Goal: Task Accomplishment & Management: Use online tool/utility

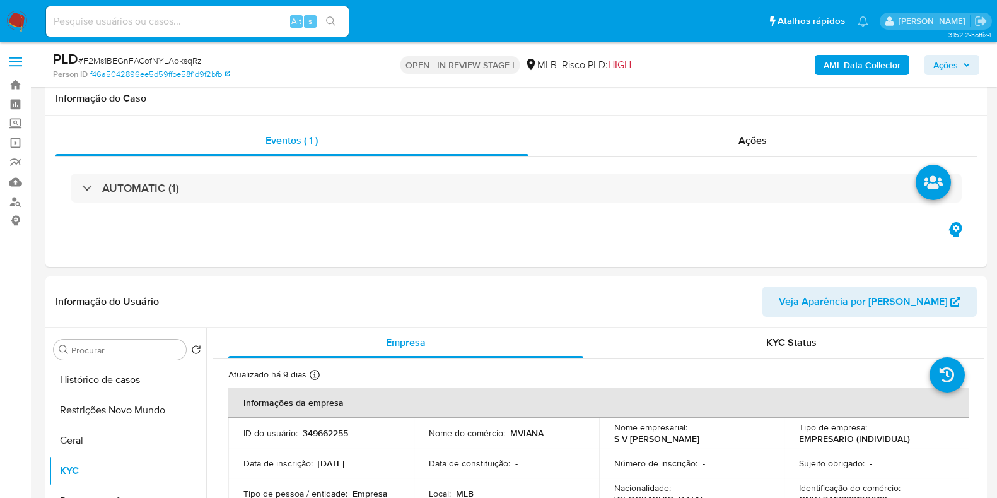
select select "10"
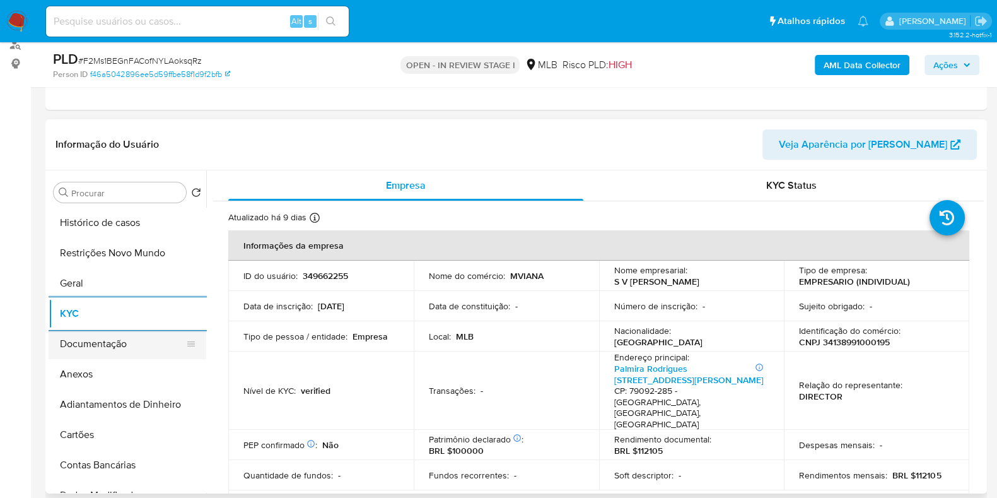
click at [122, 354] on button "Documentação" at bounding box center [123, 344] width 148 height 30
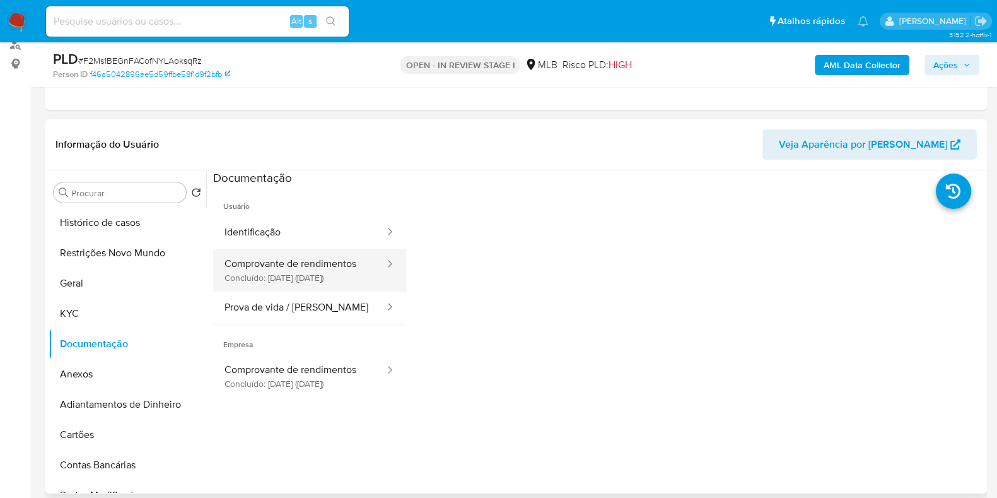
click at [291, 284] on button "Comprovante de rendimentos Concluído: 27/11/2024 (hace 9 meses)" at bounding box center [299, 269] width 173 height 43
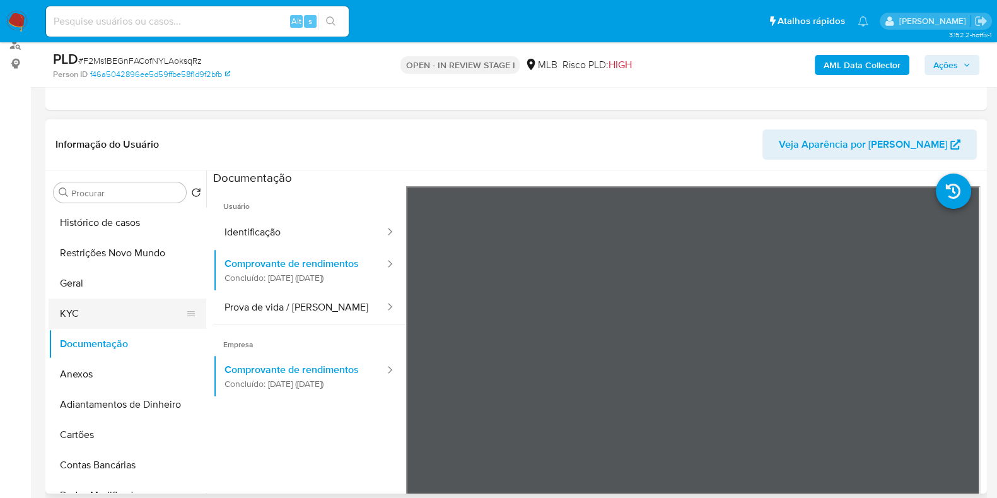
click at [95, 311] on button "KYC" at bounding box center [123, 313] width 148 height 30
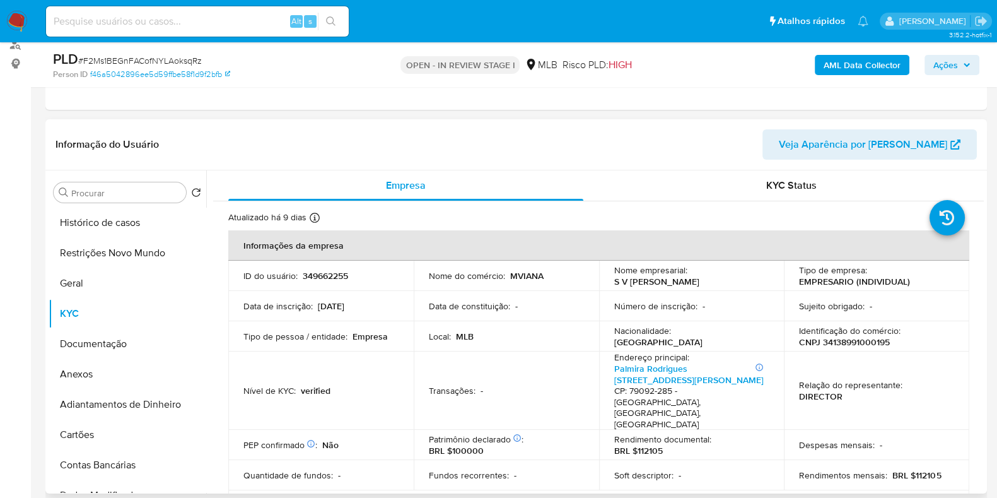
click at [830, 337] on p "CNPJ 34138991000195" at bounding box center [844, 341] width 91 height 11
copy p "34138991000195"
click at [123, 338] on button "Documentação" at bounding box center [123, 344] width 148 height 30
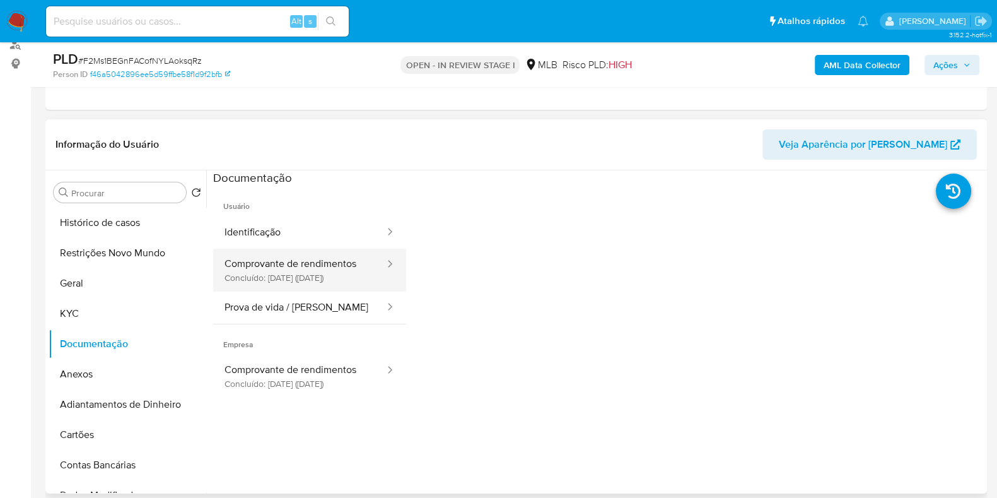
click at [299, 253] on button "Comprovante de rendimentos Concluído: 27/11/2024 (hace 9 meses)" at bounding box center [299, 269] width 173 height 43
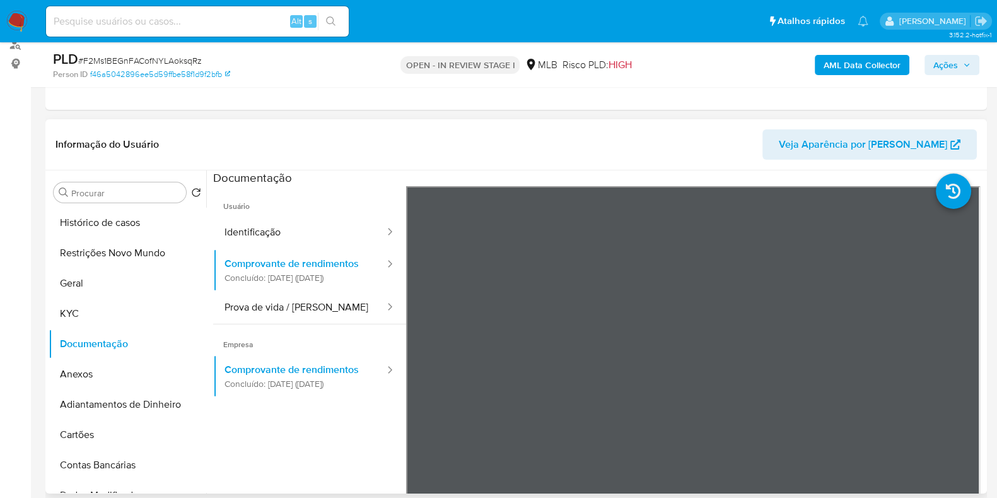
scroll to position [78, 0]
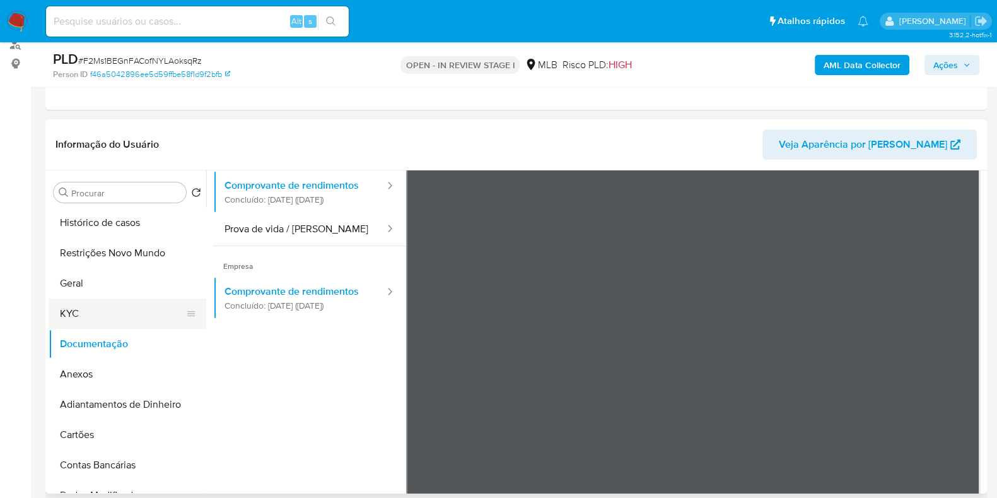
click at [161, 307] on button "KYC" at bounding box center [123, 313] width 148 height 30
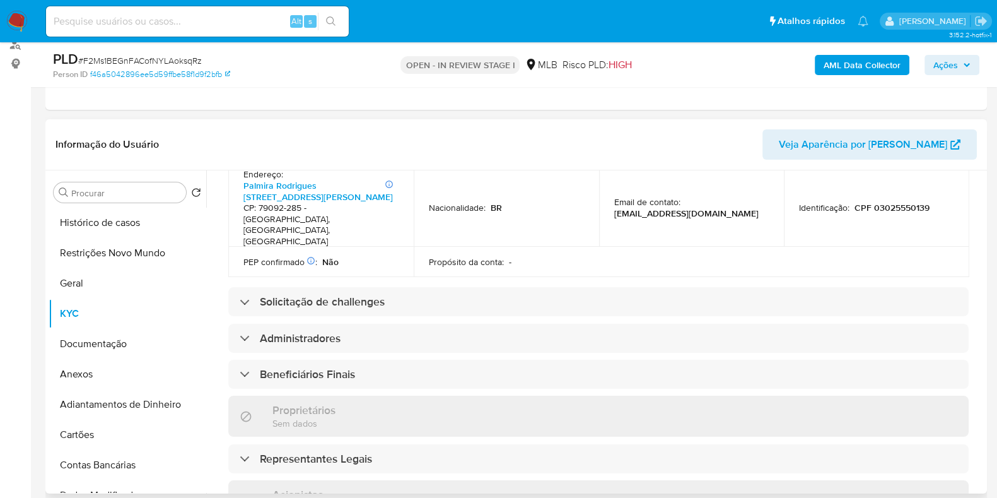
scroll to position [394, 0]
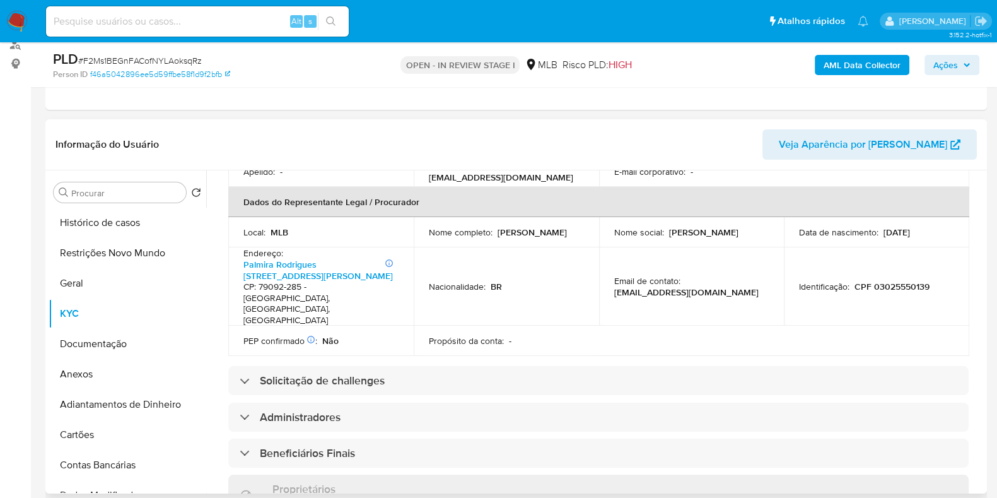
drag, startPoint x: 577, startPoint y: 209, endPoint x: 496, endPoint y: 210, distance: 80.7
click at [496, 226] on div "Nome completo : Sirlene Viana Neves" at bounding box center [506, 231] width 155 height 11
copy p "Sirlene Viana Neves"
click at [888, 281] on p "CPF 03025550139" at bounding box center [891, 286] width 75 height 11
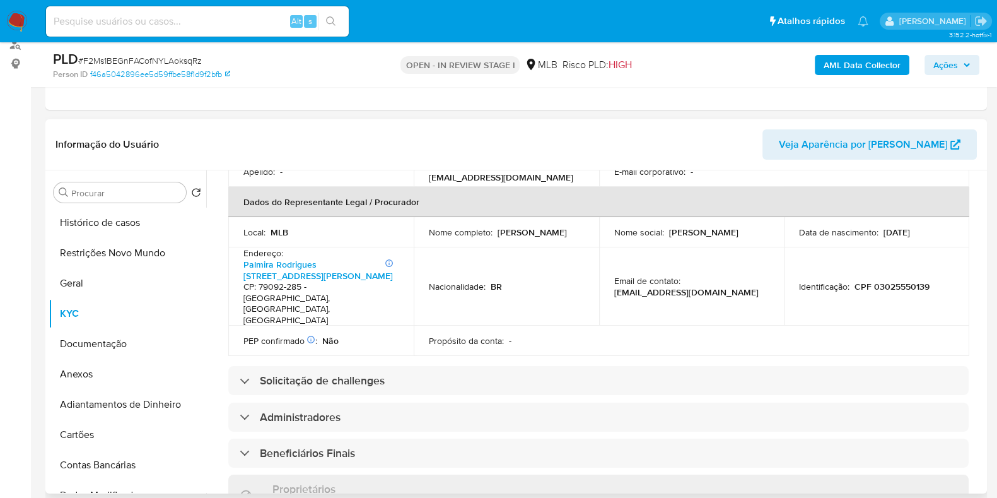
click at [883, 247] on td "Identificação : CPF 03025550139" at bounding box center [876, 286] width 185 height 78
click at [881, 281] on p "CPF 03025550139" at bounding box center [891, 286] width 75 height 11
click at [882, 281] on p "CPF 03025550139" at bounding box center [891, 286] width 75 height 11
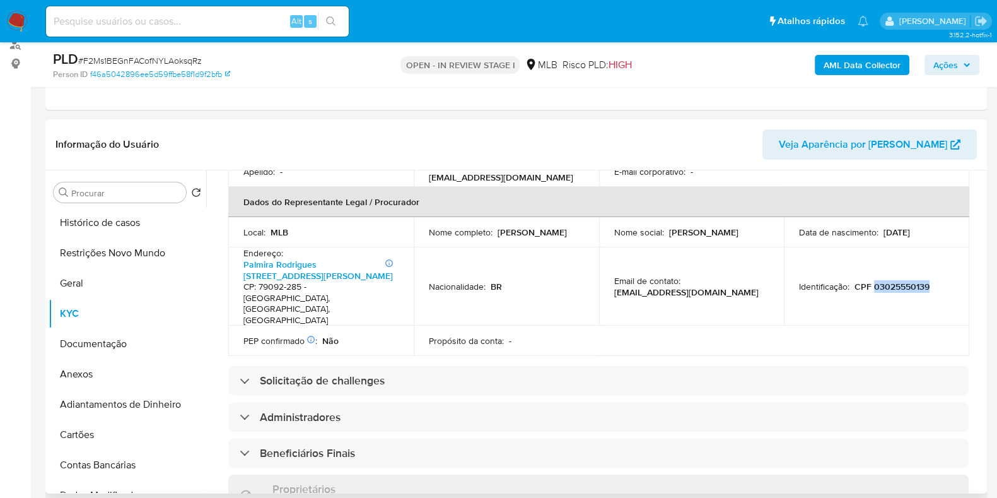
copy p "03025550139"
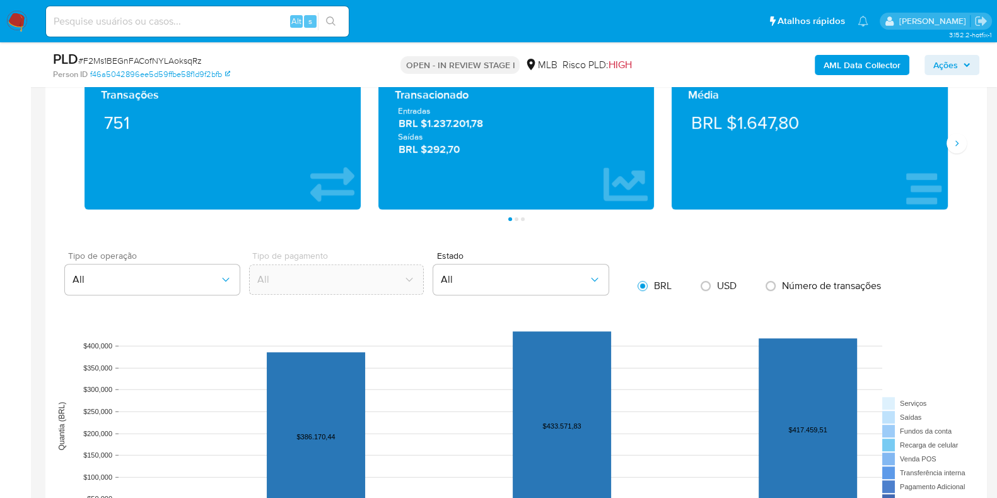
scroll to position [946, 0]
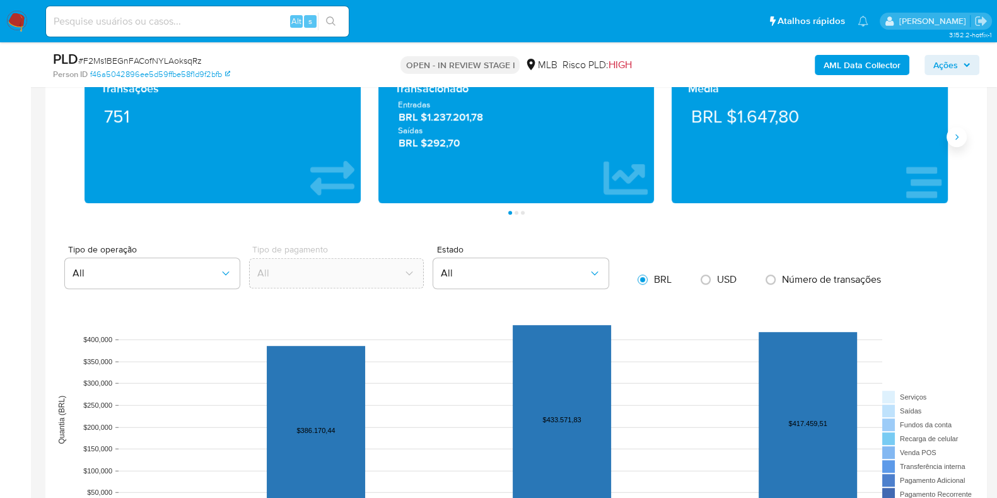
click at [953, 143] on button "Siguiente" at bounding box center [956, 137] width 20 height 20
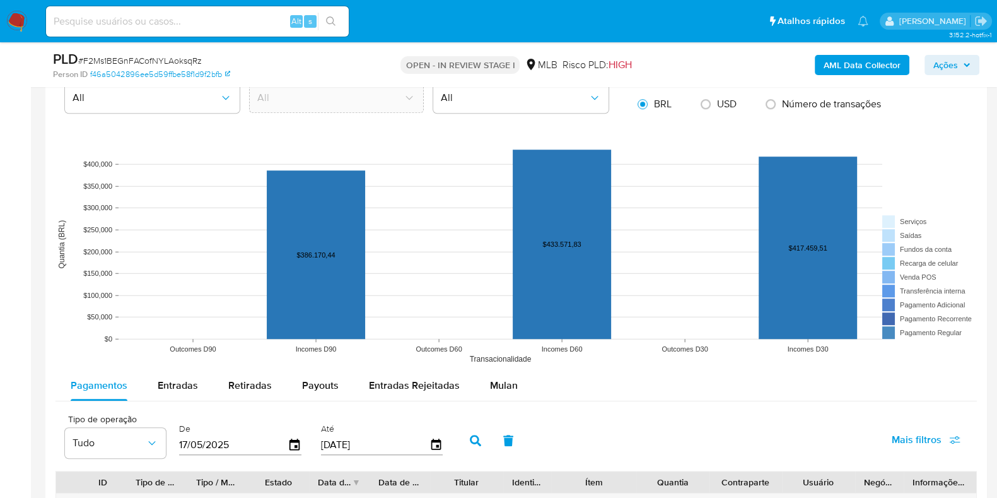
scroll to position [1182, 0]
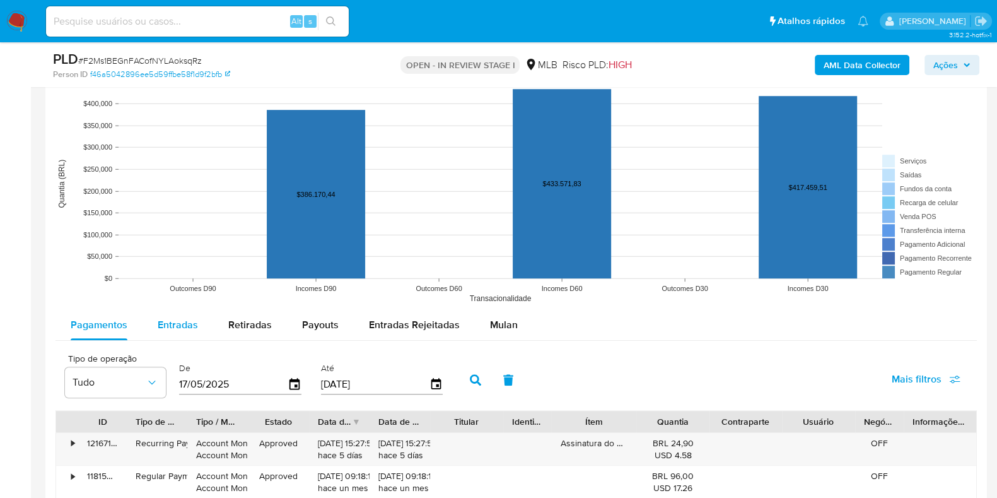
click at [162, 327] on span "Entradas" at bounding box center [178, 324] width 40 height 15
select select "10"
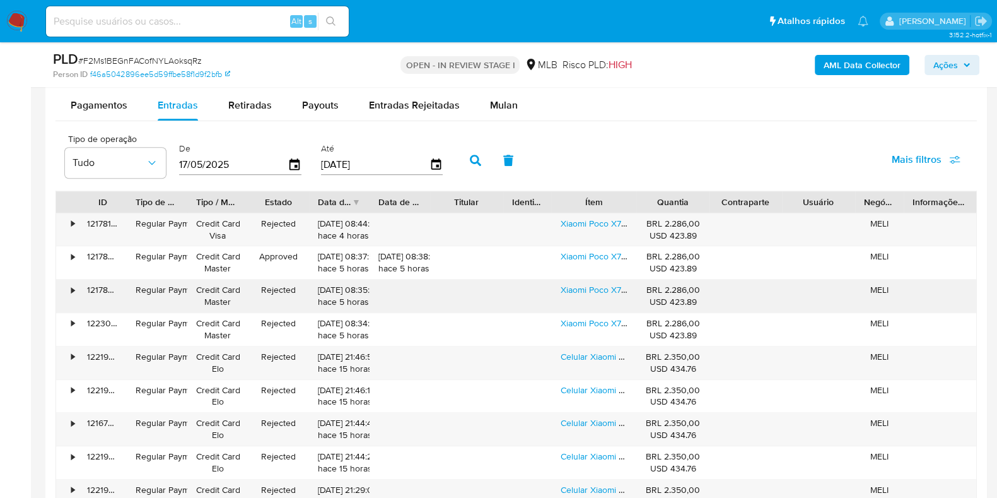
scroll to position [1419, 0]
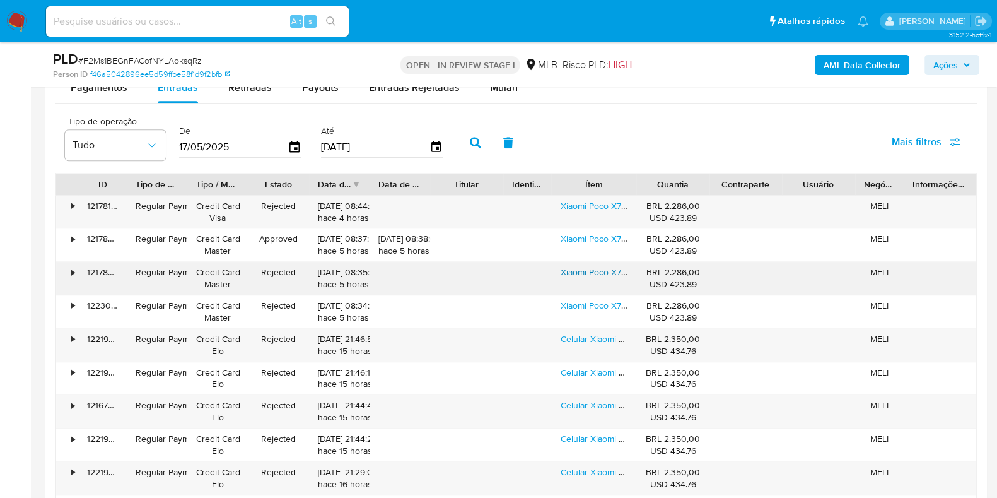
click at [602, 273] on link "Xiaomi Poco X7 Pro 12gb Ram 512gb 5g` -.dual Sim Cor Preto" at bounding box center [679, 271] width 236 height 13
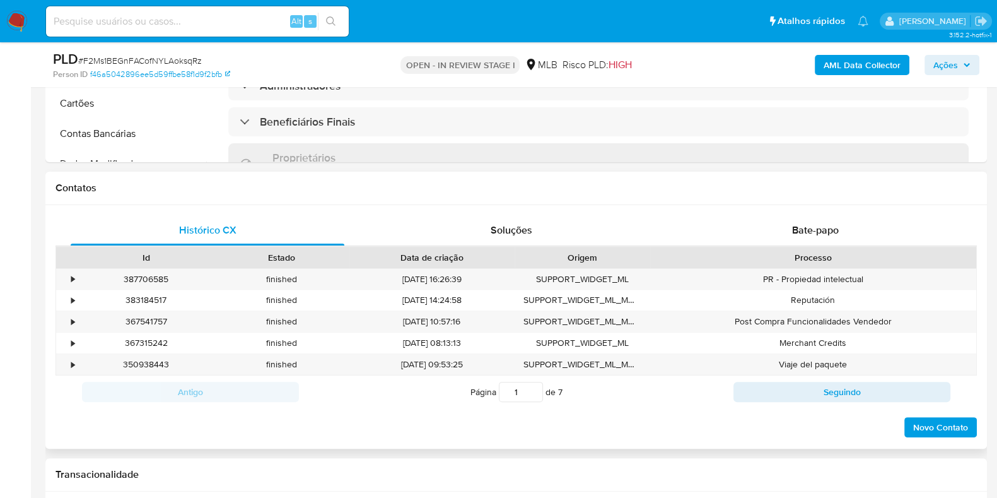
scroll to position [315, 0]
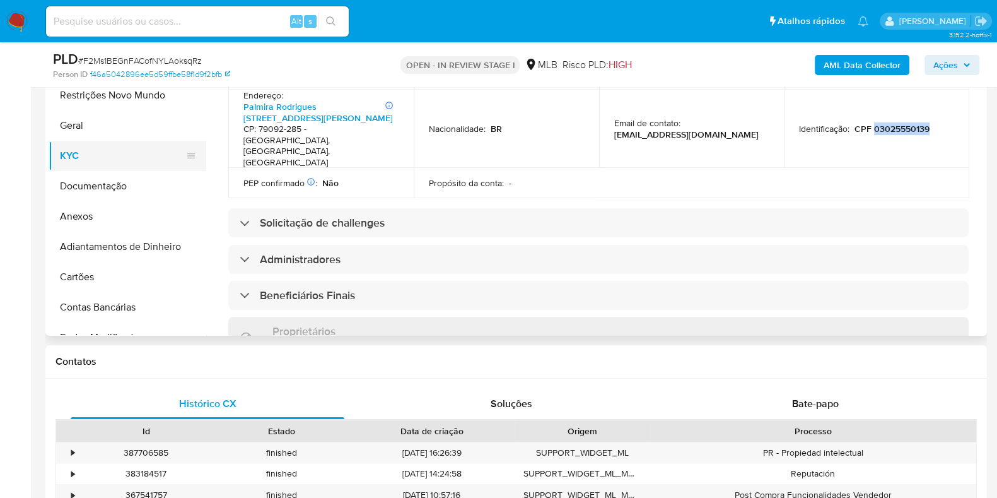
click at [117, 146] on button "KYC" at bounding box center [123, 156] width 148 height 30
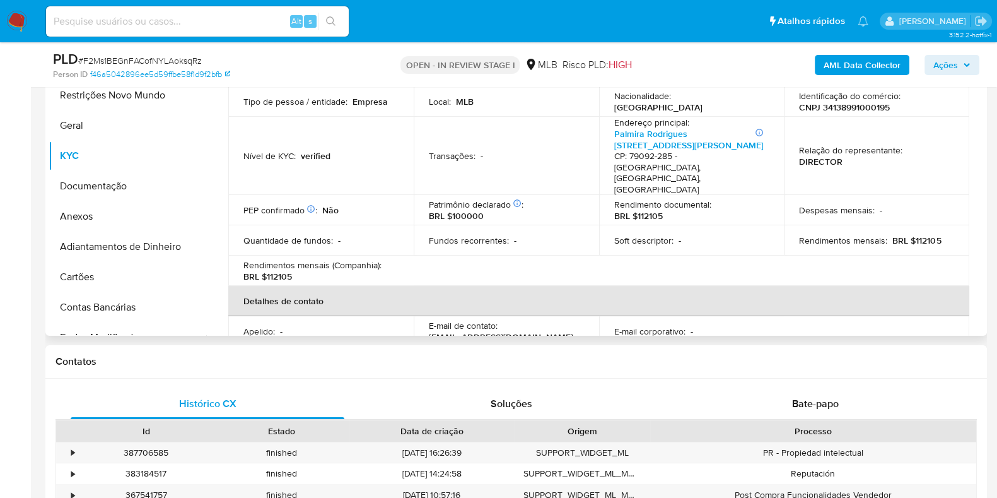
scroll to position [0, 0]
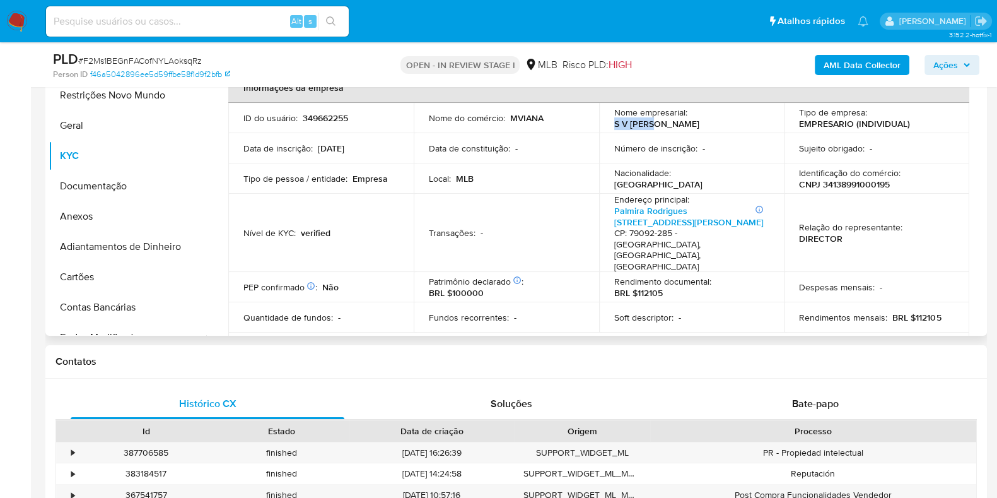
drag, startPoint x: 728, startPoint y: 126, endPoint x: 690, endPoint y: 121, distance: 37.5
click at [690, 121] on div "Nome empresarial : S V NEVES" at bounding box center [691, 118] width 155 height 23
copy p "S V NEVES"
click at [945, 124] on div "Tipo de empresa : EMPRESARIO (INDIVIDUAL)" at bounding box center [876, 118] width 155 height 23
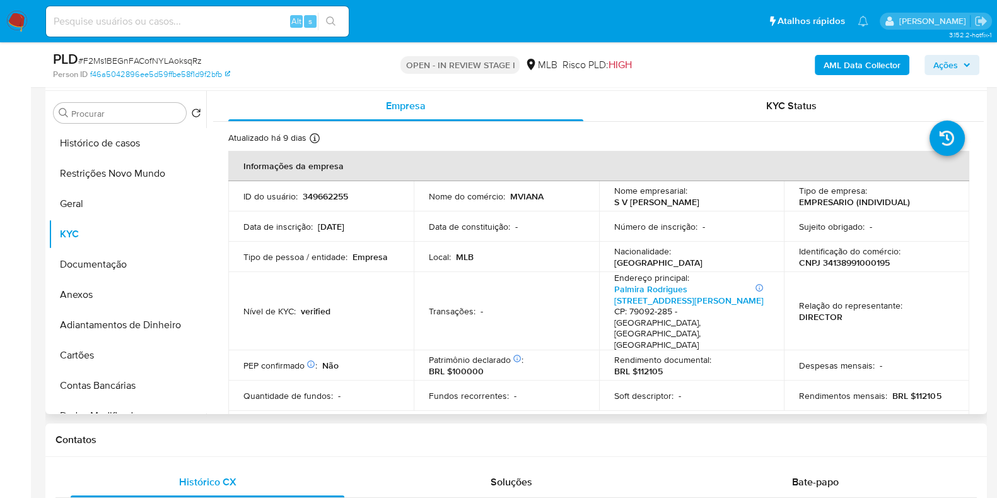
click at [316, 192] on p "349662255" at bounding box center [325, 195] width 45 height 11
copy p "349662255"
click at [945, 64] on span "Ações" at bounding box center [945, 65] width 25 height 20
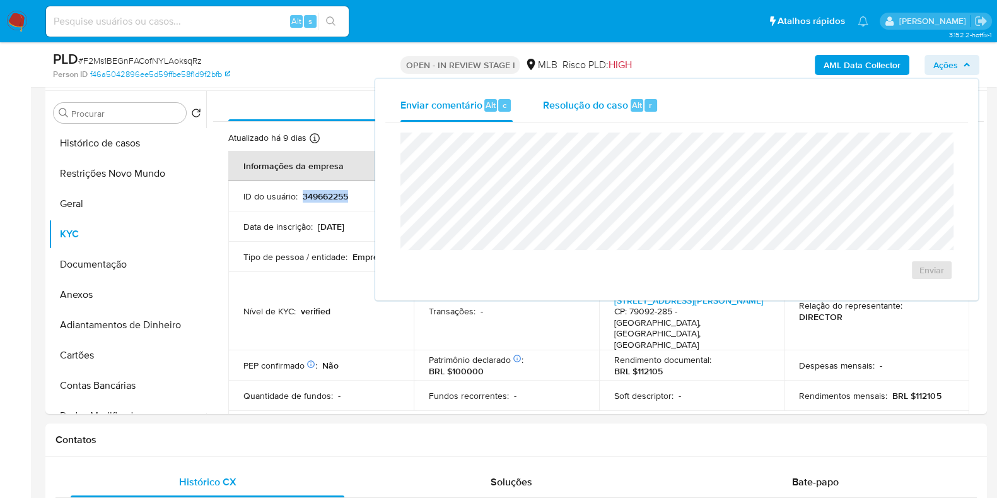
click at [596, 119] on div "Resolução do caso Alt r" at bounding box center [600, 105] width 115 height 33
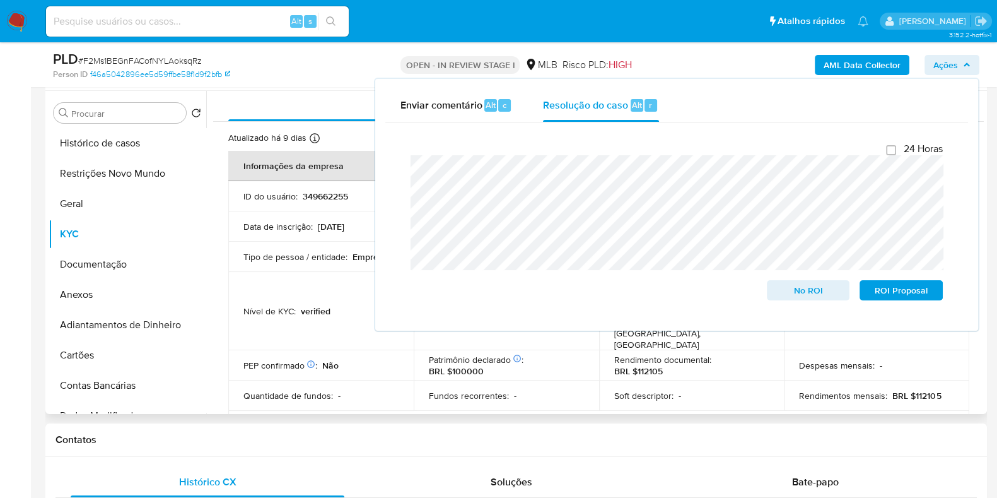
click at [317, 281] on td "Nível de KYC : verified" at bounding box center [320, 311] width 185 height 78
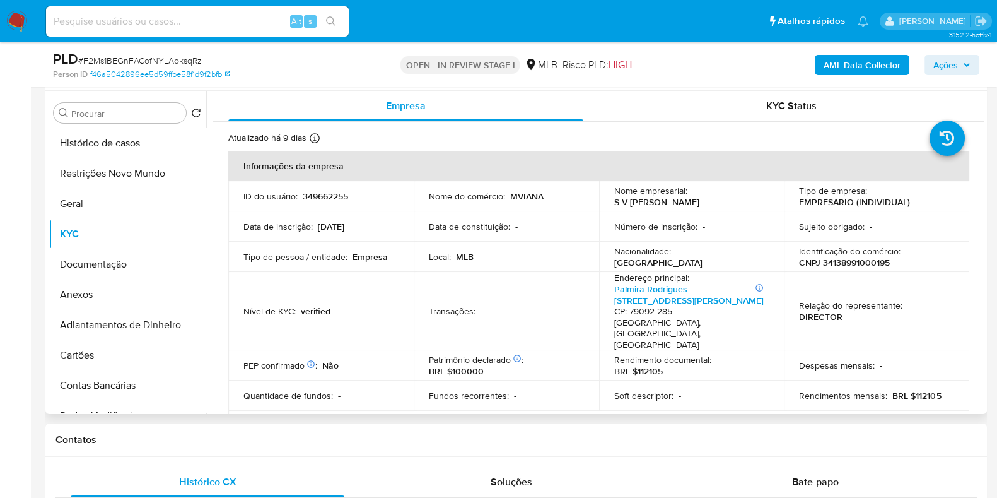
click at [847, 263] on p "CNPJ 34138991000195" at bounding box center [844, 262] width 91 height 11
copy p "34138991000195"
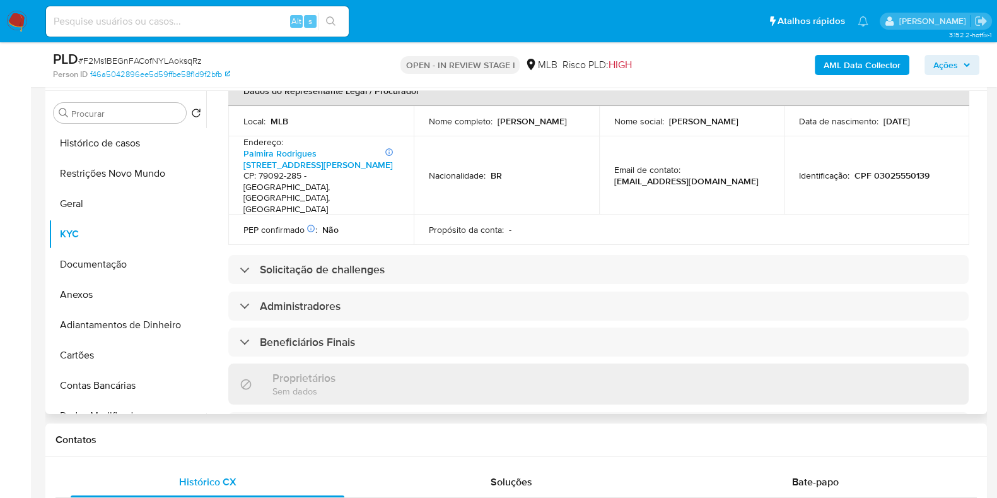
scroll to position [135, 0]
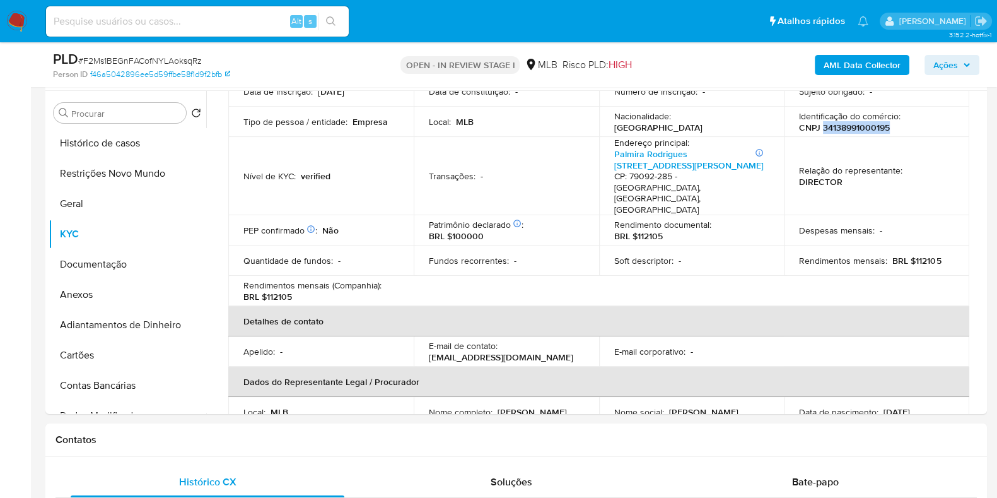
copy p "34138991000195"
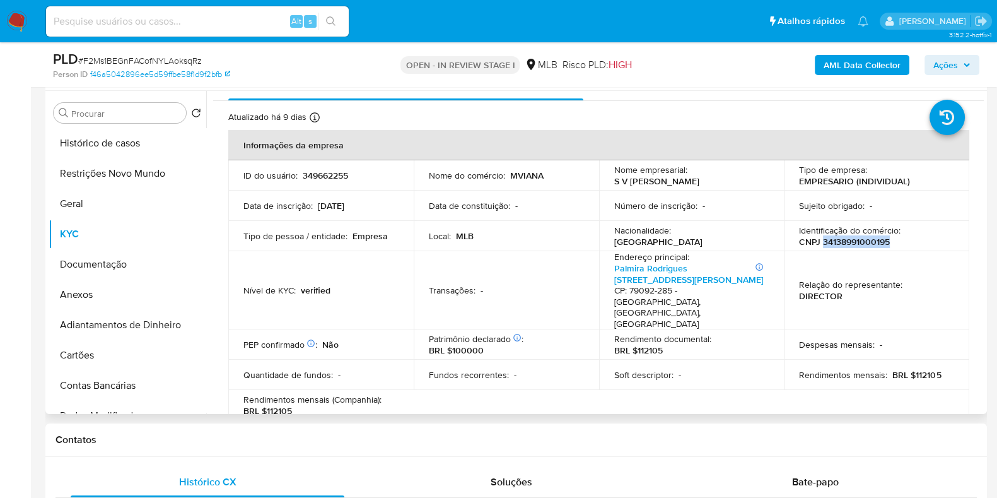
scroll to position [0, 0]
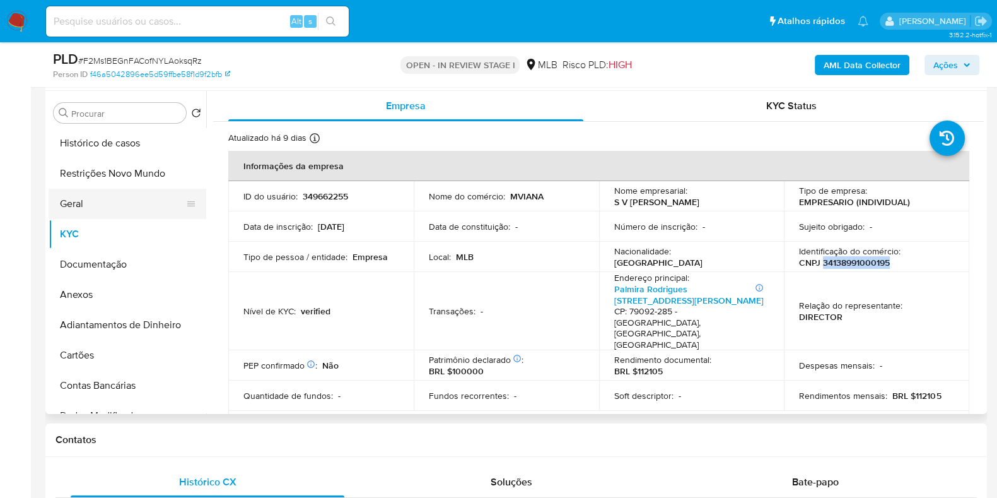
click at [102, 188] on ul "Histórico de casos Restrições Novo Mundo Geral KYC Documentação Anexos Adiantam…" at bounding box center [128, 270] width 158 height 284
click at [100, 168] on button "Restrições Novo Mundo" at bounding box center [123, 173] width 148 height 30
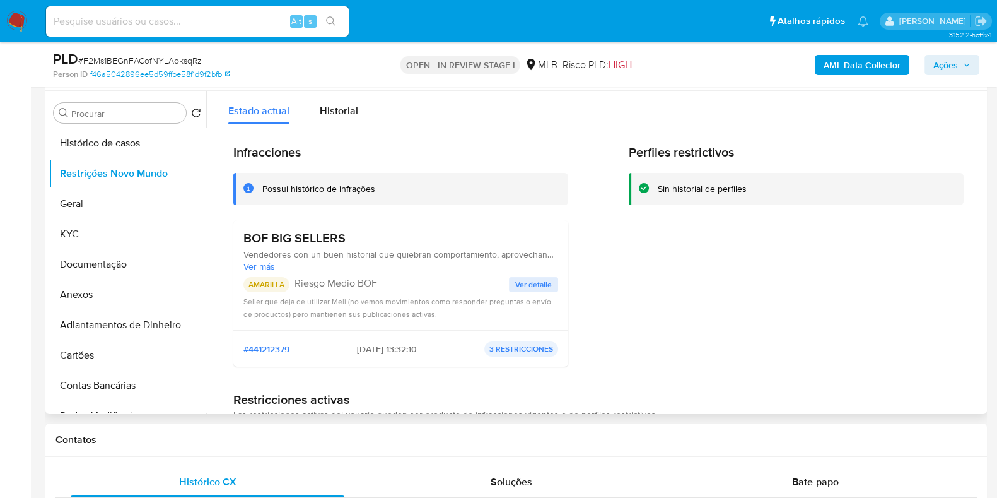
drag, startPoint x: 349, startPoint y: 238, endPoint x: 240, endPoint y: 244, distance: 108.6
click at [240, 244] on div "BOF BIG SELLERS Vendedores con un buen historial que quiebran comportamiento, a…" at bounding box center [400, 275] width 335 height 110
click at [113, 264] on button "Documentação" at bounding box center [123, 264] width 148 height 30
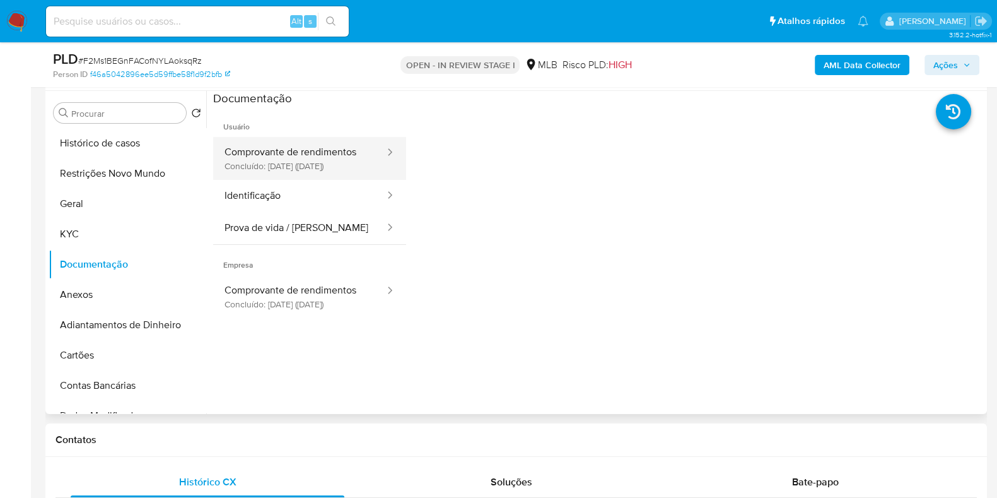
click at [284, 165] on button "Comprovante de rendimentos Concluído: 27/11/2024 (hace 9 meses)" at bounding box center [299, 158] width 173 height 43
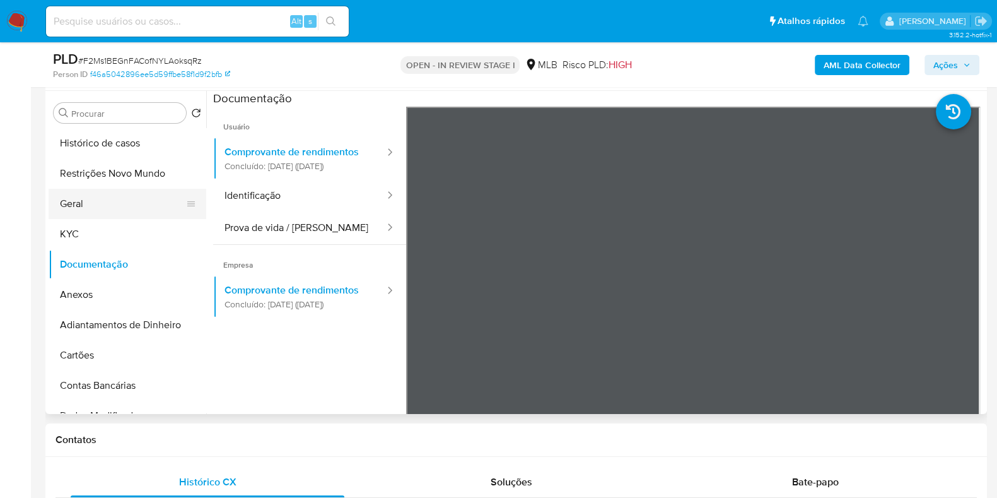
click at [105, 208] on button "Geral" at bounding box center [123, 204] width 148 height 30
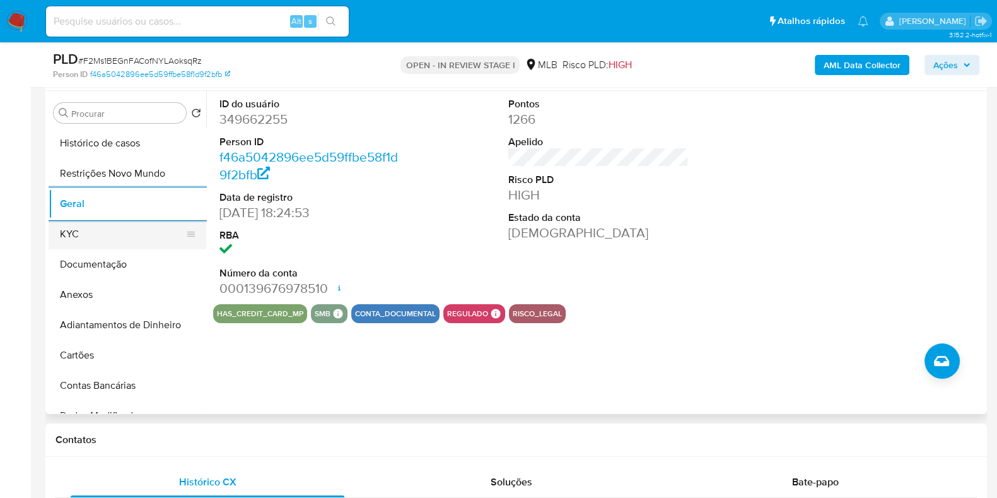
click at [131, 235] on button "KYC" at bounding box center [123, 234] width 148 height 30
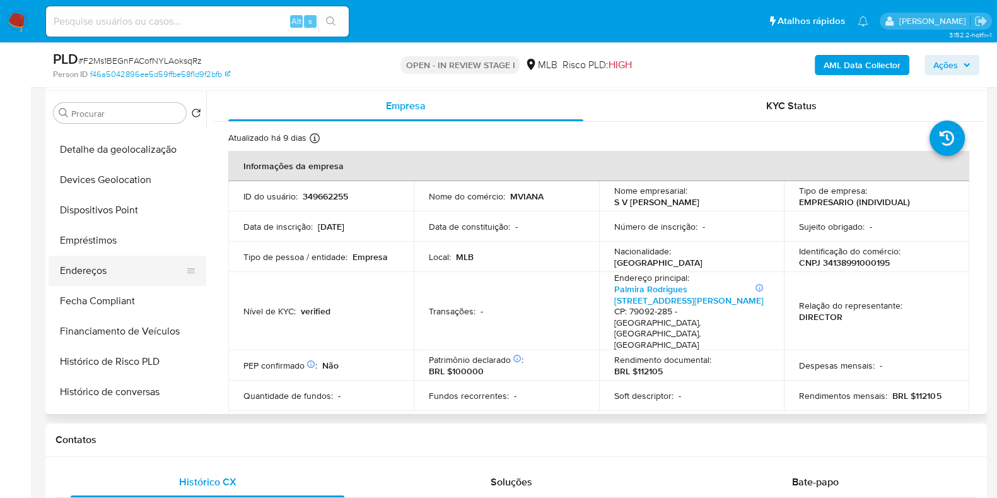
scroll to position [315, 0]
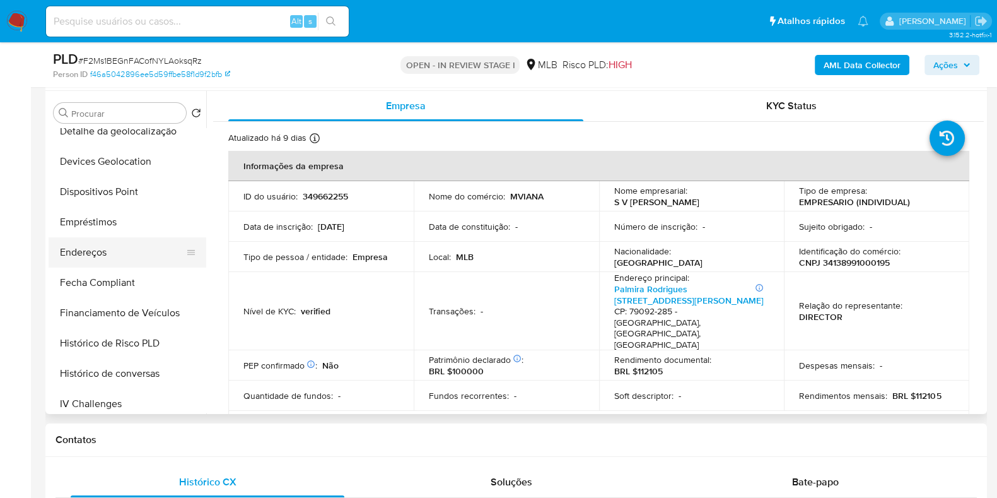
click at [113, 250] on button "Endereços" at bounding box center [123, 252] width 148 height 30
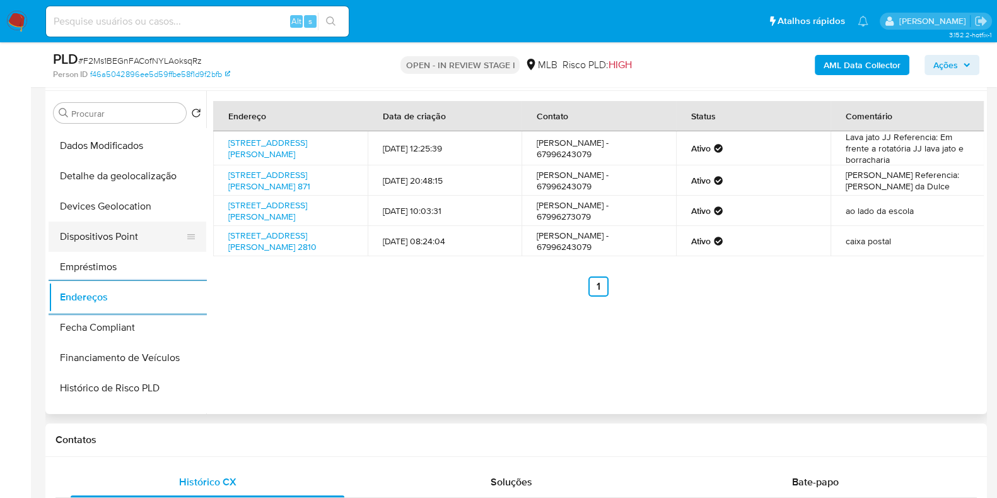
scroll to position [236, 0]
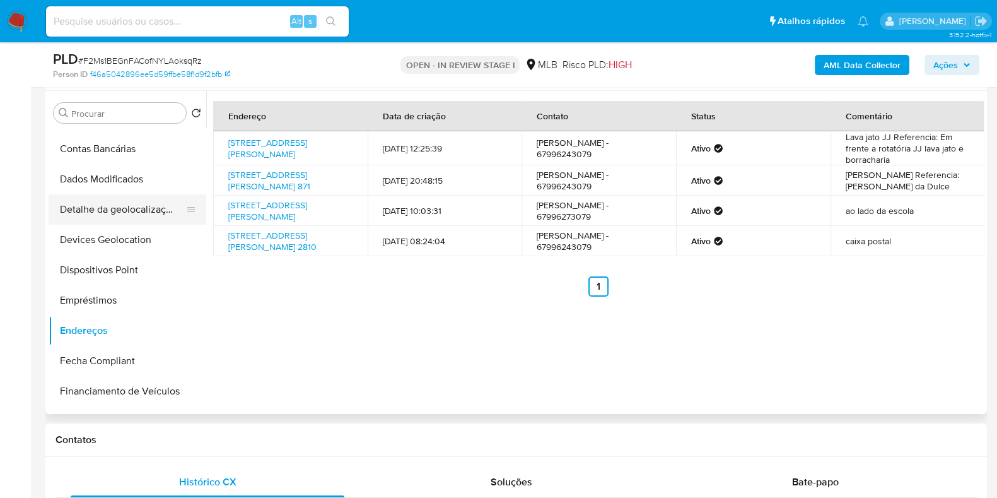
click at [119, 212] on button "Detalhe da geolocalização" at bounding box center [123, 209] width 148 height 30
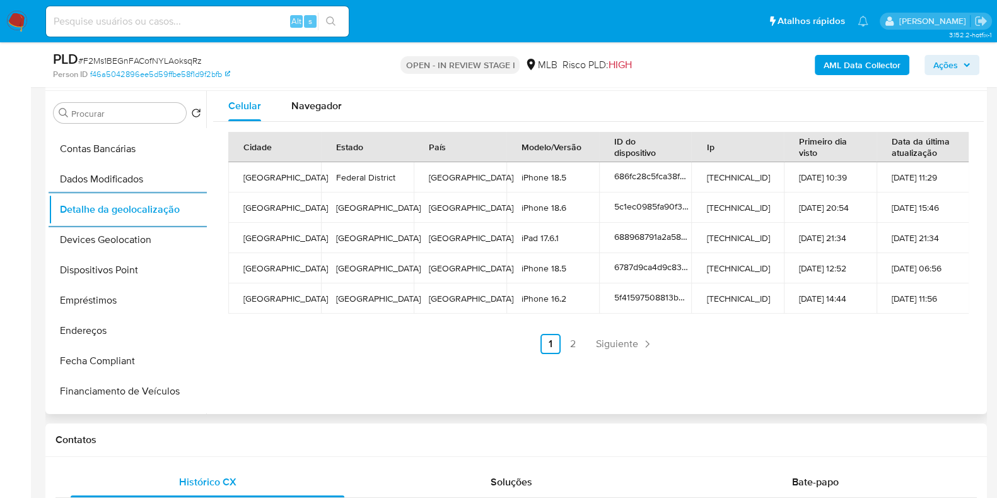
scroll to position [0, 0]
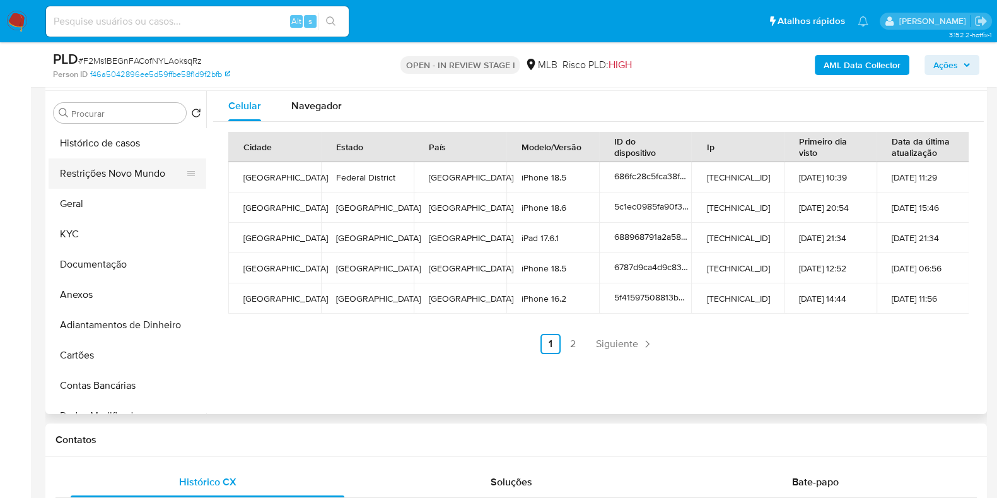
click at [109, 181] on button "Restrições Novo Mundo" at bounding box center [123, 173] width 148 height 30
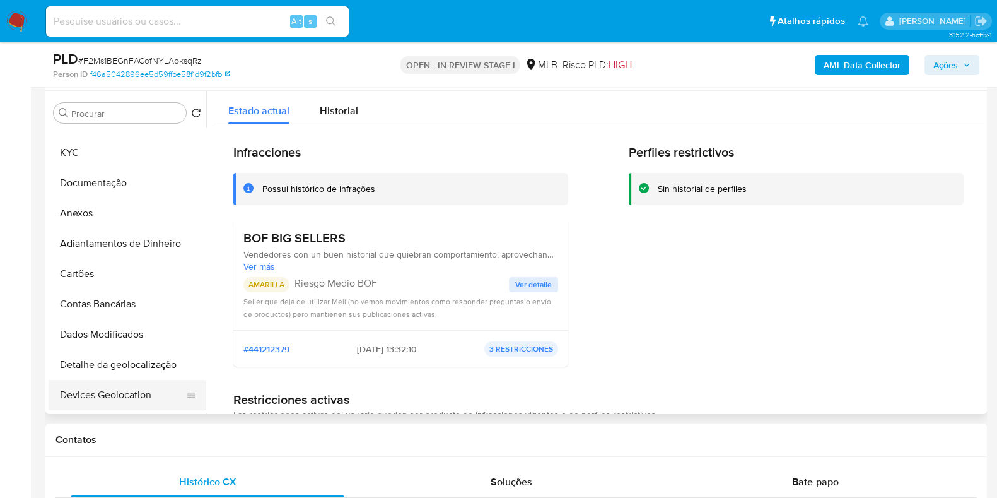
scroll to position [236, 0]
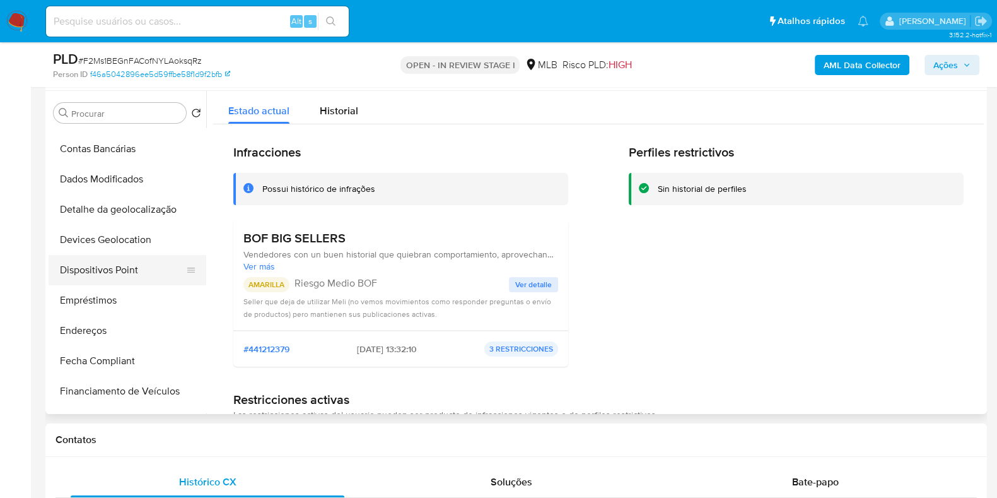
click at [112, 271] on button "Dispositivos Point" at bounding box center [123, 270] width 148 height 30
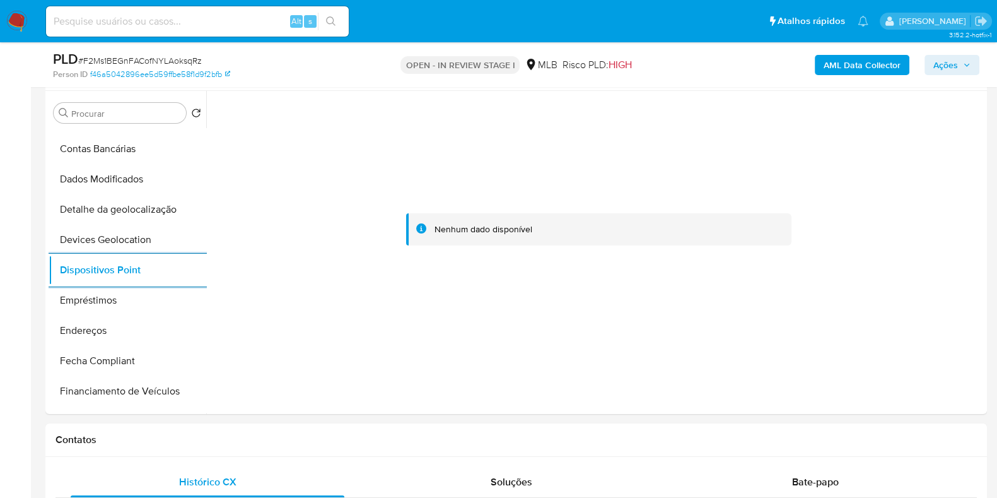
click at [888, 66] on b "AML Data Collector" at bounding box center [862, 65] width 77 height 20
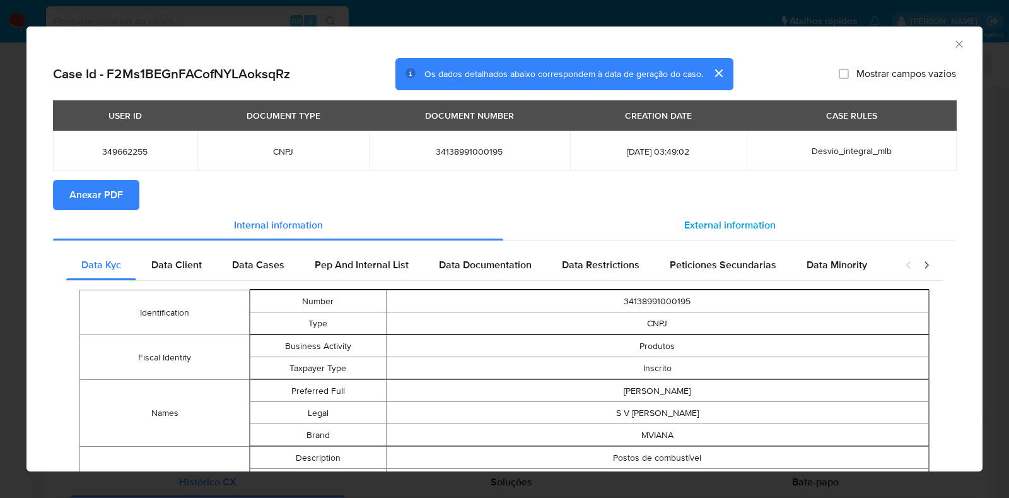
click at [738, 224] on span "External information" at bounding box center [729, 225] width 91 height 15
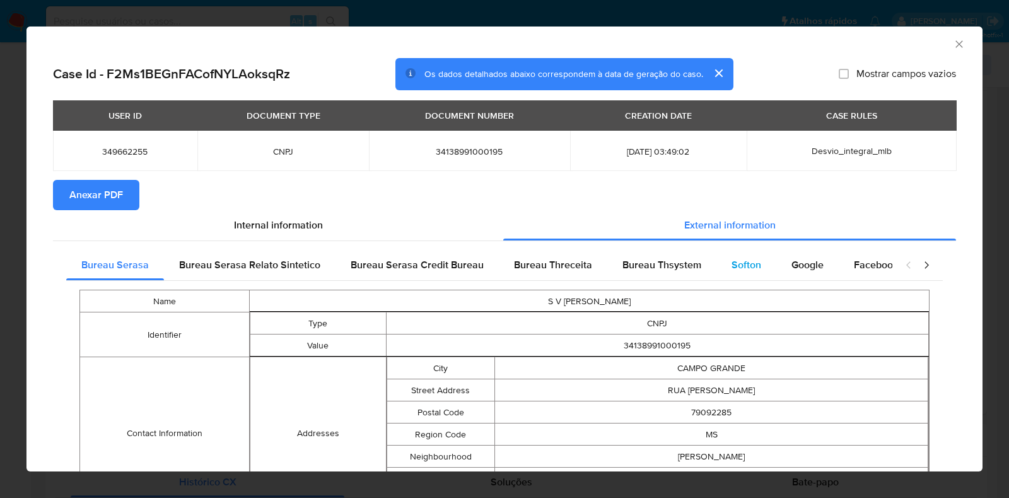
click at [747, 261] on span "Softon" at bounding box center [746, 264] width 30 height 15
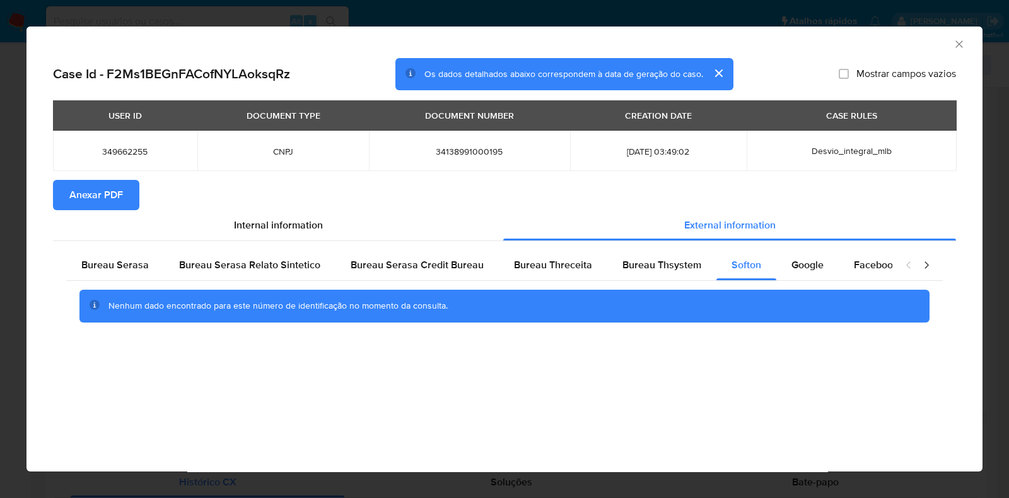
click at [112, 190] on span "Anexar PDF" at bounding box center [96, 195] width 54 height 28
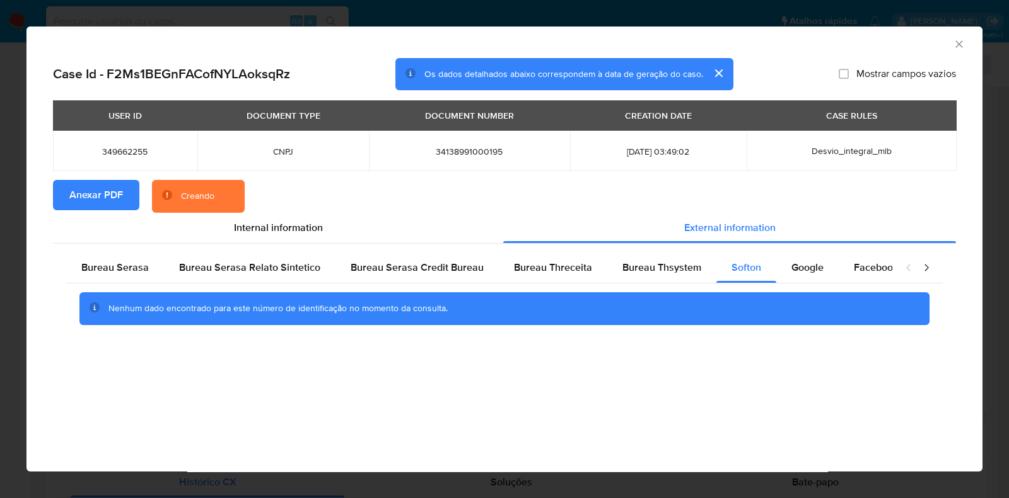
click at [7, 270] on div "AML Data Collector Case Id - F2Ms1BEGnFACofNYLAoksqRz Os dados detalhados abaix…" at bounding box center [504, 249] width 1009 height 498
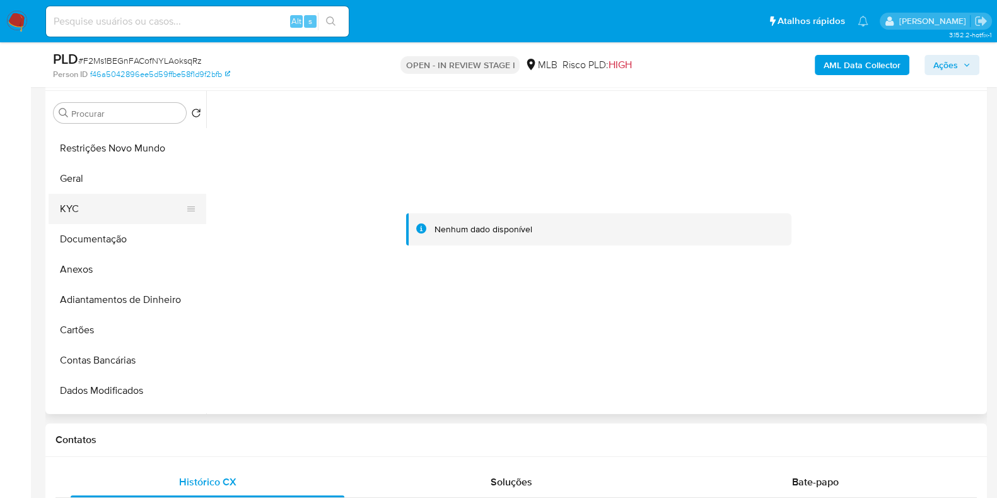
scroll to position [0, 0]
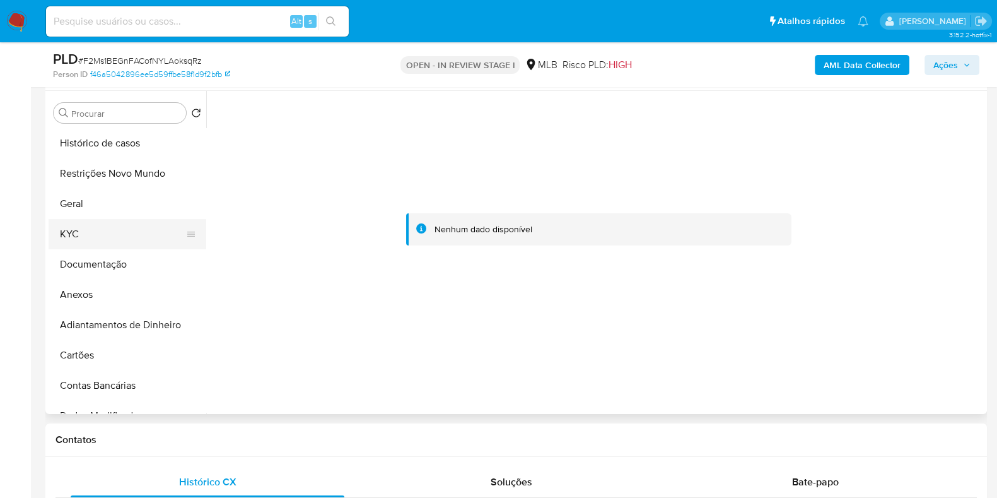
click at [112, 236] on button "KYC" at bounding box center [123, 234] width 148 height 30
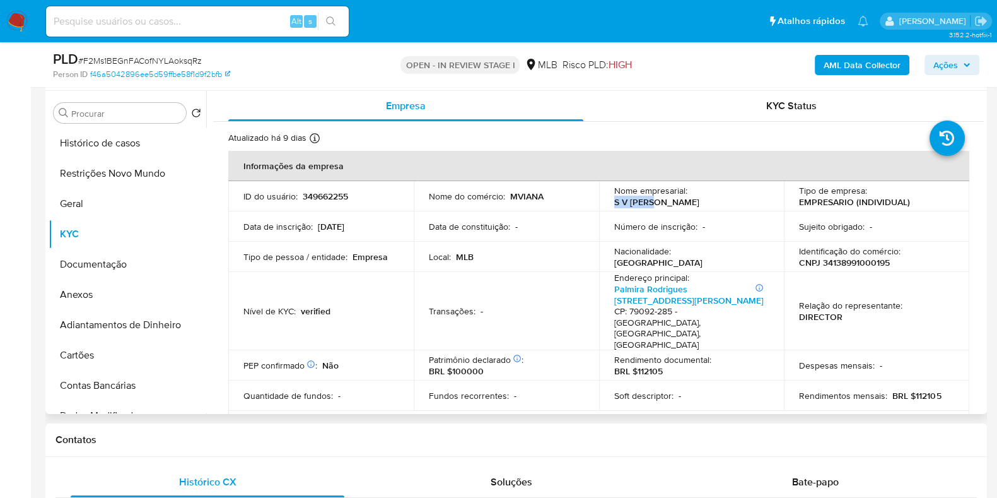
drag, startPoint x: 746, startPoint y: 195, endPoint x: 688, endPoint y: 194, distance: 58.0
click at [688, 194] on div "Nome empresarial : S V NEVES" at bounding box center [691, 196] width 155 height 23
copy p "S V NEVES"
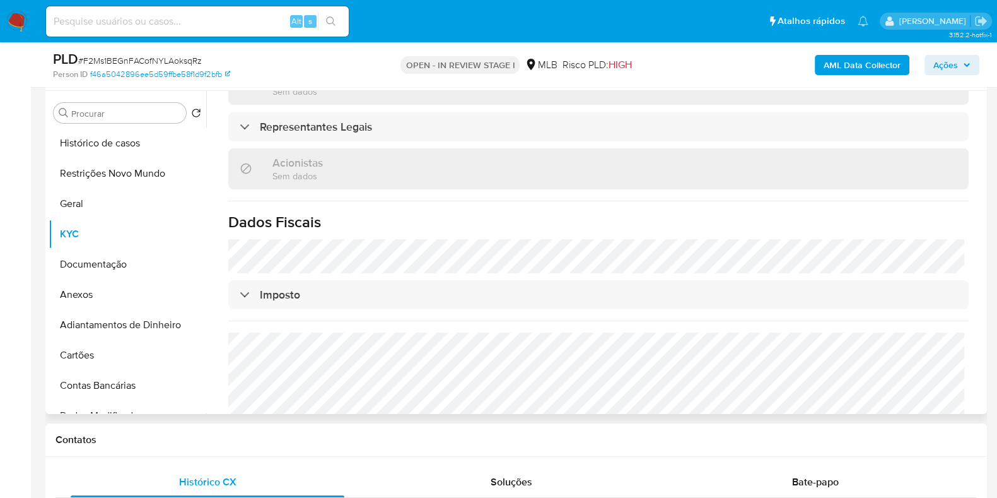
scroll to position [765, 0]
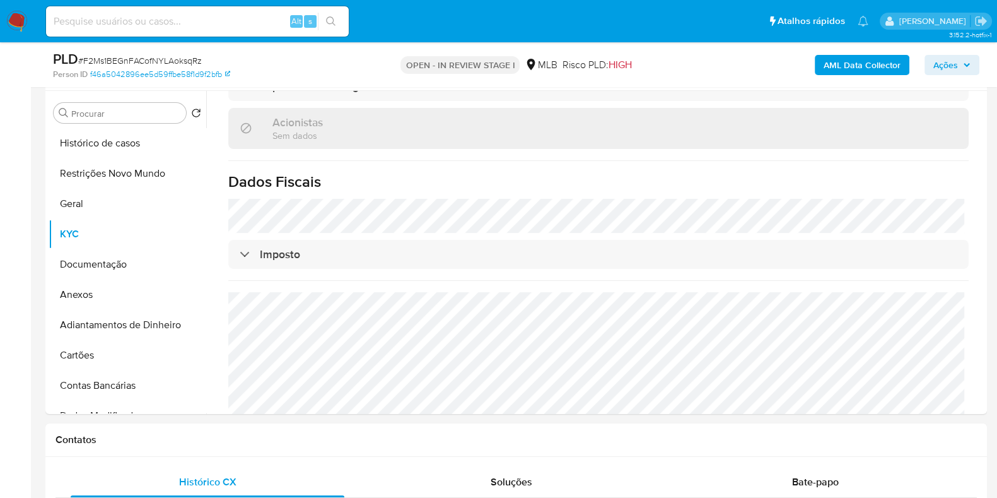
click at [955, 59] on span "Ações" at bounding box center [945, 65] width 25 height 20
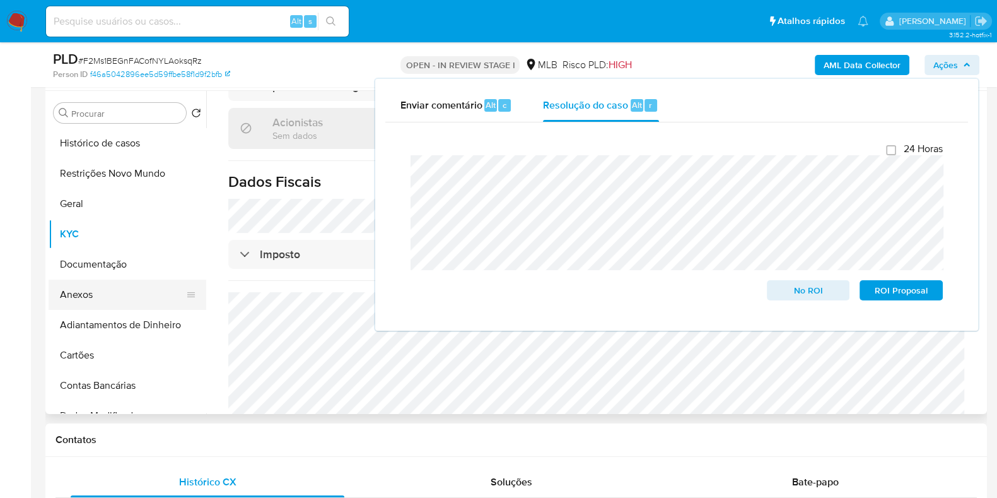
click at [84, 304] on button "Anexos" at bounding box center [123, 294] width 148 height 30
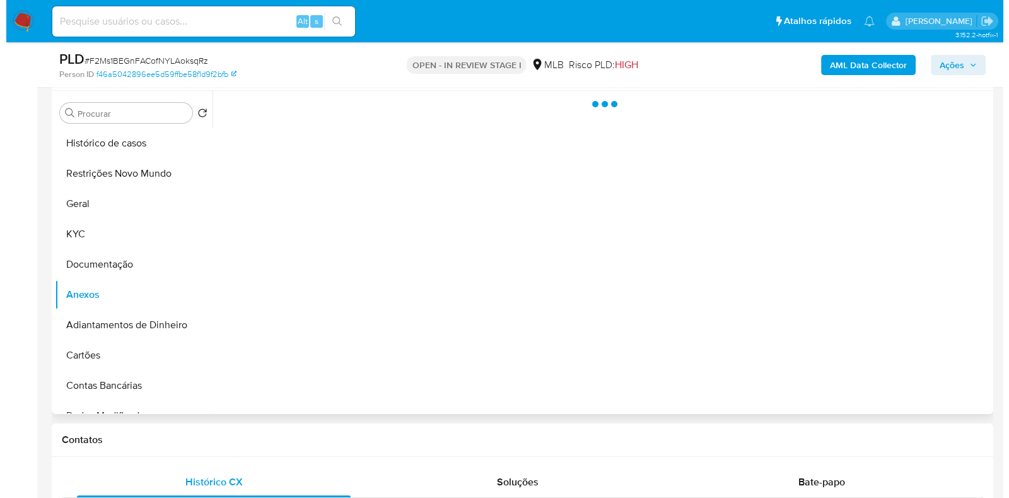
scroll to position [0, 0]
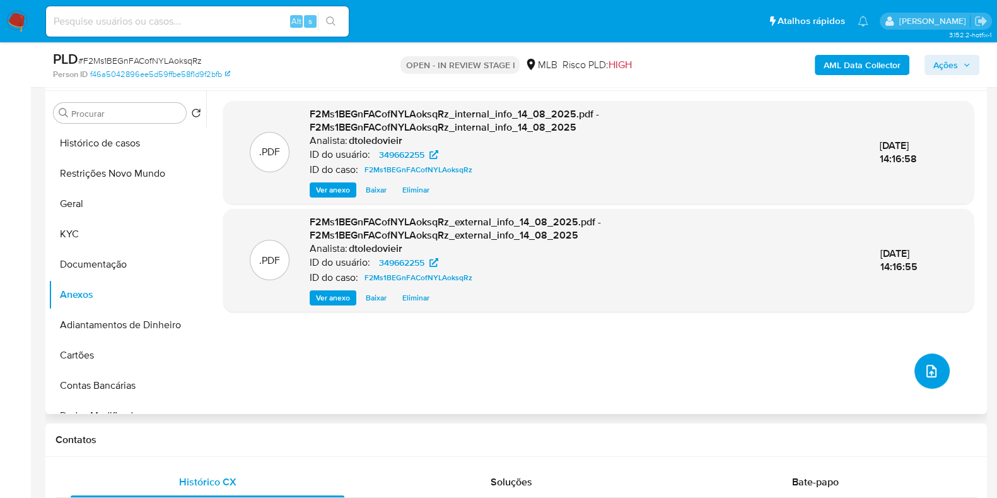
click at [934, 371] on button "upload-file" at bounding box center [931, 370] width 35 height 35
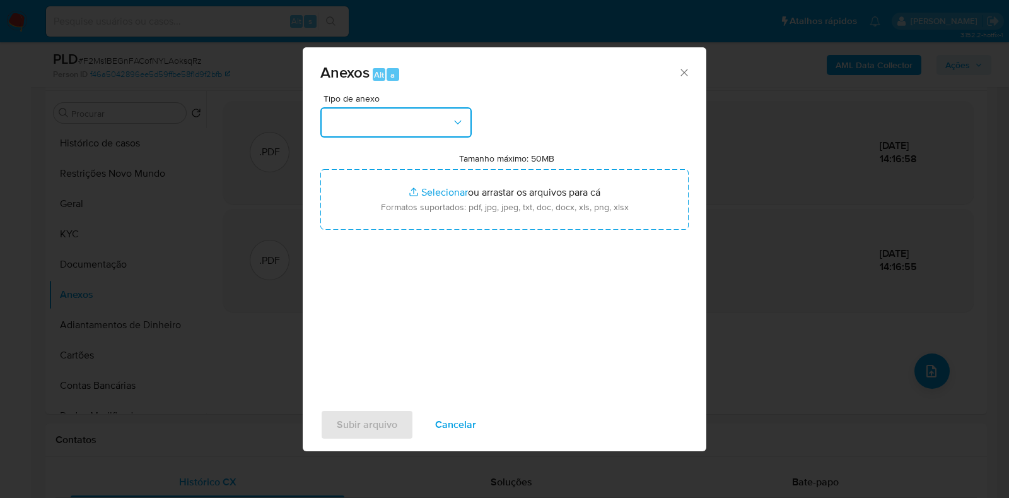
click at [446, 127] on button "button" at bounding box center [395, 122] width 151 height 30
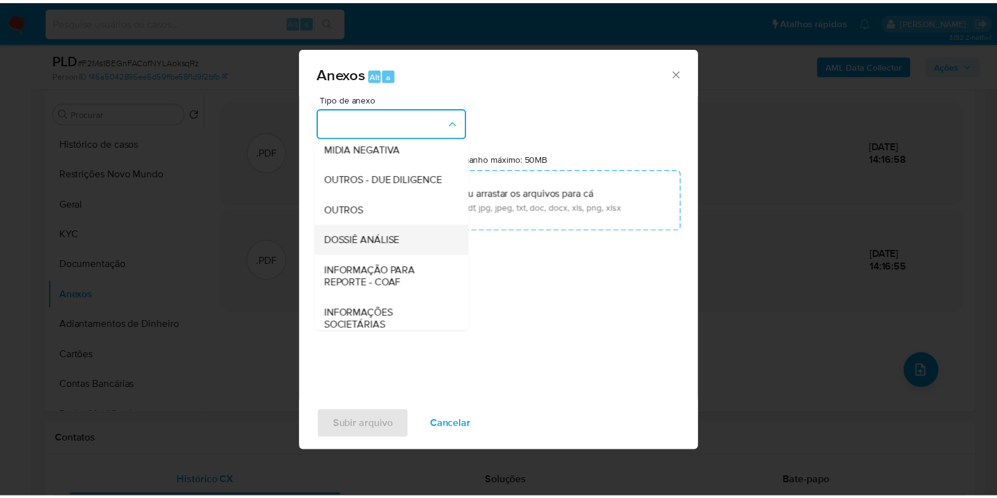
scroll to position [194, 0]
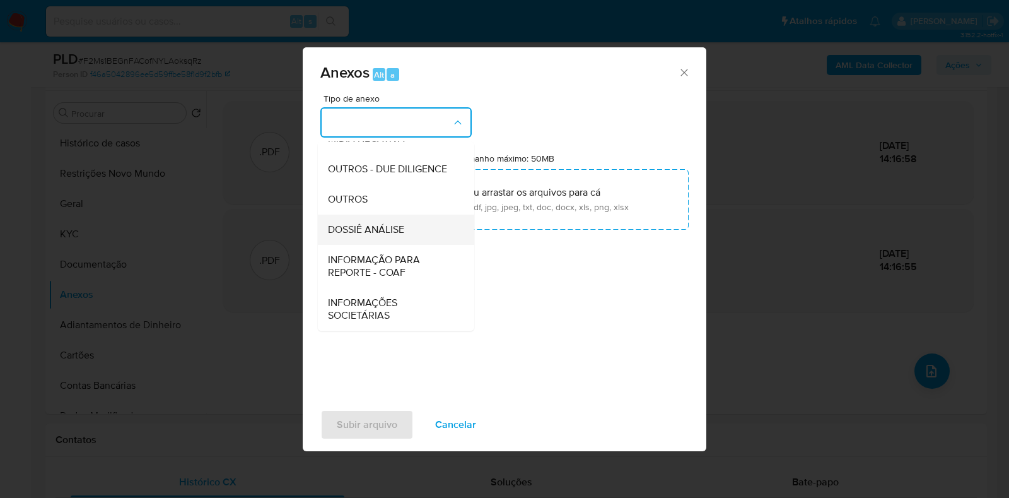
click at [377, 226] on span "DOSSIÊ ANÁLISE" at bounding box center [366, 229] width 76 height 13
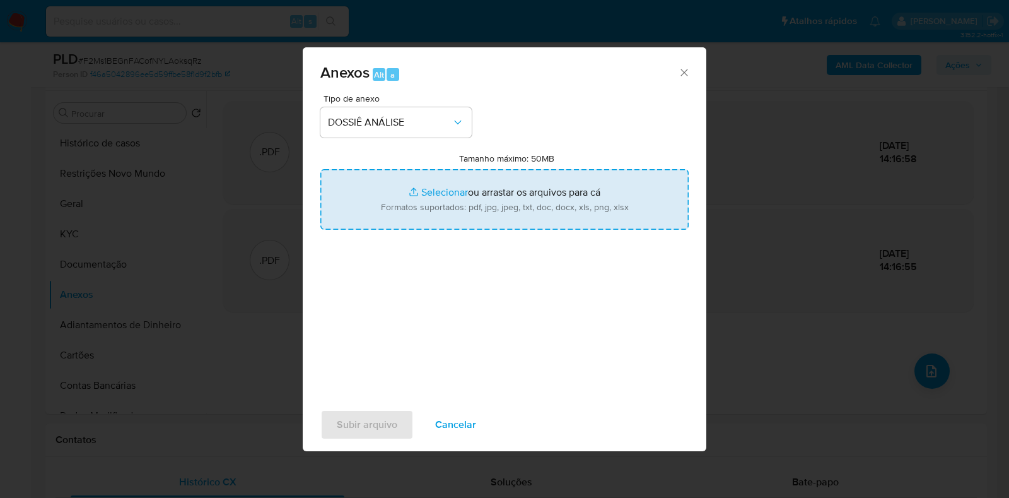
type input "C:\fakepath\SAR - CNPJ 34138991000195 - S V NEVES.pdf"
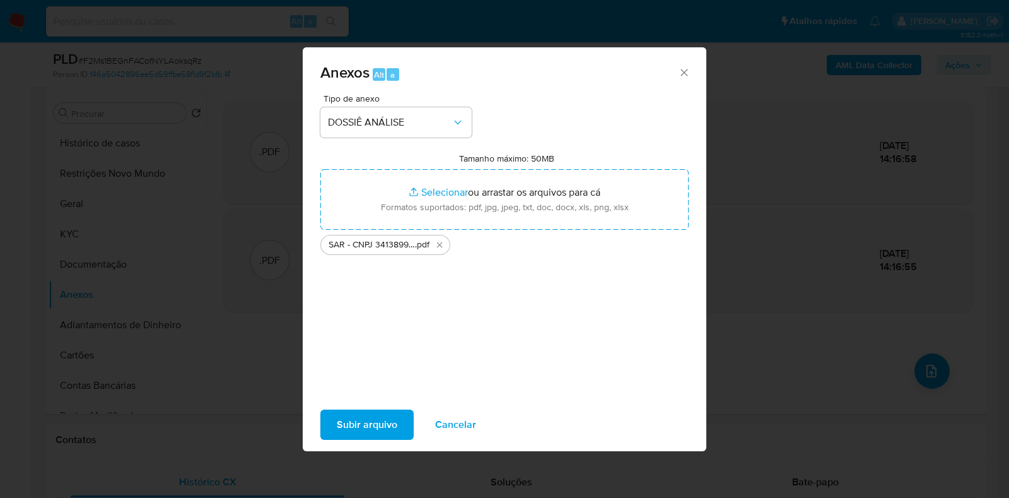
click at [359, 429] on span "Subir arquivo" at bounding box center [367, 424] width 61 height 28
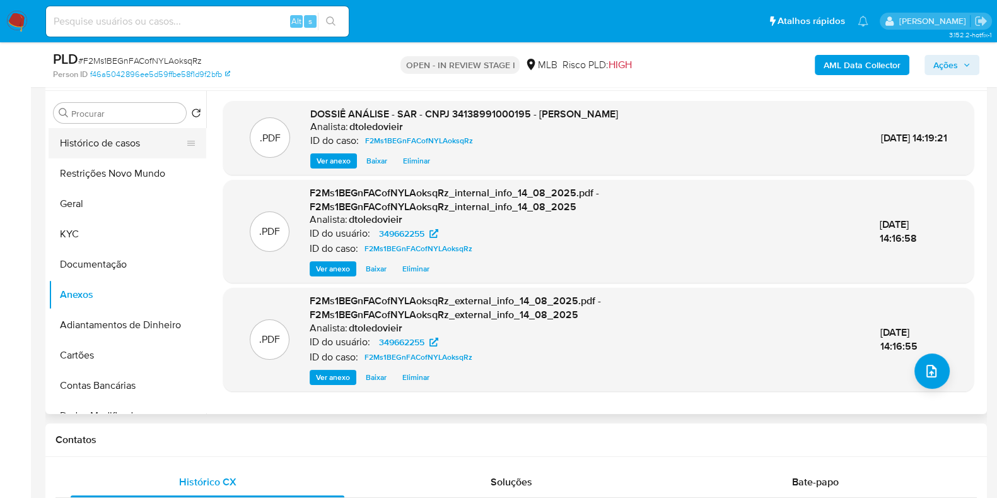
click at [88, 147] on button "Histórico de casos" at bounding box center [123, 143] width 148 height 30
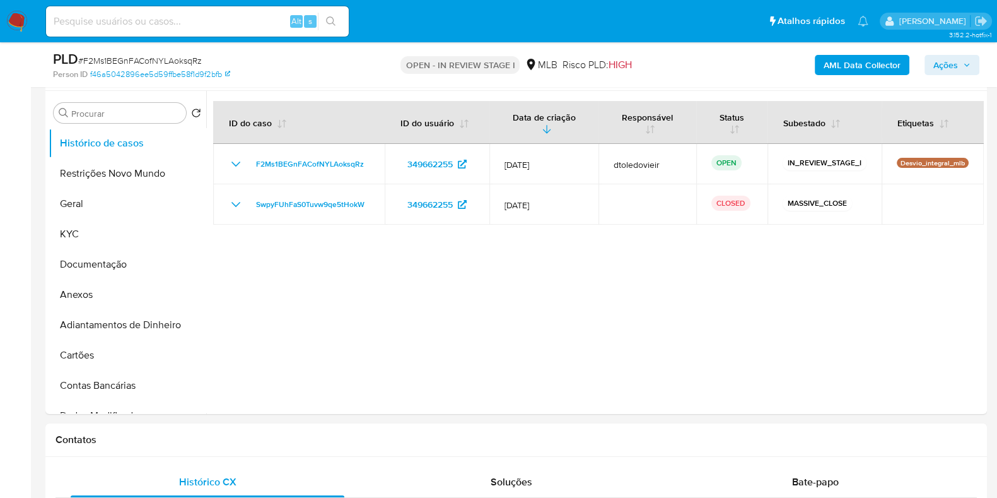
click at [970, 67] on icon "button" at bounding box center [967, 65] width 8 height 8
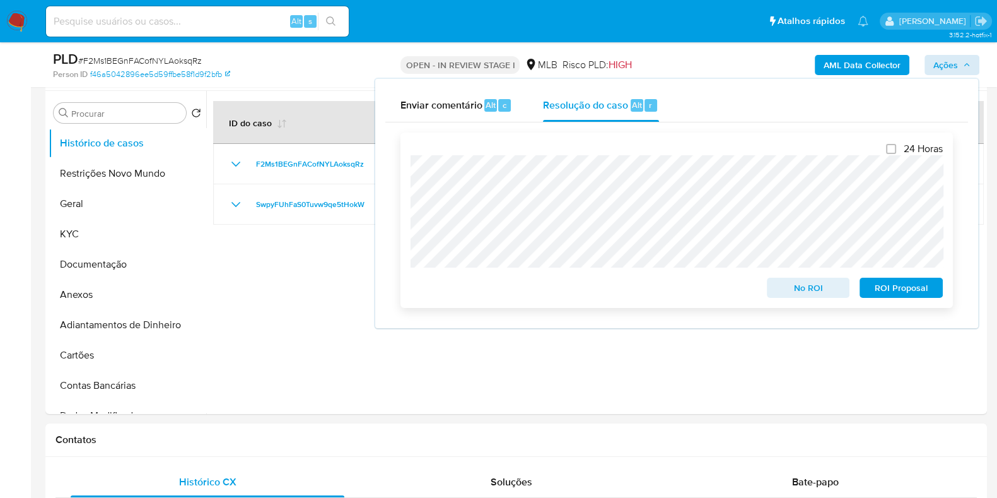
click at [914, 292] on span "ROI Proposal" at bounding box center [901, 288] width 66 height 18
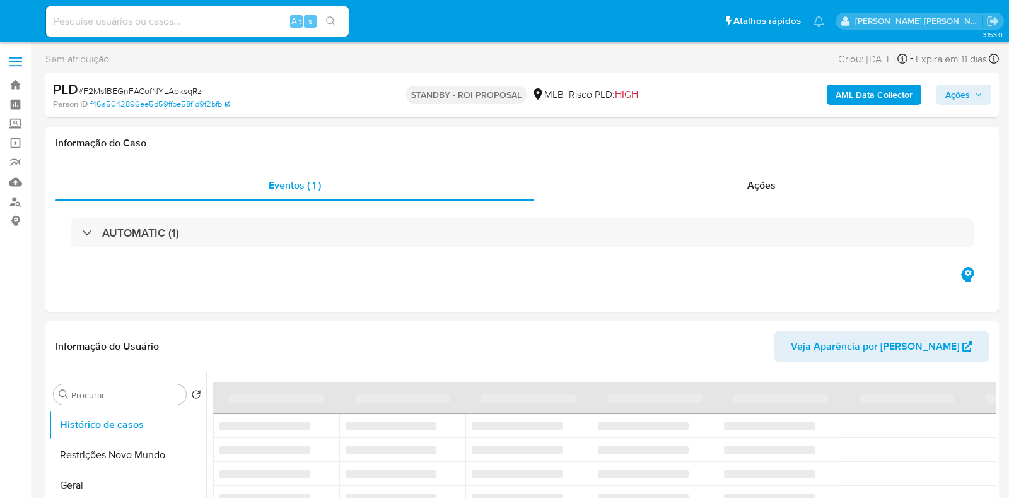
select select "10"
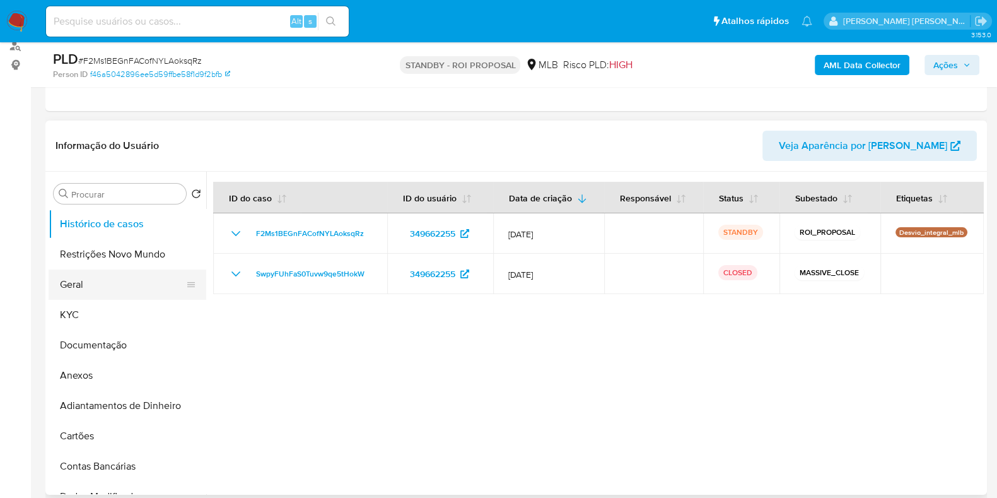
scroll to position [157, 0]
click at [127, 274] on button "Geral" at bounding box center [123, 283] width 148 height 30
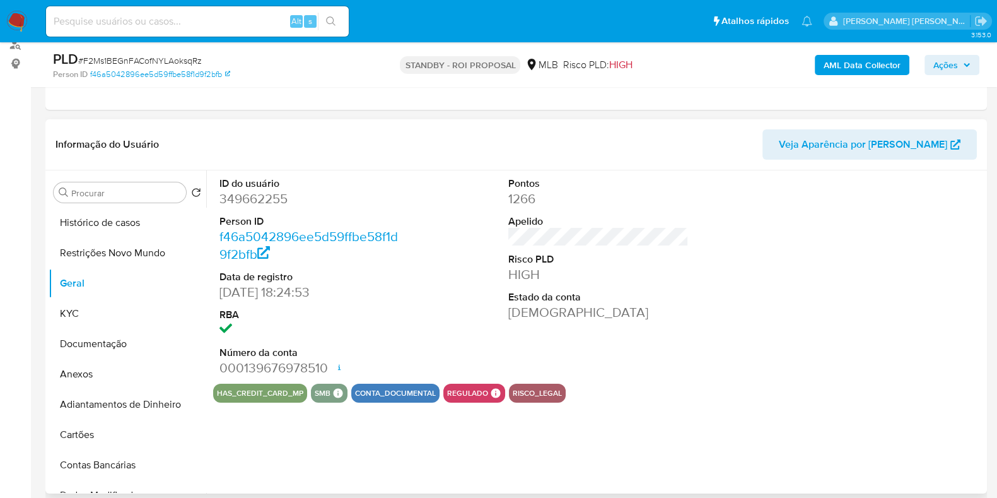
click at [251, 197] on dd "349662255" at bounding box center [309, 199] width 180 height 18
copy dd "349662255"
click at [204, 25] on input at bounding box center [197, 21] width 303 height 16
paste input "745376797"
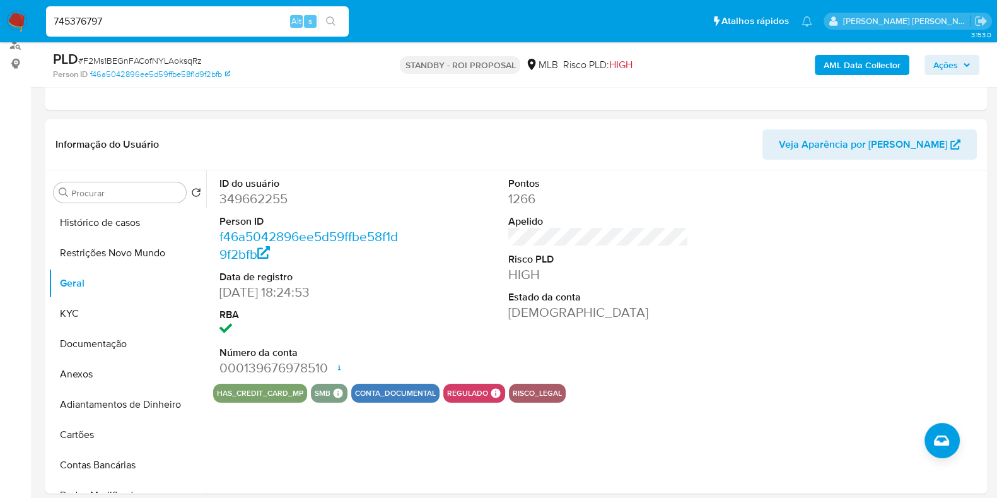
type input "745376797"
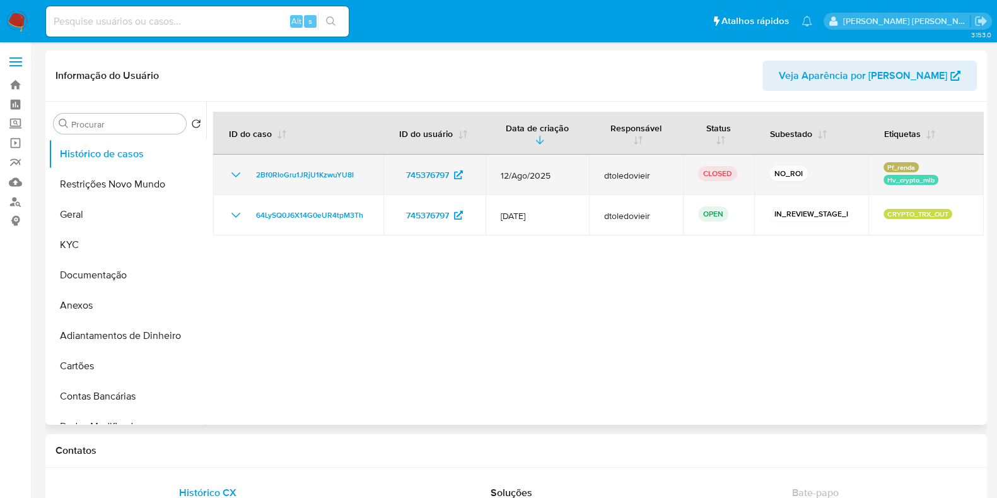
select select "10"
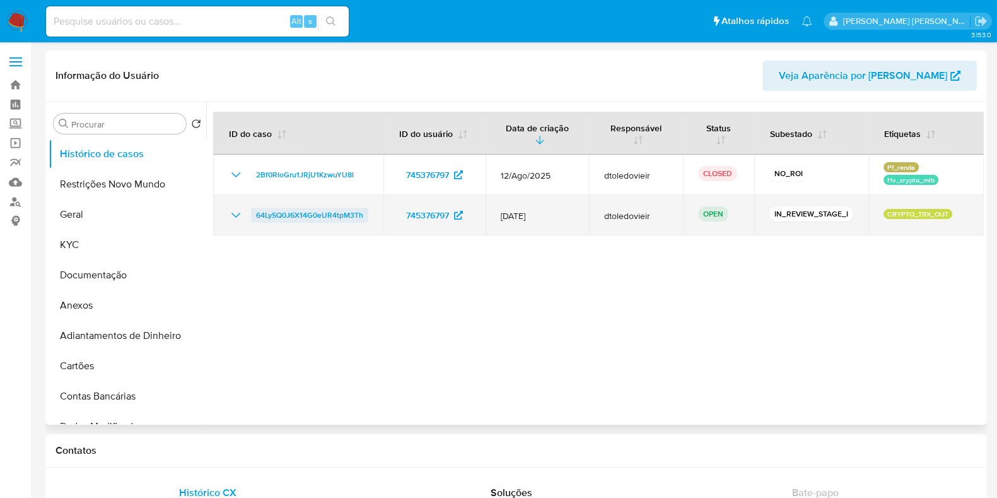
click at [325, 214] on span "64LySQ0J6X14G0eUR4tpM3Th" at bounding box center [309, 214] width 107 height 15
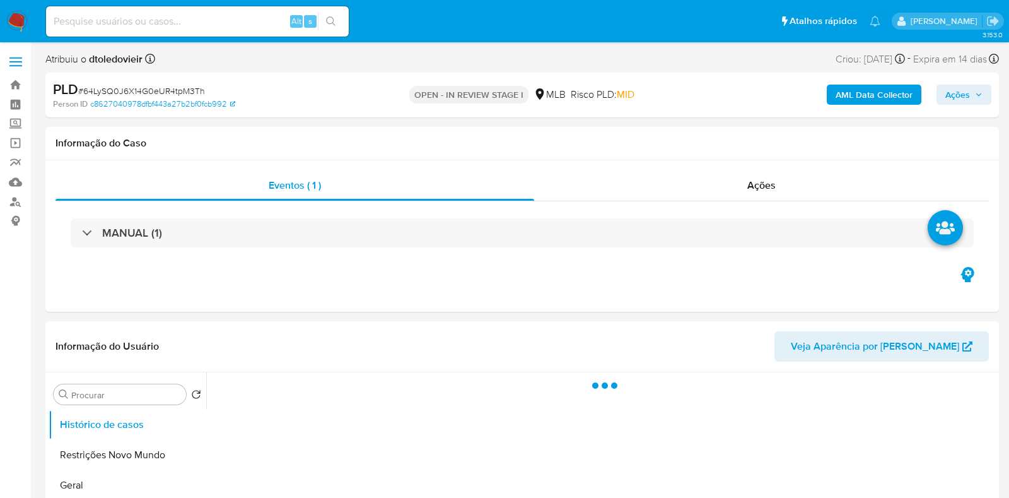
select select "10"
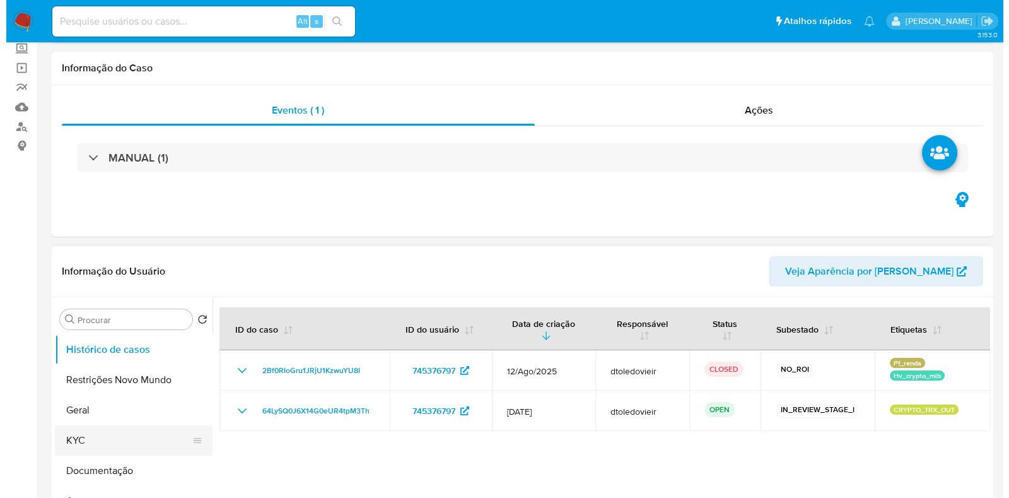
scroll to position [236, 0]
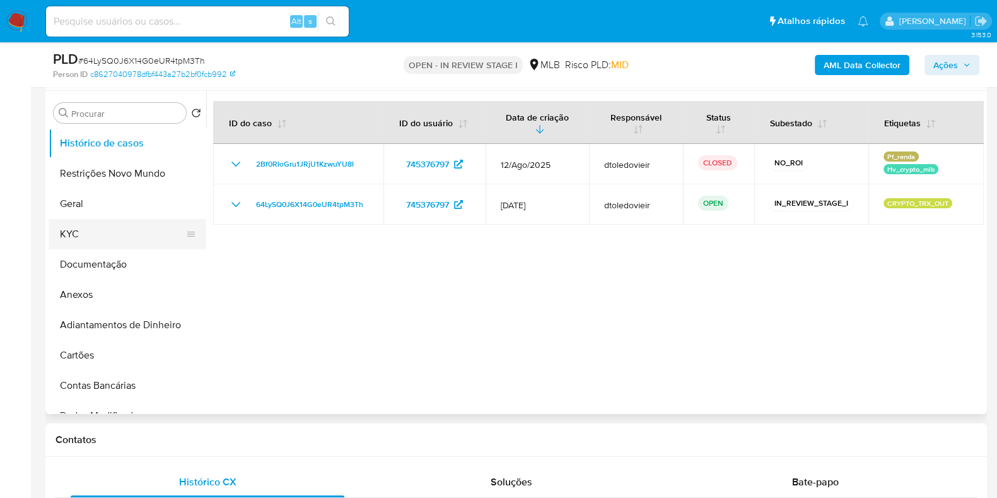
click at [123, 240] on button "KYC" at bounding box center [123, 234] width 148 height 30
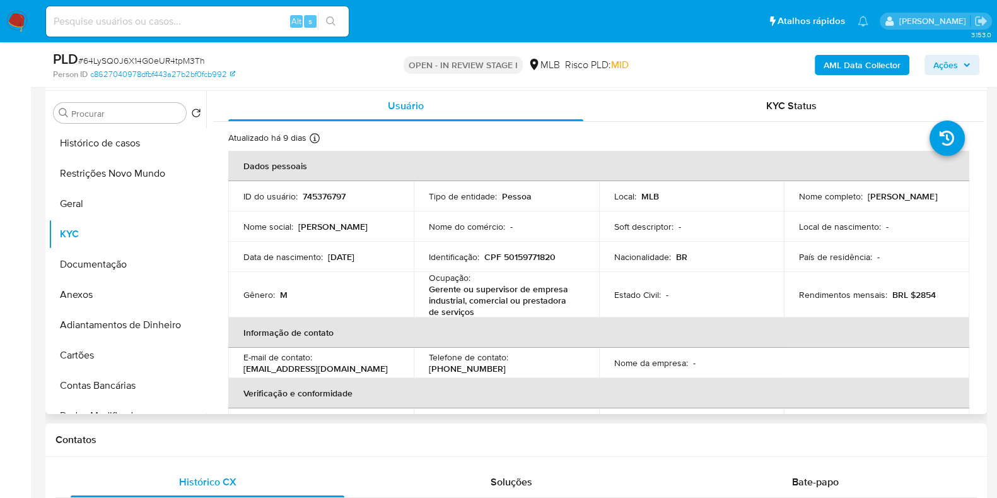
click at [527, 257] on p "CPF 50159771820" at bounding box center [519, 256] width 71 height 11
copy p "50159771820"
click at [90, 258] on button "Documentação" at bounding box center [123, 264] width 148 height 30
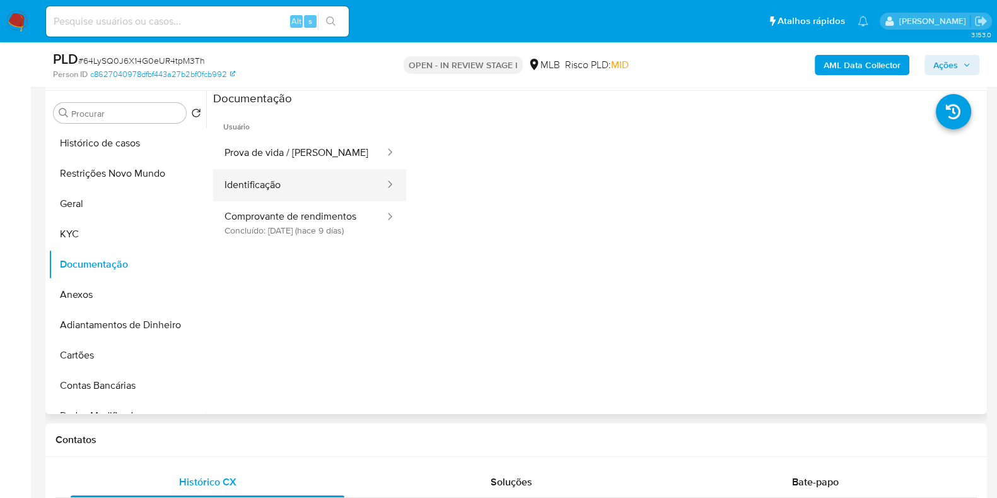
click at [301, 195] on button "Identificação" at bounding box center [299, 185] width 173 height 32
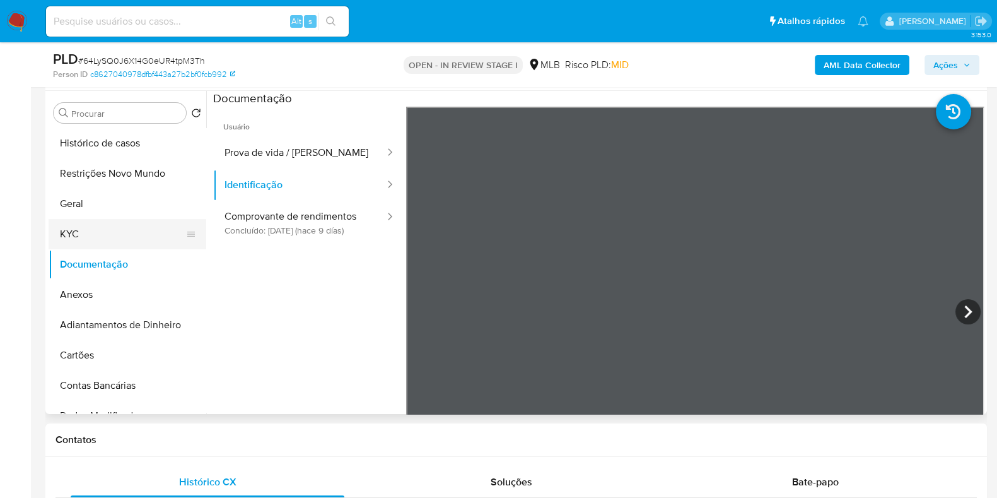
click at [117, 228] on button "KYC" at bounding box center [123, 234] width 148 height 30
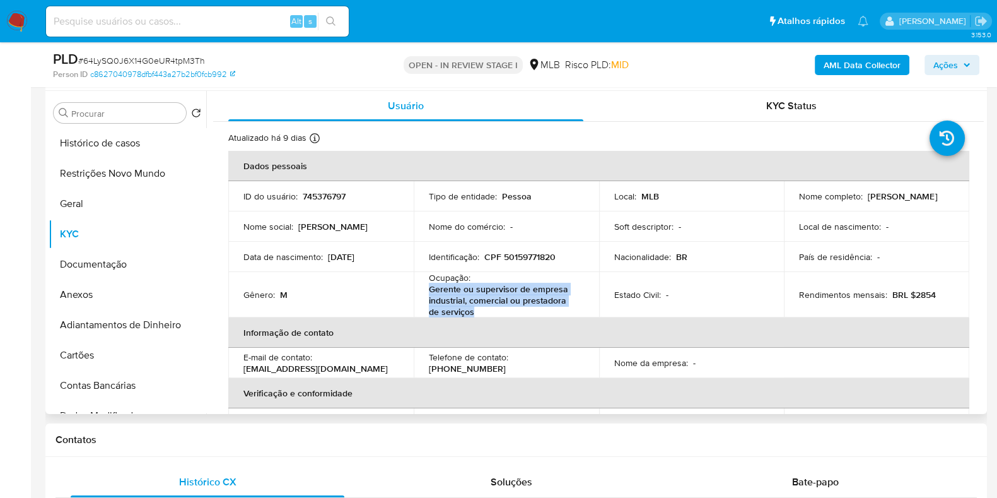
drag, startPoint x: 494, startPoint y: 313, endPoint x: 423, endPoint y: 298, distance: 72.8
click at [423, 298] on td "Ocupação : Gerente ou supervisor de empresa industrial, comercial ou prestadora…" at bounding box center [506, 294] width 185 height 45
copy p "Gerente ou supervisor de empresa industrial, comercial ou prestadora de serviços"
drag, startPoint x: 134, startPoint y: 257, endPoint x: 129, endPoint y: 265, distance: 10.2
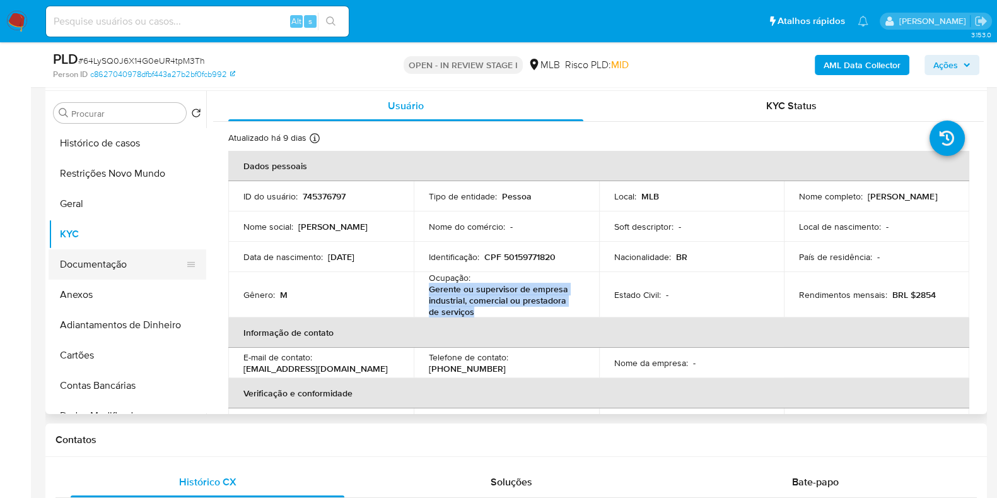
click at [132, 262] on button "Documentação" at bounding box center [123, 264] width 148 height 30
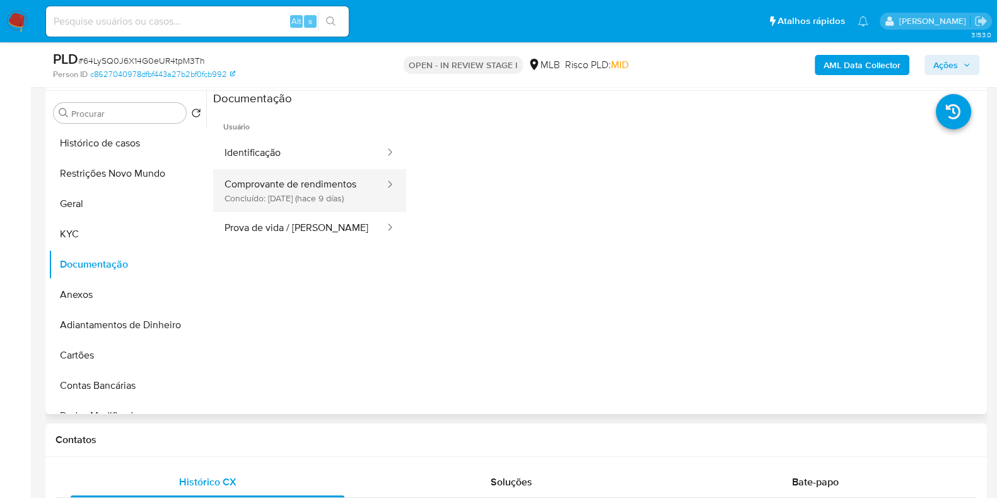
click at [300, 190] on button "Comprovante de rendimentos Concluído: 05/08/2025 (hace 9 días)" at bounding box center [299, 190] width 173 height 43
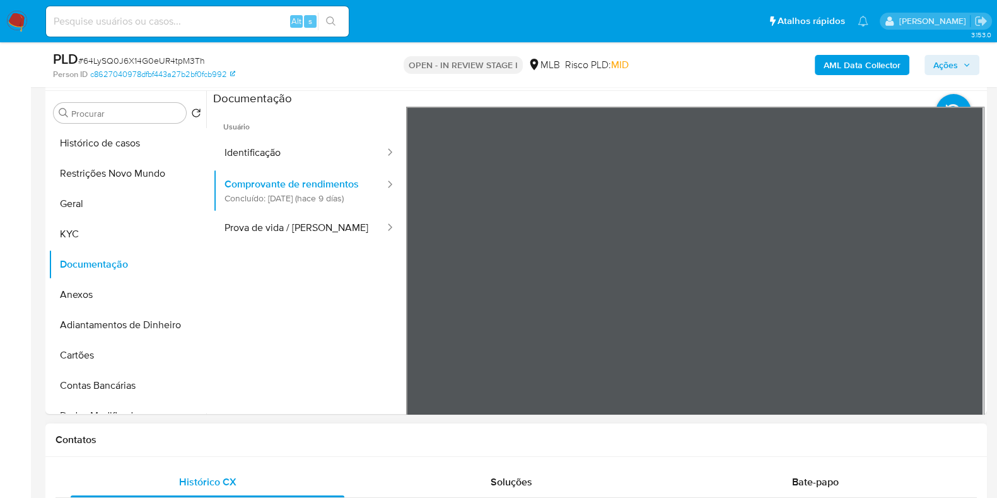
click at [195, 392] on div "Procurar Retornar ao pedido padrão Histórico de casos Restrições Novo Mundo Ger…" at bounding box center [516, 252] width 935 height 323
click at [127, 144] on button "Histórico de casos" at bounding box center [123, 143] width 148 height 30
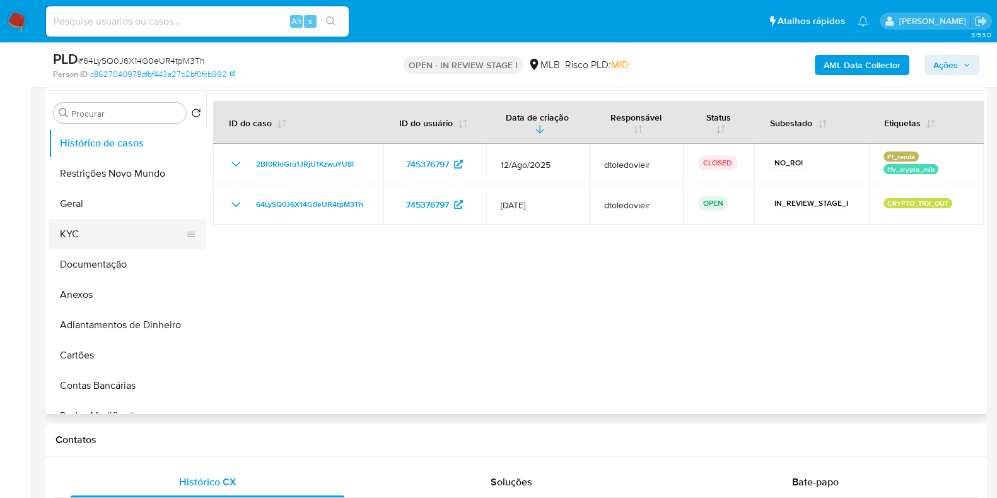
click at [91, 236] on button "KYC" at bounding box center [123, 234] width 148 height 30
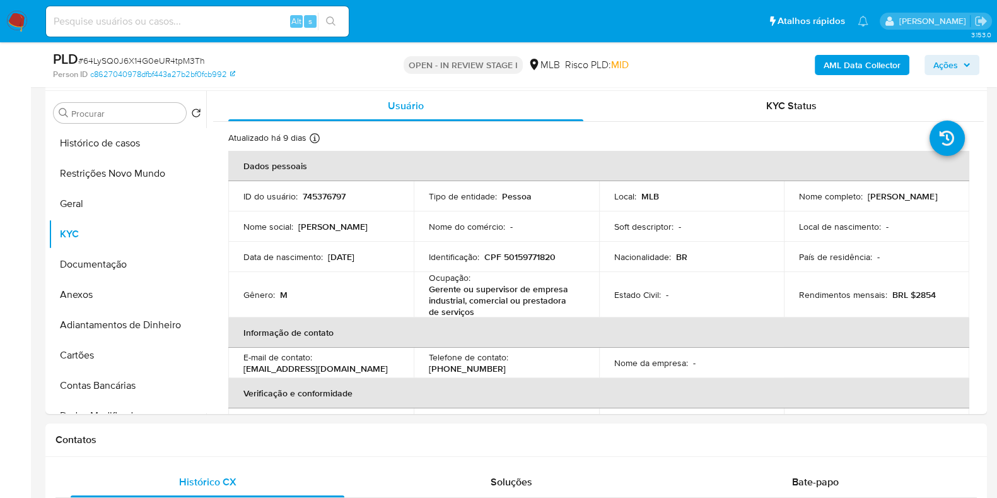
click at [885, 69] on b "AML Data Collector" at bounding box center [862, 65] width 77 height 20
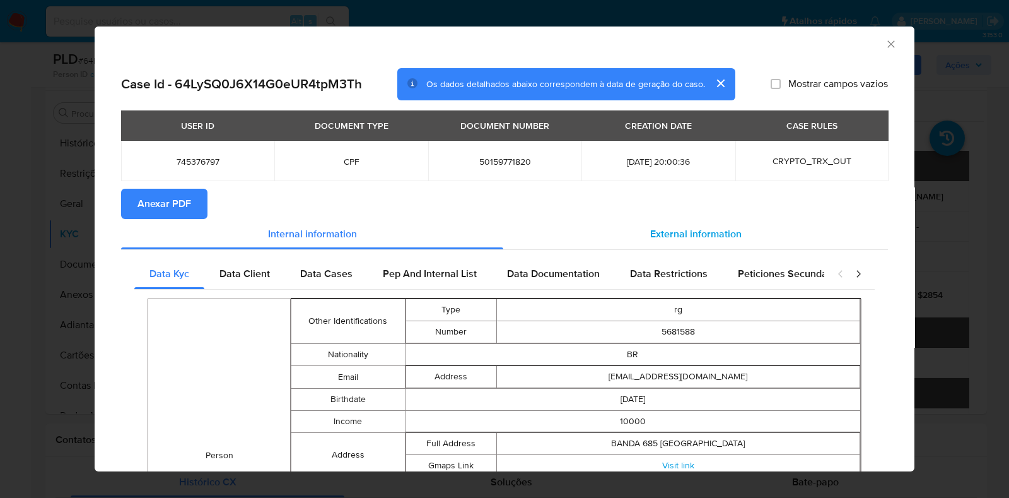
click at [685, 235] on span "External information" at bounding box center [695, 233] width 91 height 15
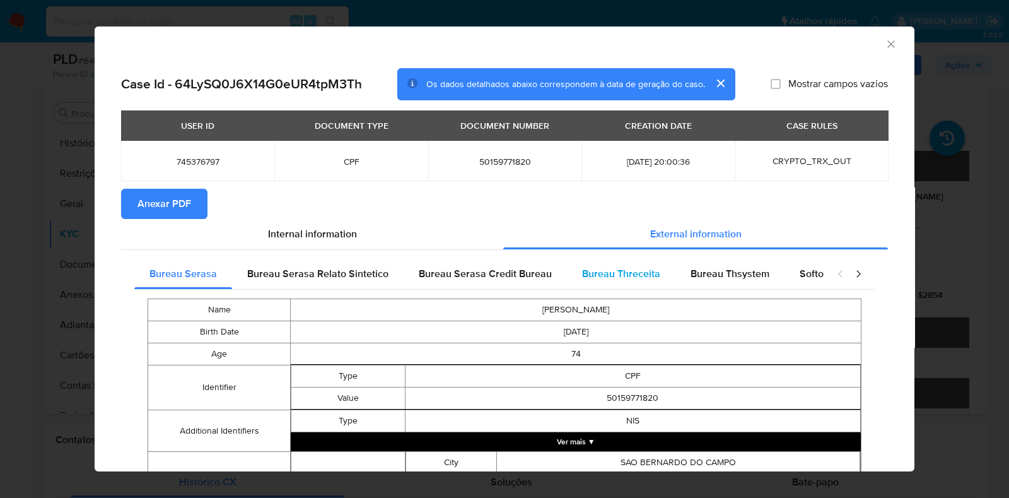
click at [649, 266] on span "Bureau Threceita" at bounding box center [621, 273] width 78 height 15
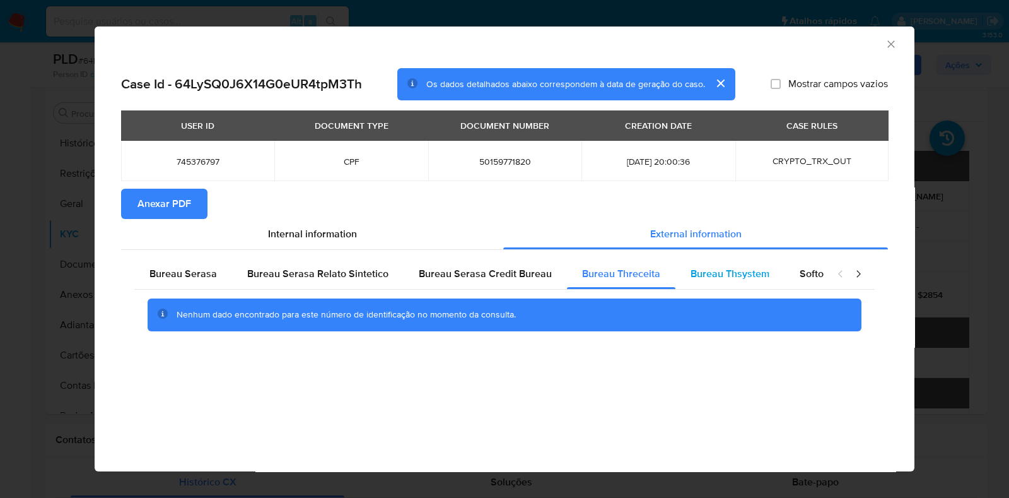
click at [730, 279] on span "Bureau Thsystem" at bounding box center [729, 273] width 79 height 15
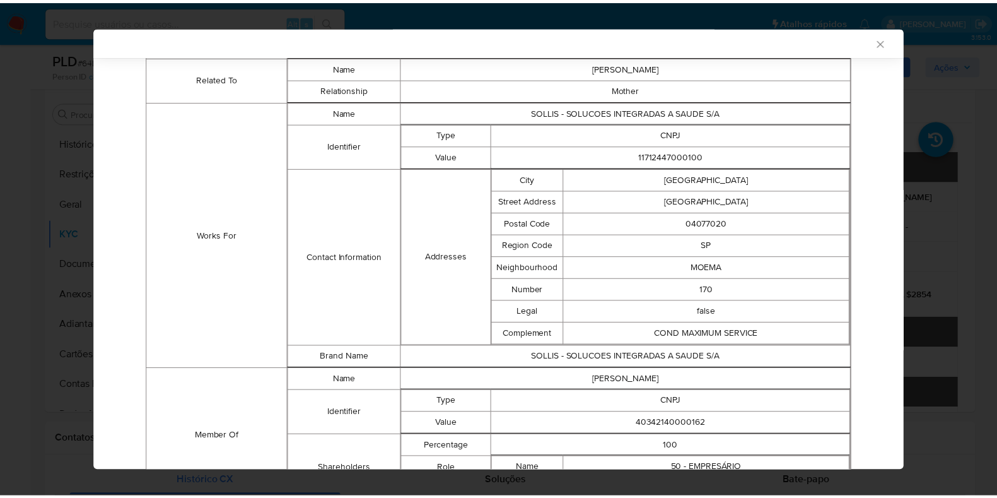
scroll to position [899, 0]
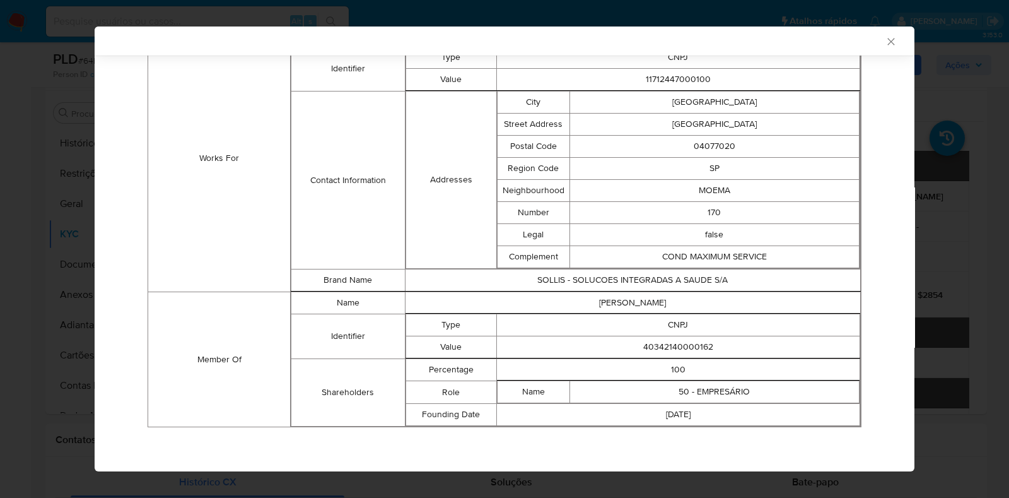
click at [643, 351] on td "40342140000162" at bounding box center [677, 347] width 363 height 22
copy td "40342140000162"
click at [948, 139] on div "AML Data Collector Case Id - 64LySQ0J6X14G0eUR4tpM3Th Os dados detalhados abaix…" at bounding box center [504, 249] width 1009 height 498
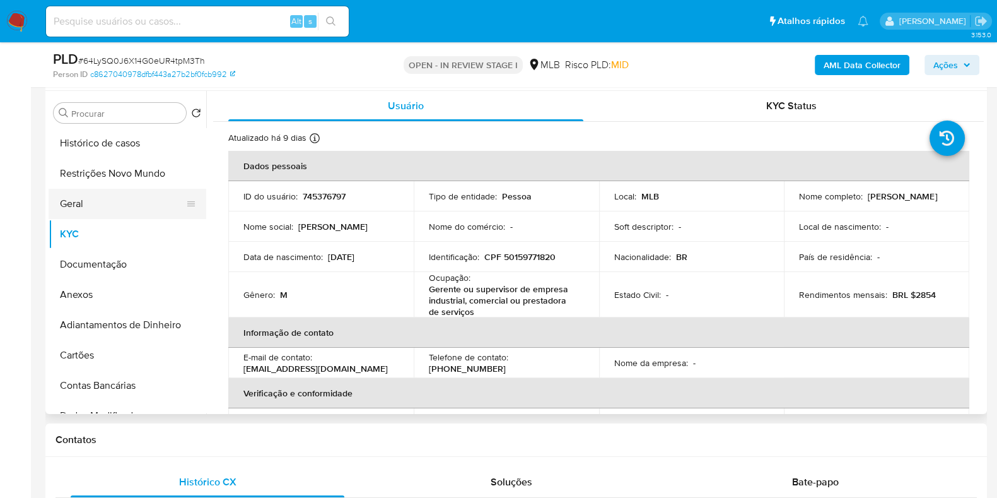
click at [87, 200] on button "Geral" at bounding box center [123, 204] width 148 height 30
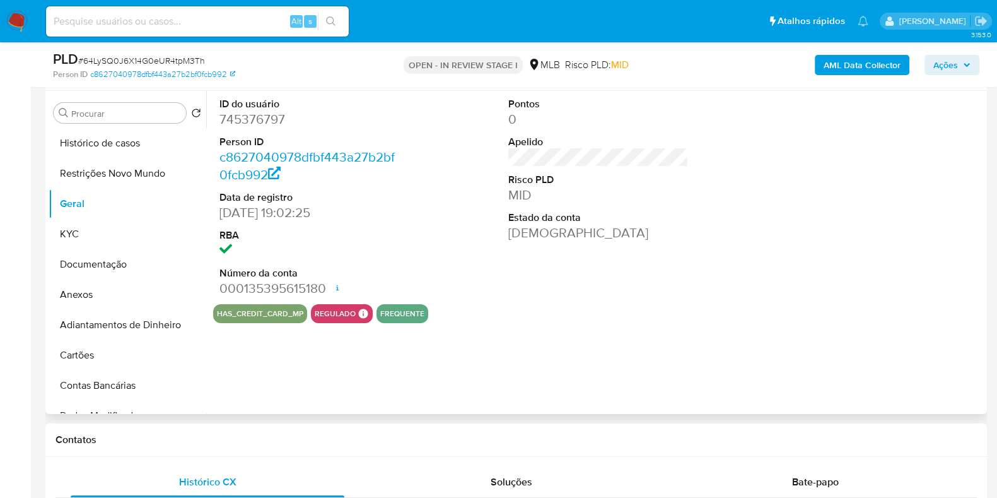
click at [262, 119] on dd "745376797" at bounding box center [309, 119] width 180 height 18
copy dd "745376797"
click at [960, 62] on span "Ações" at bounding box center [951, 65] width 37 height 18
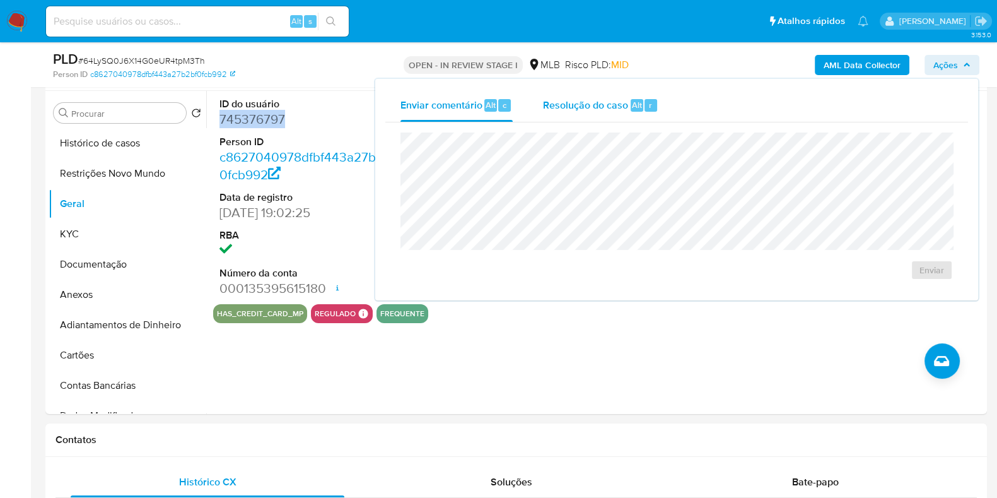
click at [599, 102] on span "Resolução do caso" at bounding box center [585, 104] width 85 height 15
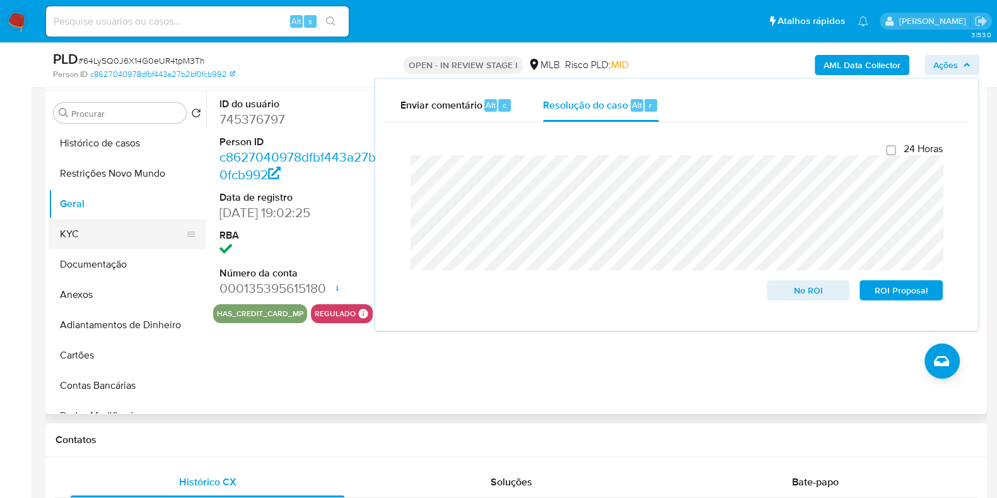
click at [116, 222] on button "KYC" at bounding box center [123, 234] width 148 height 30
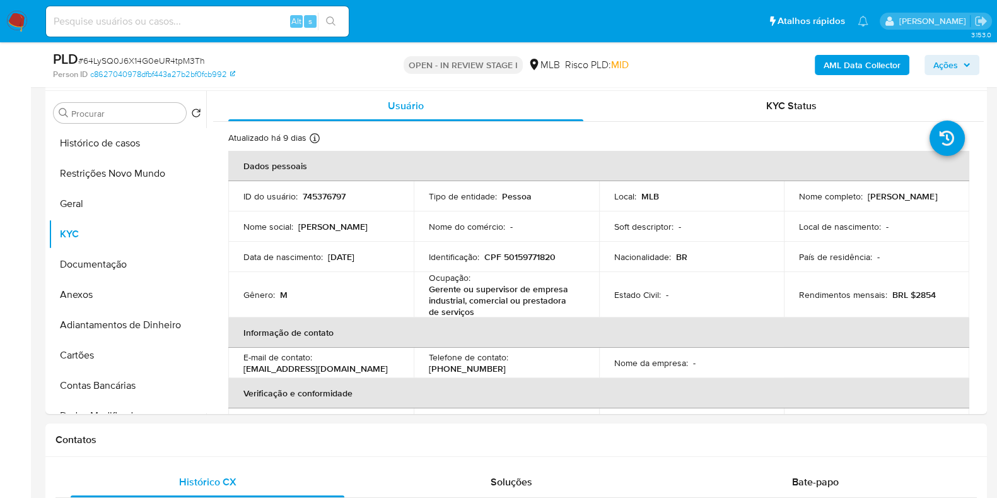
drag, startPoint x: 923, startPoint y: 194, endPoint x: 608, endPoint y: 73, distance: 337.7
click at [868, 201] on div "Nome completo : Joao Teixeira" at bounding box center [876, 195] width 155 height 11
click at [528, 260] on p "CPF 50159771820" at bounding box center [519, 256] width 71 height 11
copy p "50159771820"
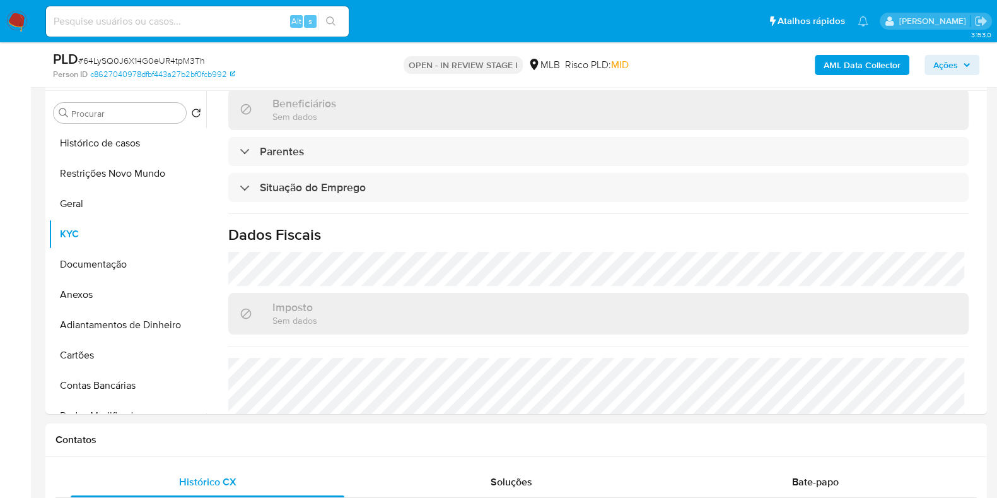
scroll to position [326, 0]
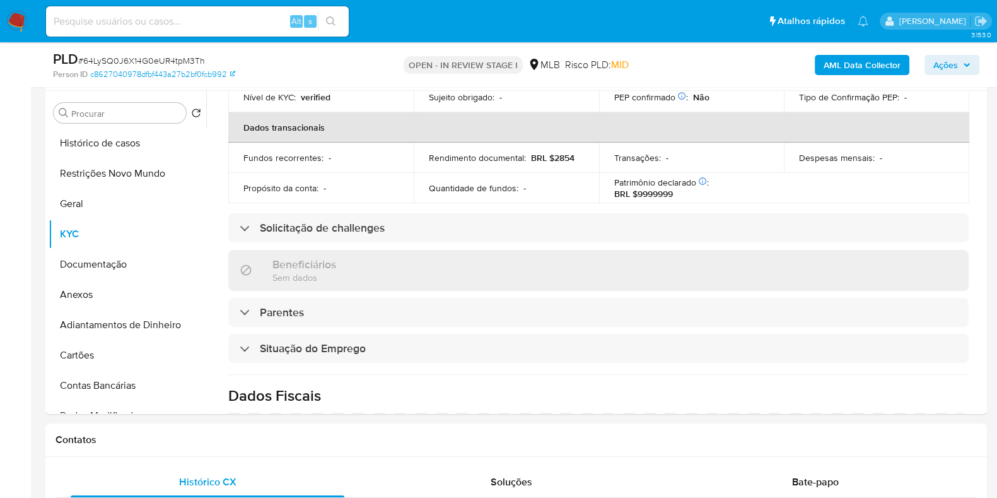
copy p "50159771820"
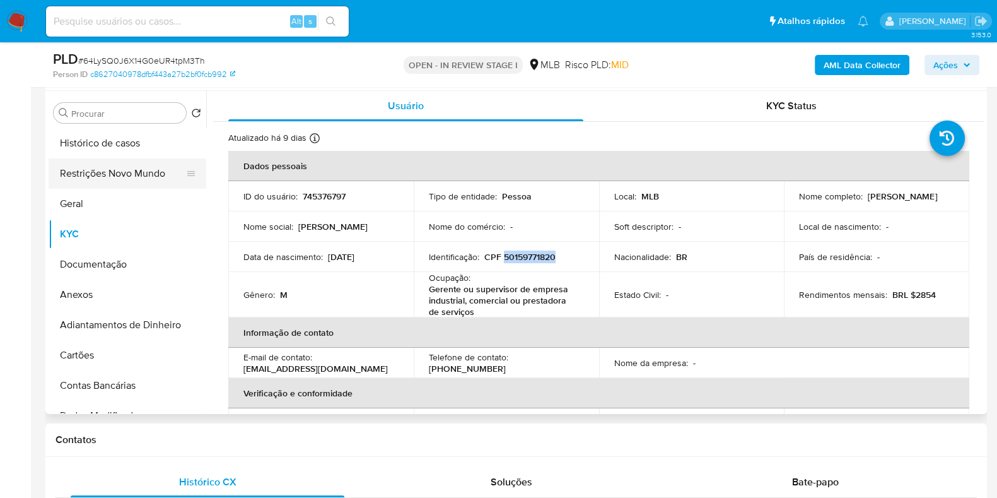
click at [129, 178] on button "Restrições Novo Mundo" at bounding box center [123, 173] width 148 height 30
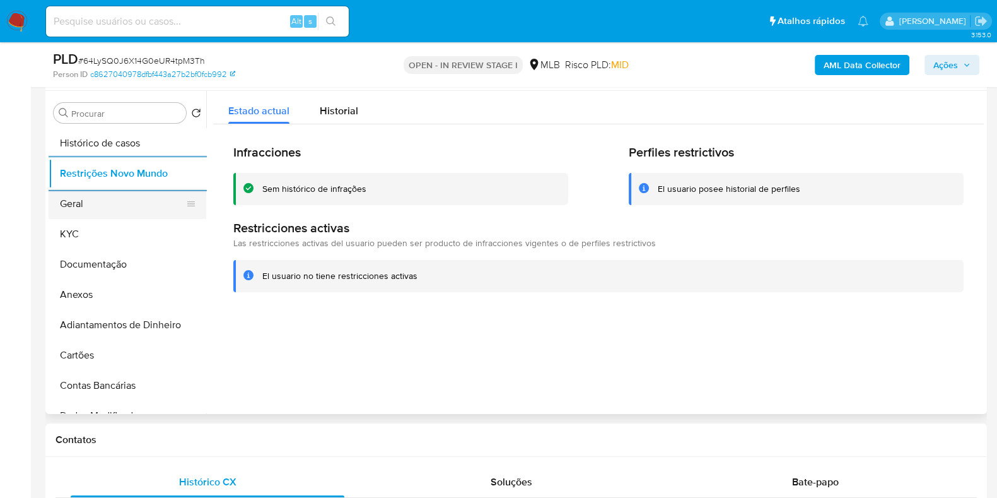
click at [67, 206] on button "Geral" at bounding box center [123, 204] width 148 height 30
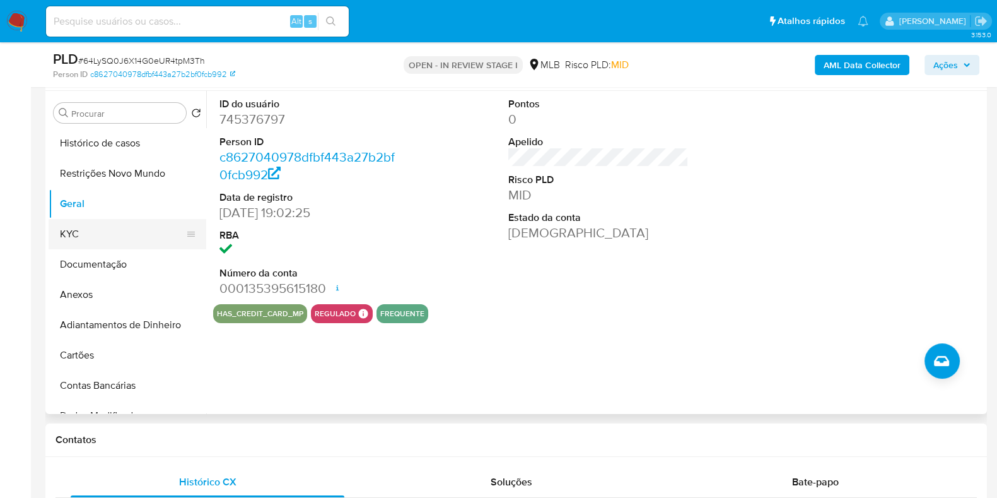
click at [97, 222] on button "KYC" at bounding box center [123, 234] width 148 height 30
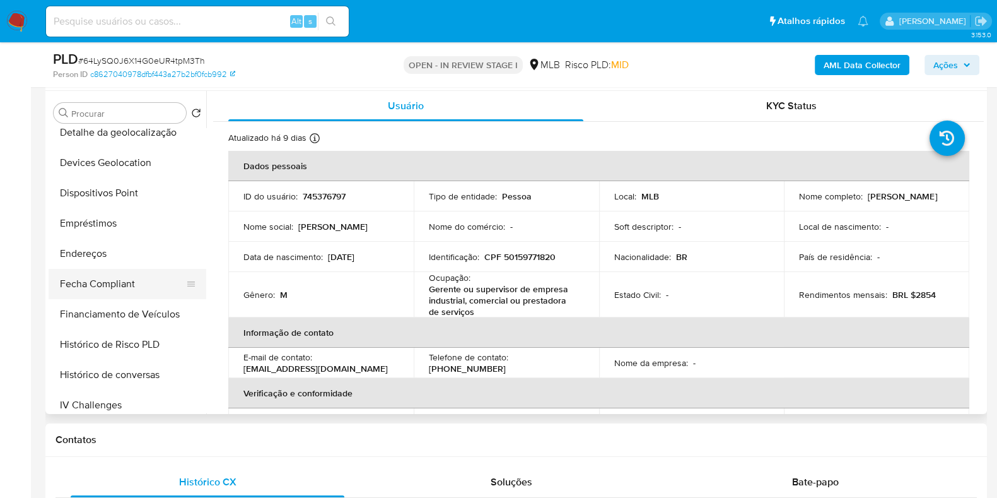
scroll to position [315, 0]
click at [131, 252] on button "Endereços" at bounding box center [123, 252] width 148 height 30
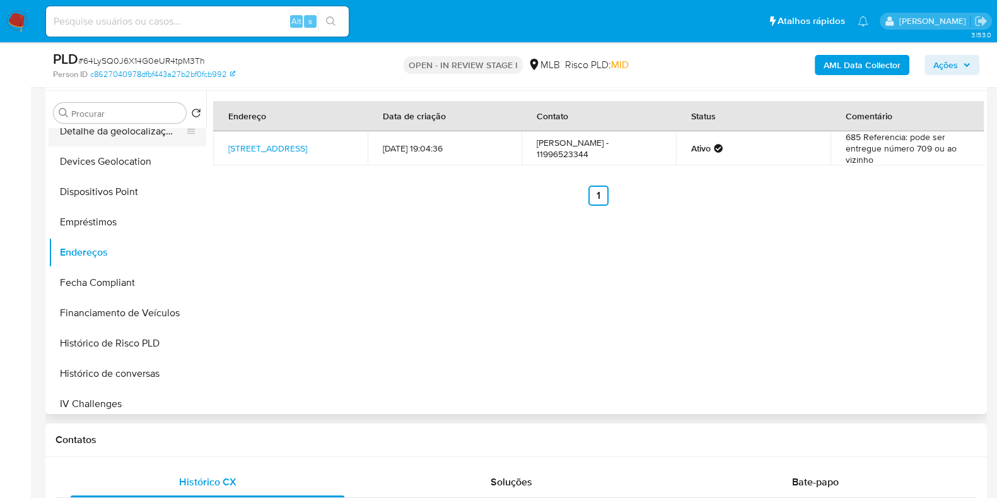
click at [148, 133] on button "Detalhe da geolocalização" at bounding box center [123, 131] width 148 height 30
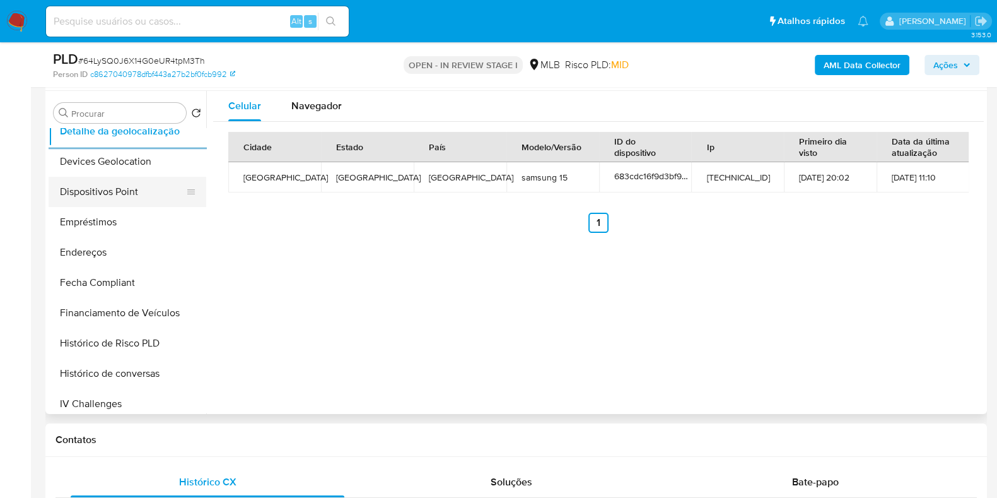
scroll to position [0, 0]
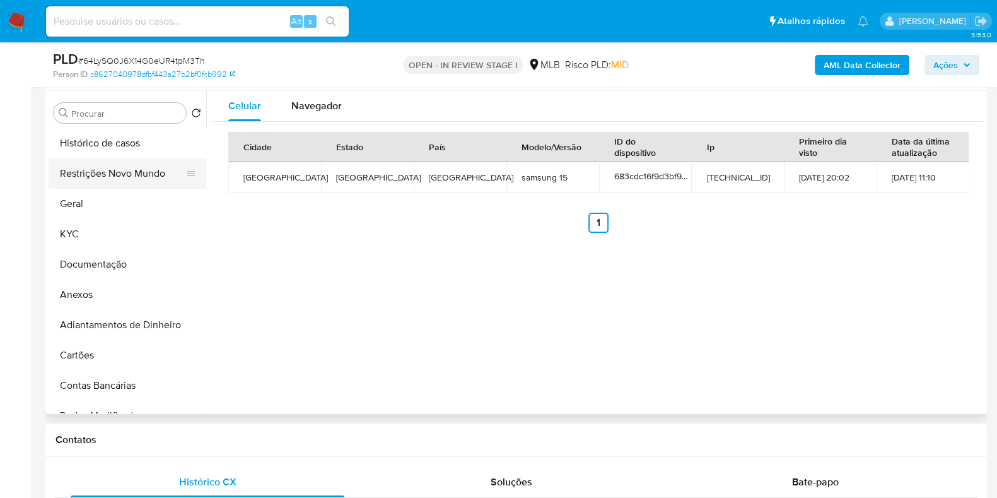
drag, startPoint x: 98, startPoint y: 189, endPoint x: 110, endPoint y: 173, distance: 19.8
click at [98, 189] on button "Geral" at bounding box center [128, 204] width 158 height 30
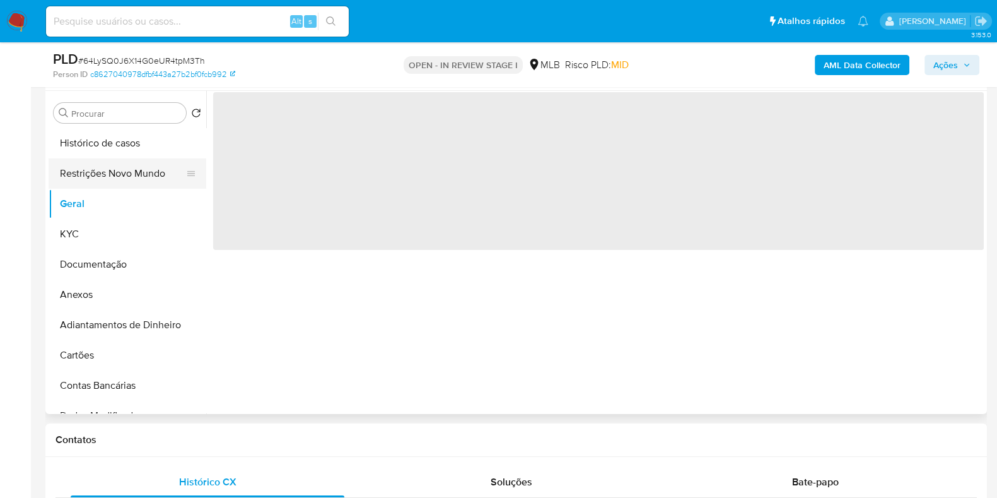
click at [113, 170] on button "Restrições Novo Mundo" at bounding box center [123, 173] width 148 height 30
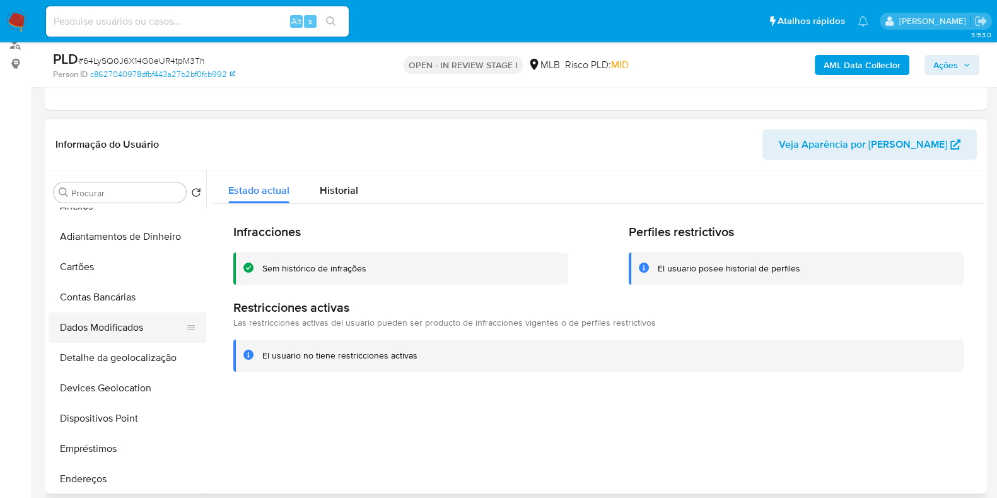
scroll to position [236, 0]
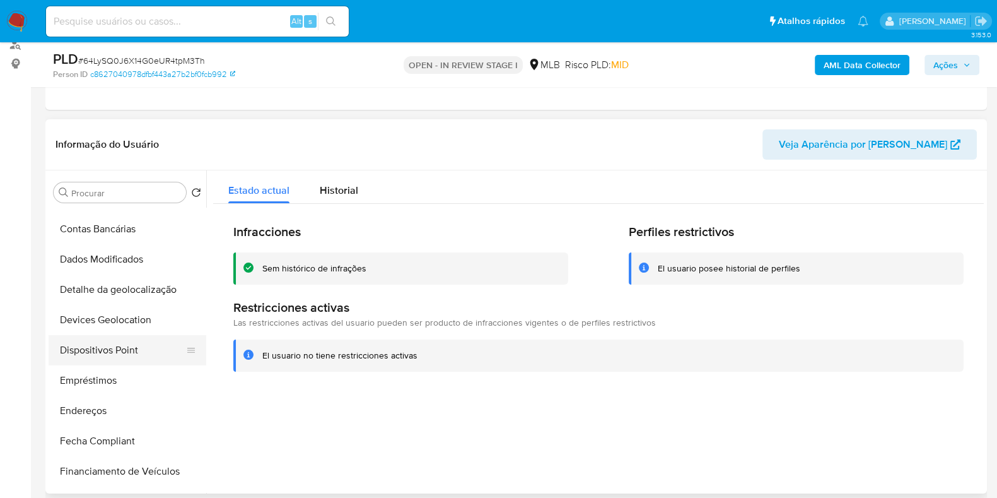
click at [114, 335] on button "Dispositivos Point" at bounding box center [123, 350] width 148 height 30
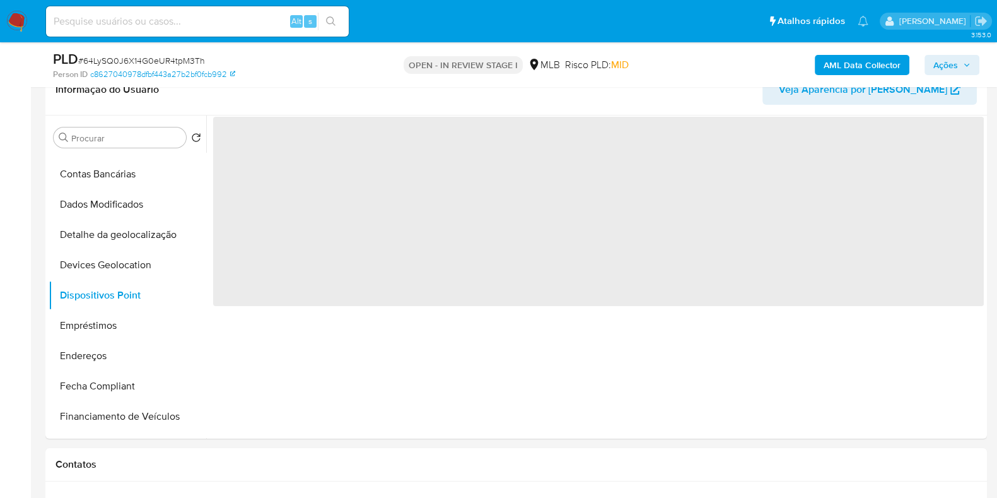
scroll to position [236, 0]
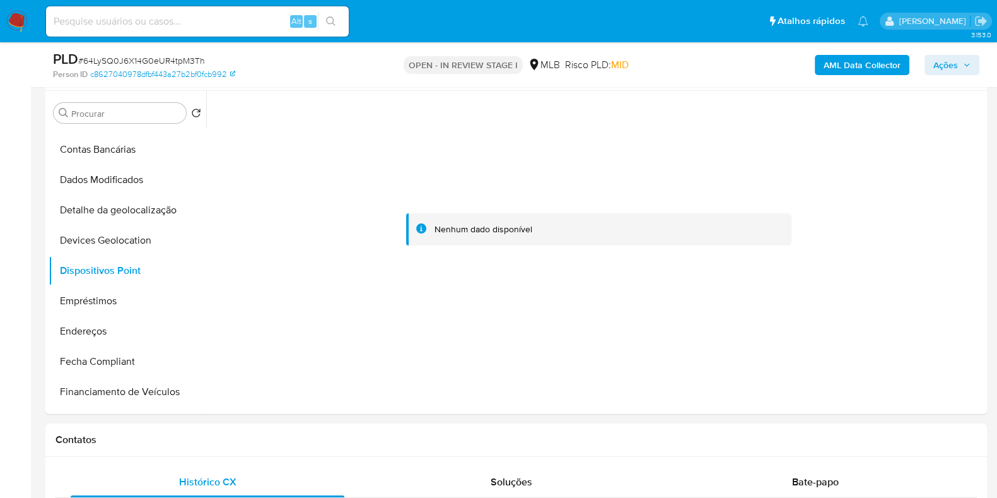
click at [845, 64] on b "AML Data Collector" at bounding box center [862, 65] width 77 height 20
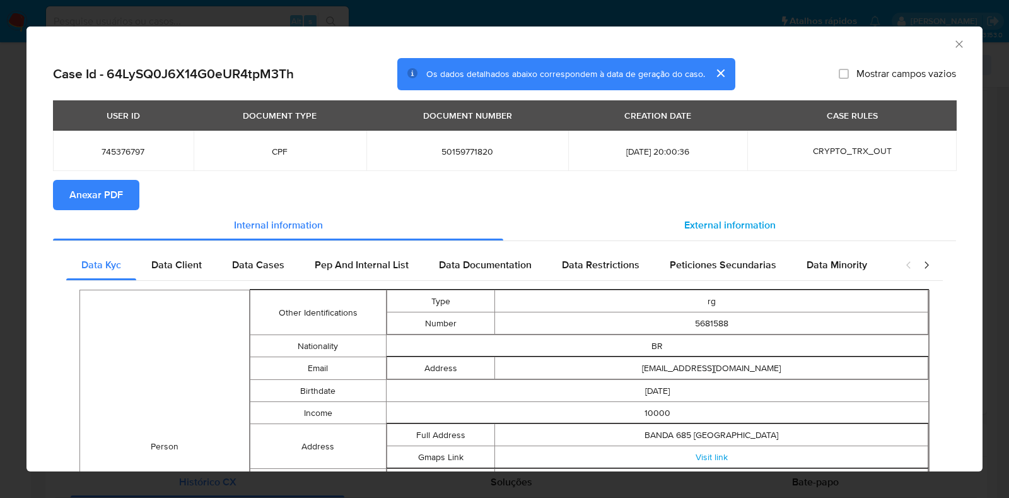
click at [733, 232] on div "External information" at bounding box center [729, 225] width 453 height 30
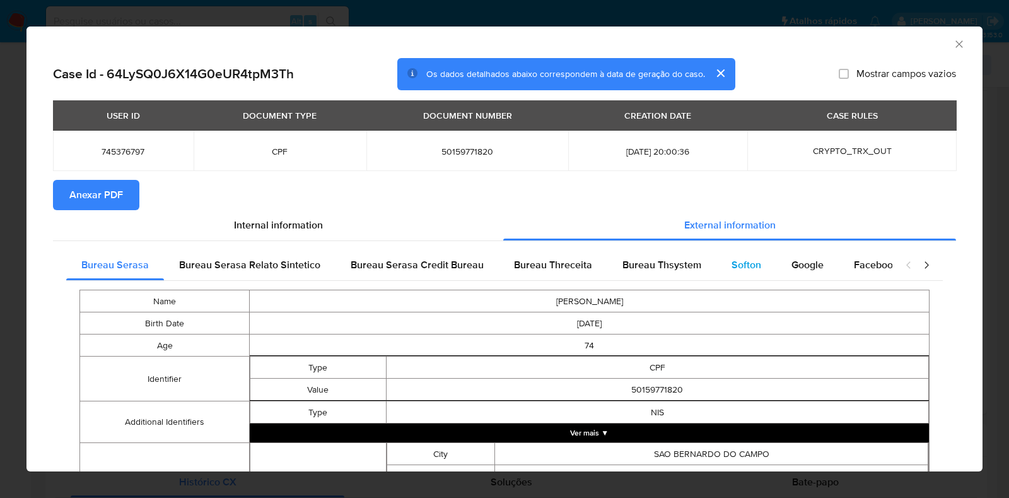
click at [735, 274] on div "Softon" at bounding box center [746, 265] width 60 height 30
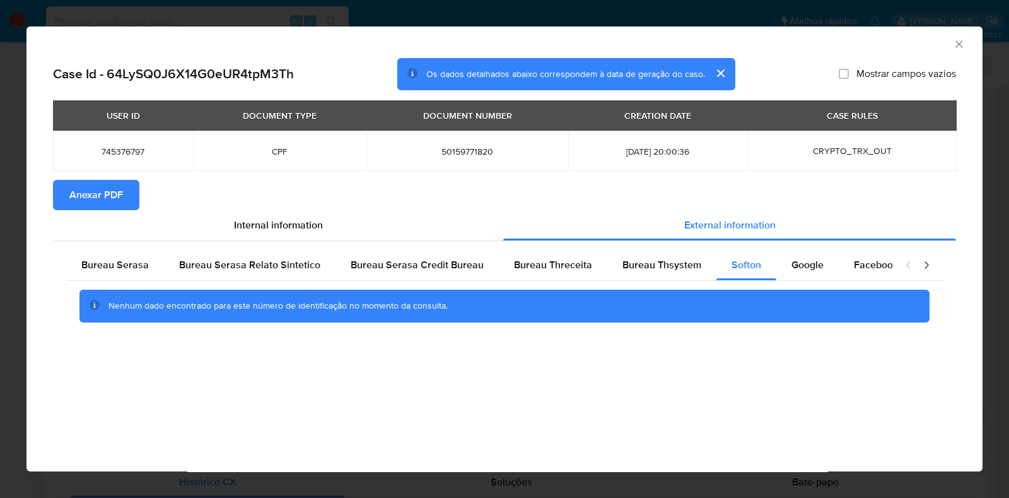
click at [102, 194] on span "Anexar PDF" at bounding box center [96, 195] width 54 height 28
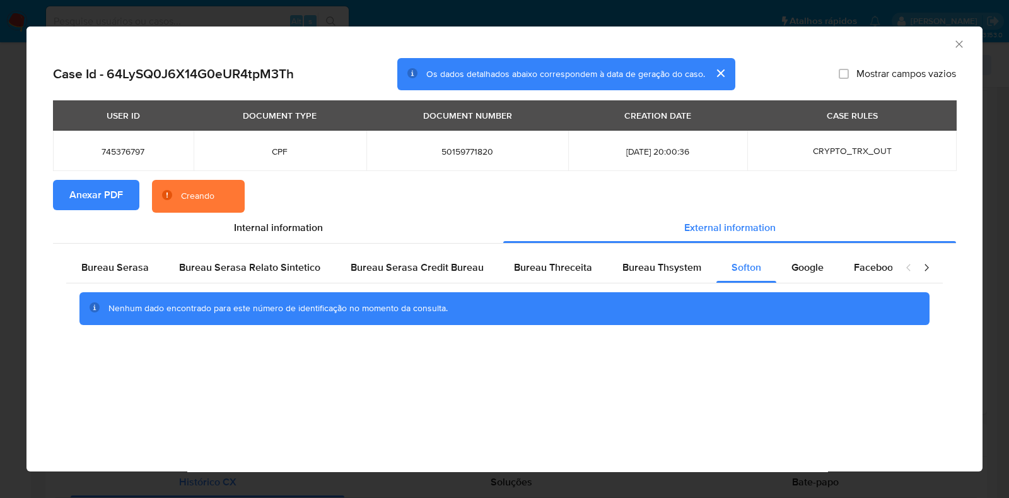
click at [16, 215] on div "AML Data Collector Case Id - 64LySQ0J6X14G0eUR4tpM3Th Os dados detalhados abaix…" at bounding box center [504, 249] width 1009 height 498
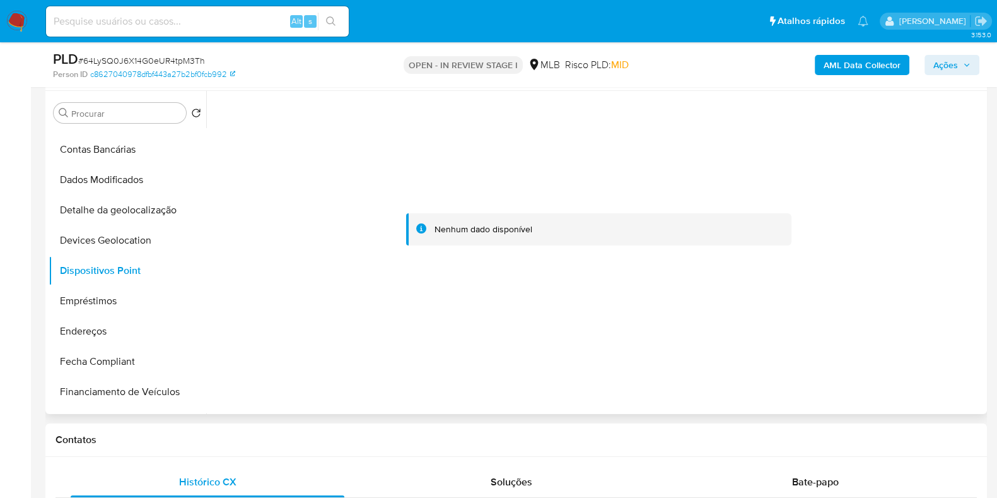
scroll to position [0, 0]
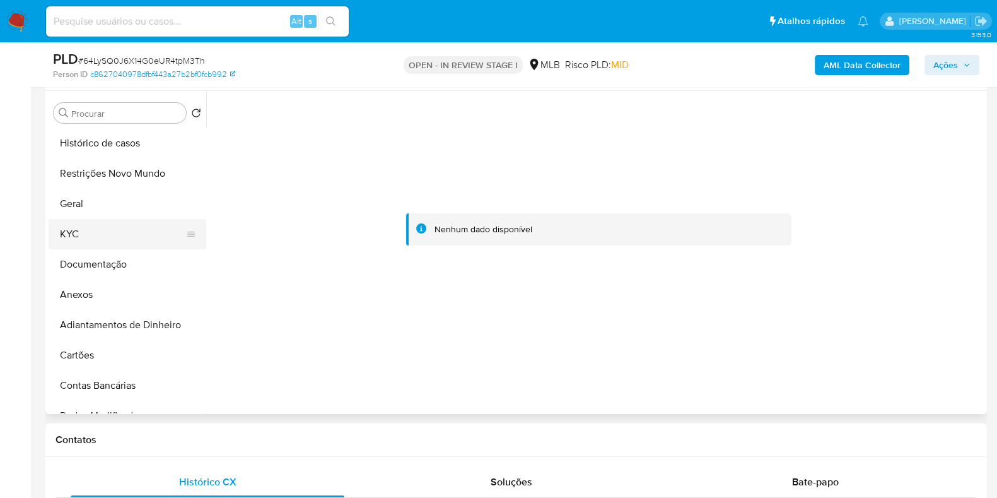
click at [110, 233] on button "KYC" at bounding box center [123, 234] width 148 height 30
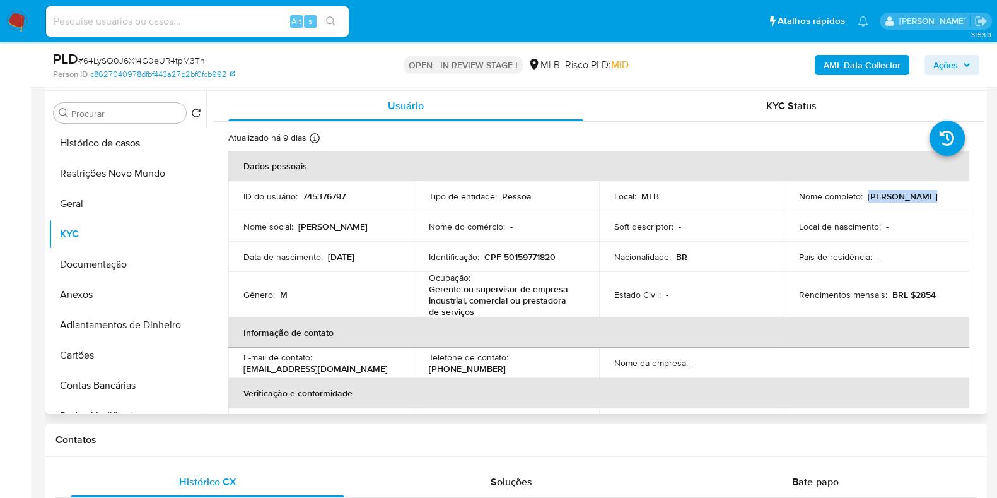
drag, startPoint x: 919, startPoint y: 200, endPoint x: 866, endPoint y: 199, distance: 53.6
click at [866, 199] on div "Nome completo : Joao Teixeira" at bounding box center [876, 195] width 155 height 11
copy p "Joao Teixeira"
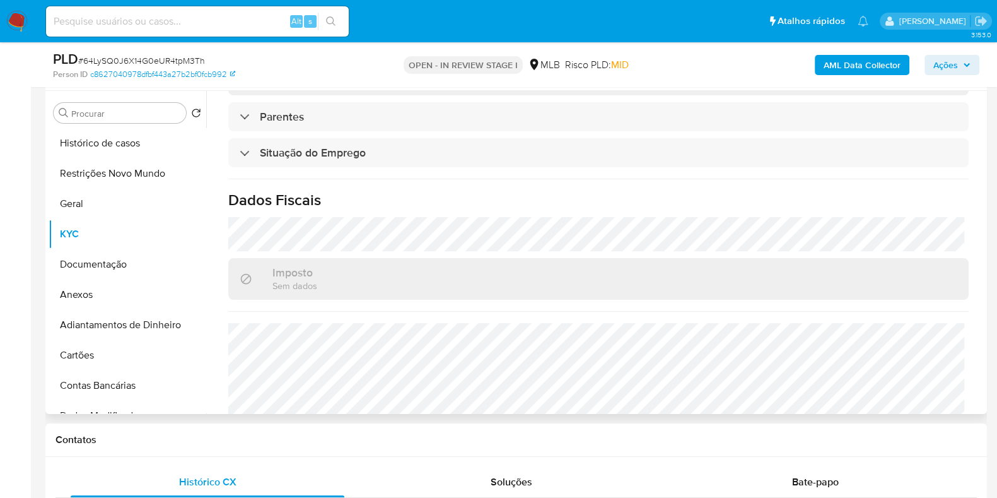
scroll to position [562, 0]
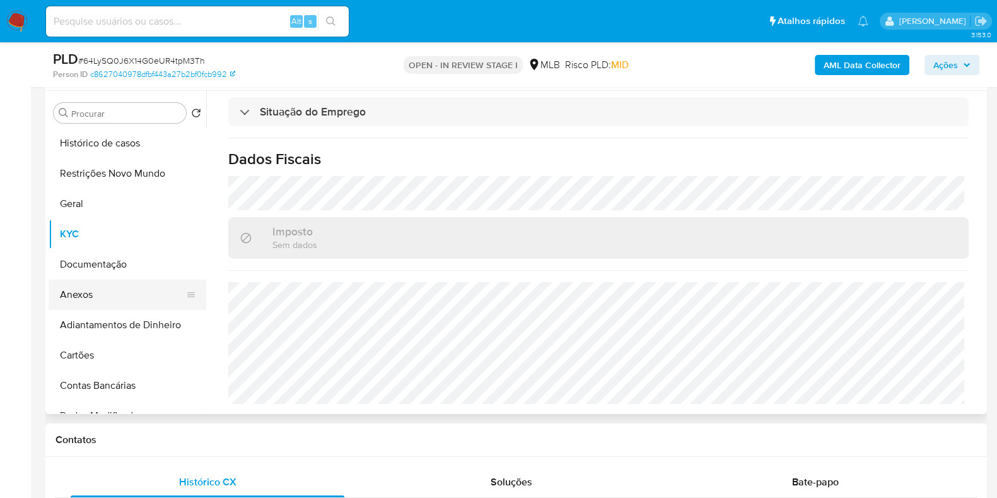
click at [95, 291] on button "Anexos" at bounding box center [123, 294] width 148 height 30
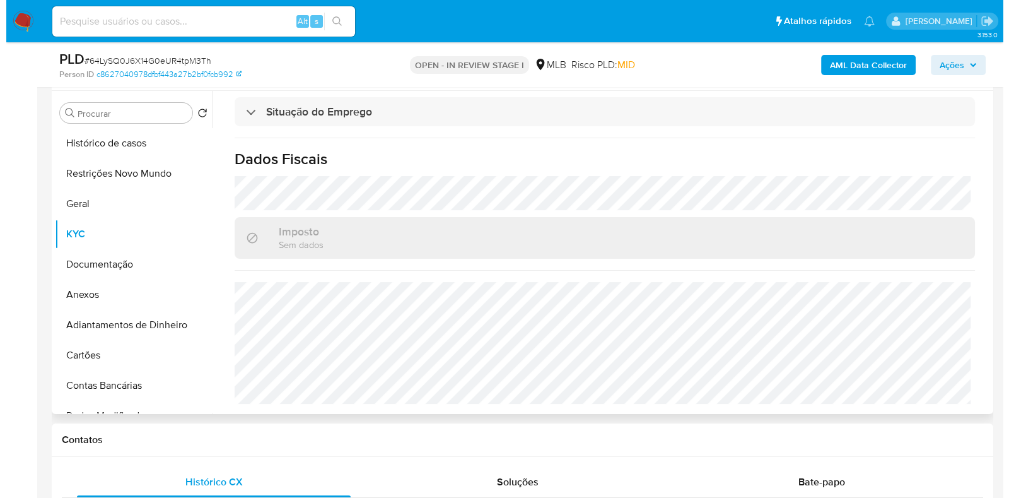
scroll to position [0, 0]
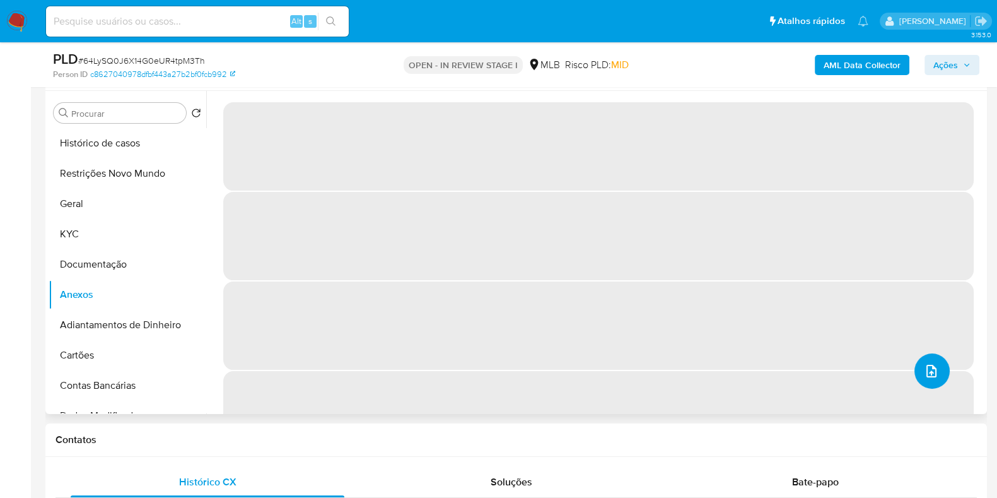
click at [924, 371] on icon "upload-file" at bounding box center [931, 370] width 15 height 15
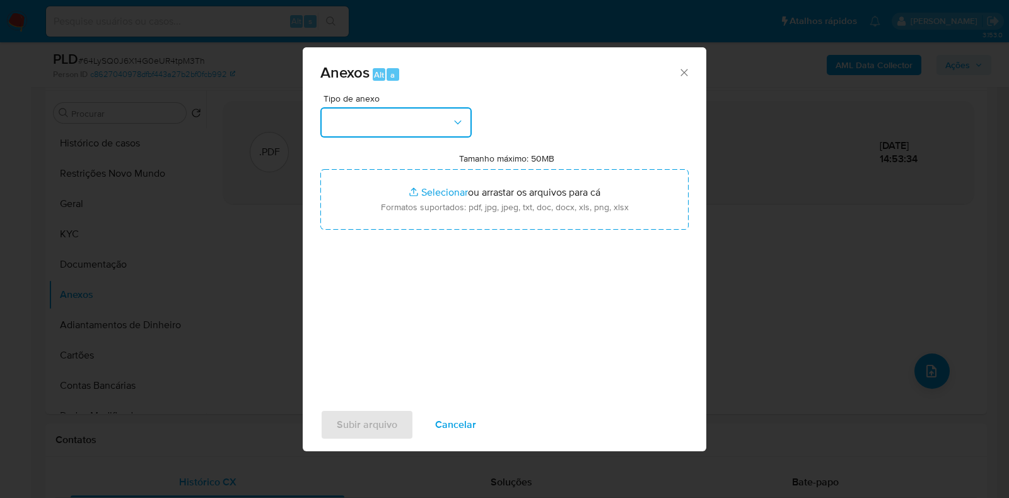
click at [398, 108] on button "button" at bounding box center [395, 122] width 151 height 30
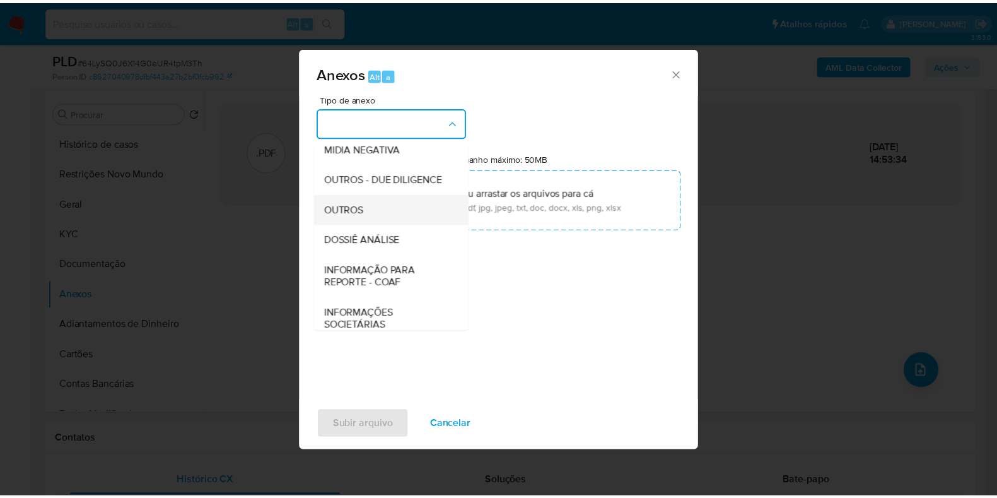
scroll to position [194, 0]
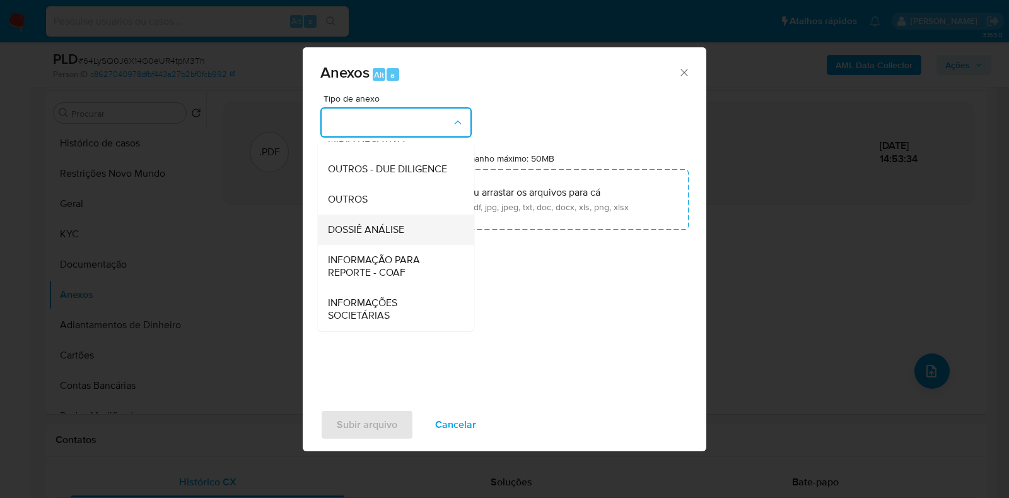
click at [366, 223] on span "DOSSIÊ ANÁLISE" at bounding box center [366, 229] width 76 height 13
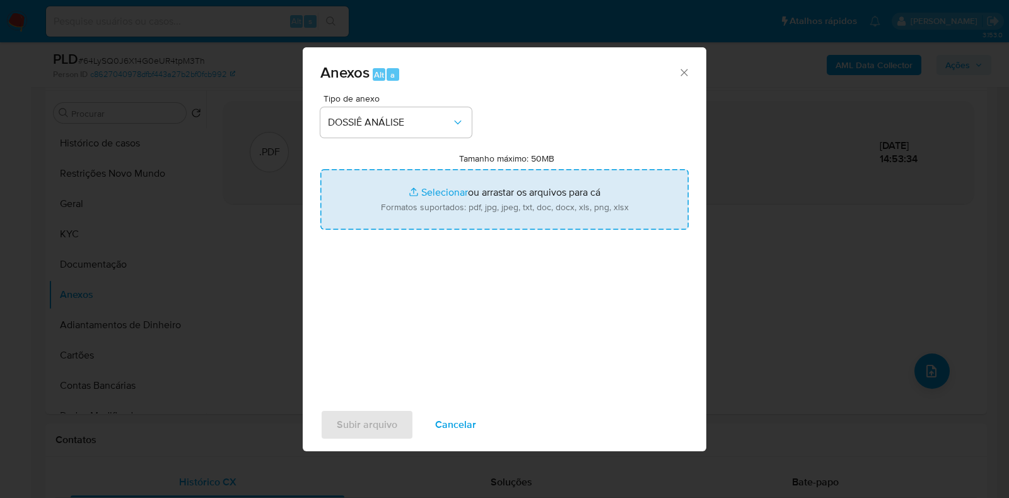
type input "C:\fakepath\SAR - CPF 50159771820 - JOAO TEIXEIRA.pdf"
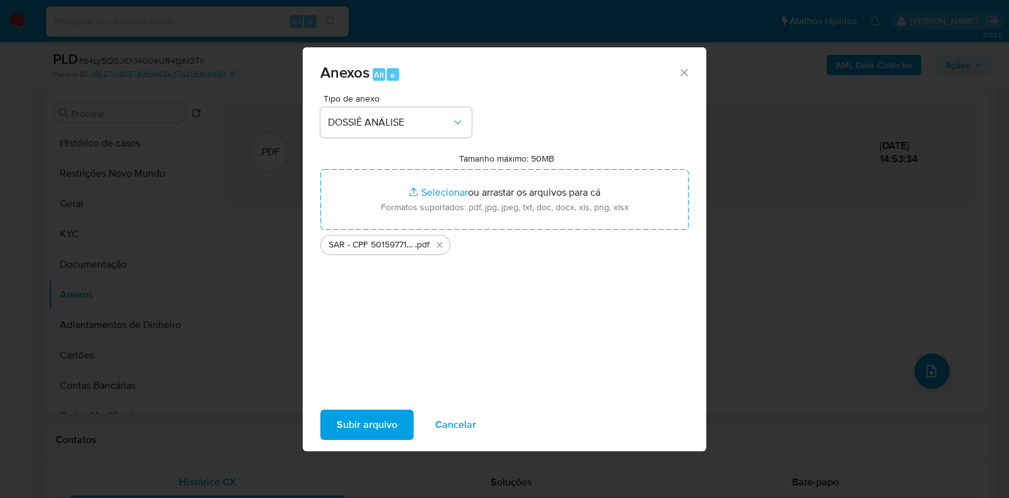
click at [360, 422] on span "Subir arquivo" at bounding box center [367, 424] width 61 height 28
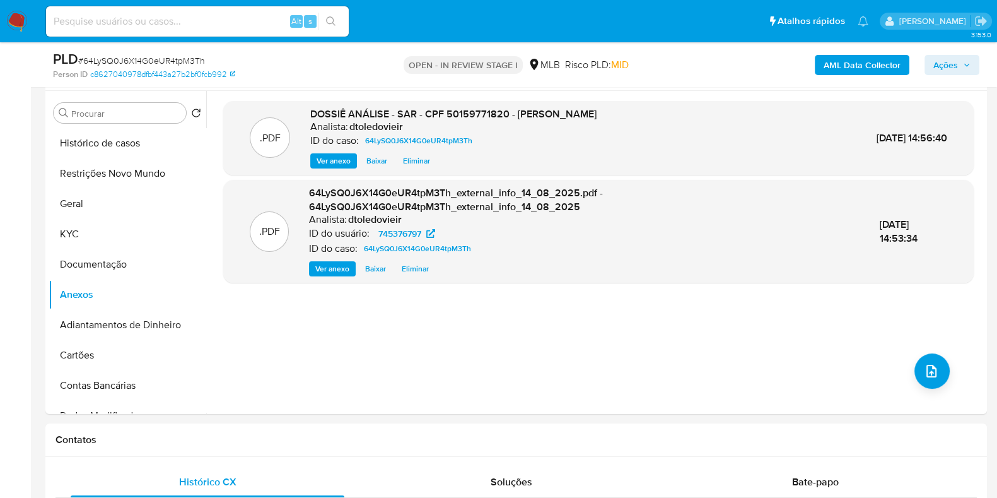
click at [946, 67] on span "Ações" at bounding box center [945, 65] width 25 height 20
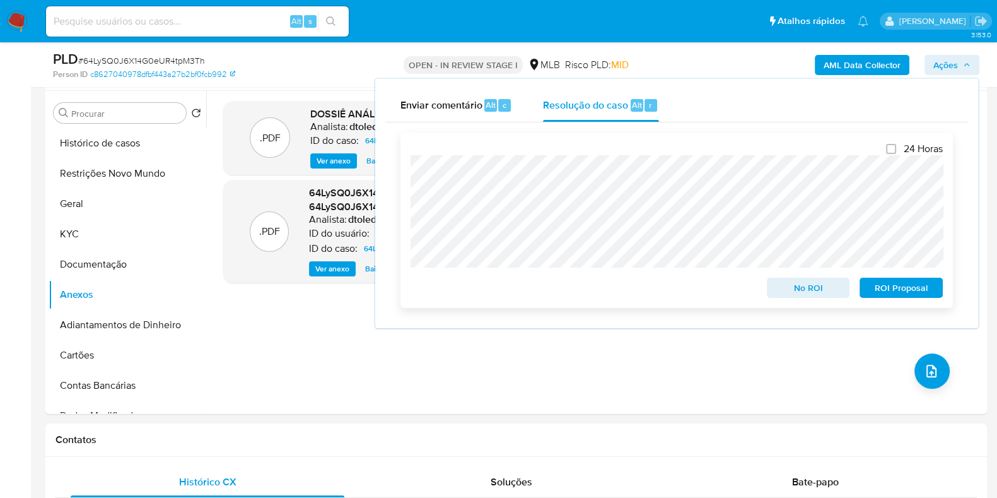
click at [902, 293] on span "ROI Proposal" at bounding box center [901, 288] width 66 height 18
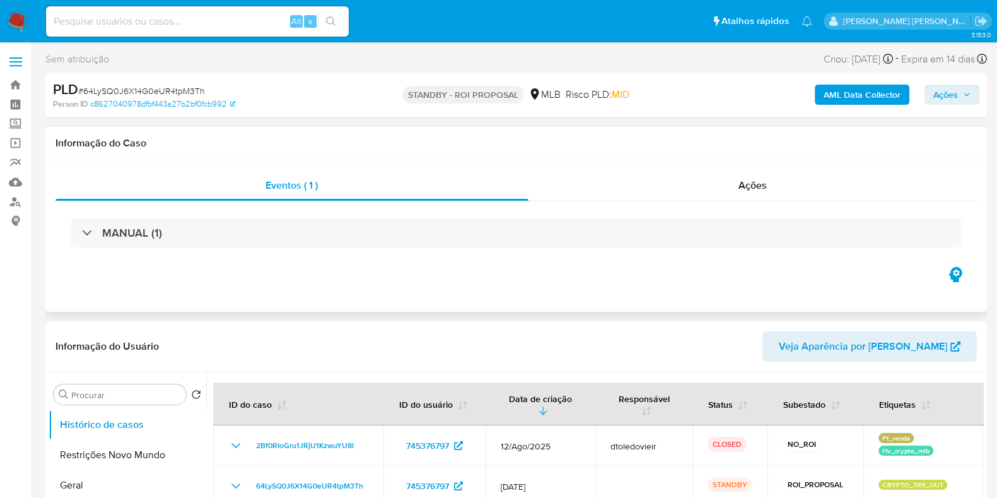
select select "10"
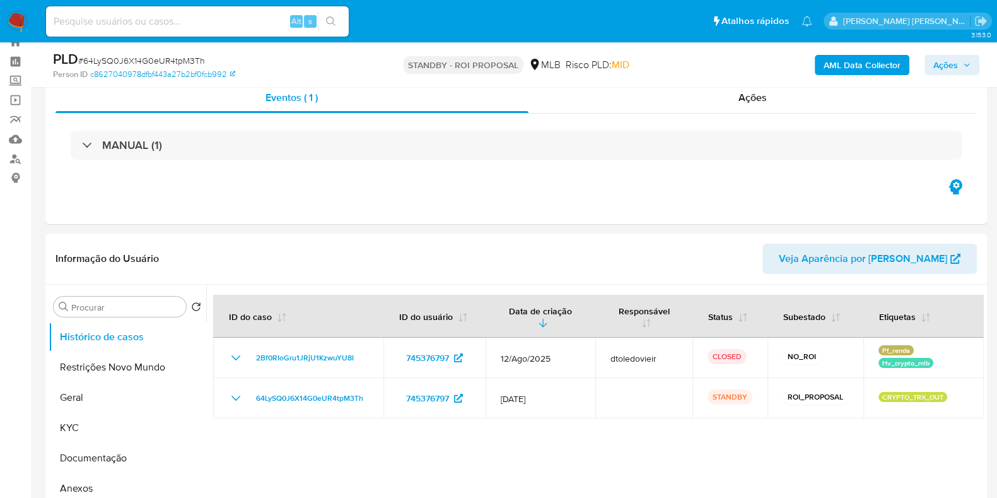
scroll to position [78, 0]
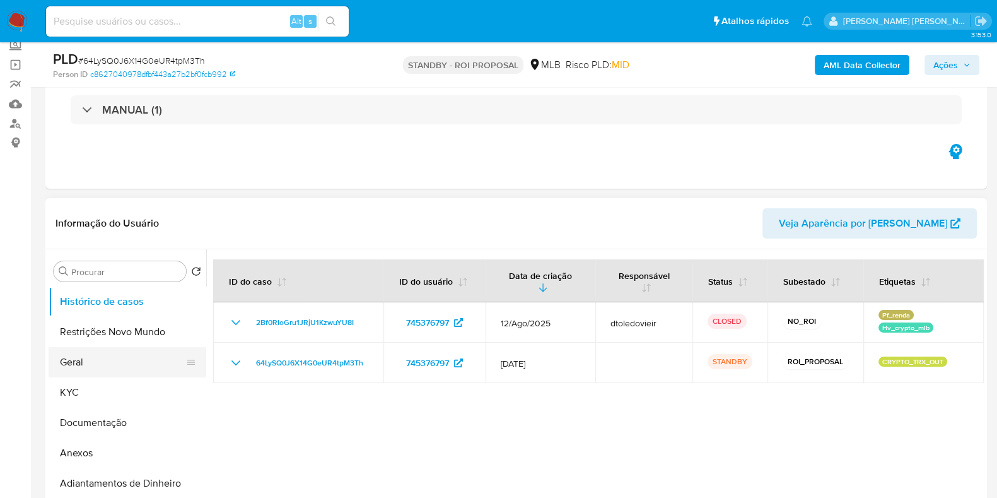
click at [117, 361] on button "Geral" at bounding box center [123, 362] width 148 height 30
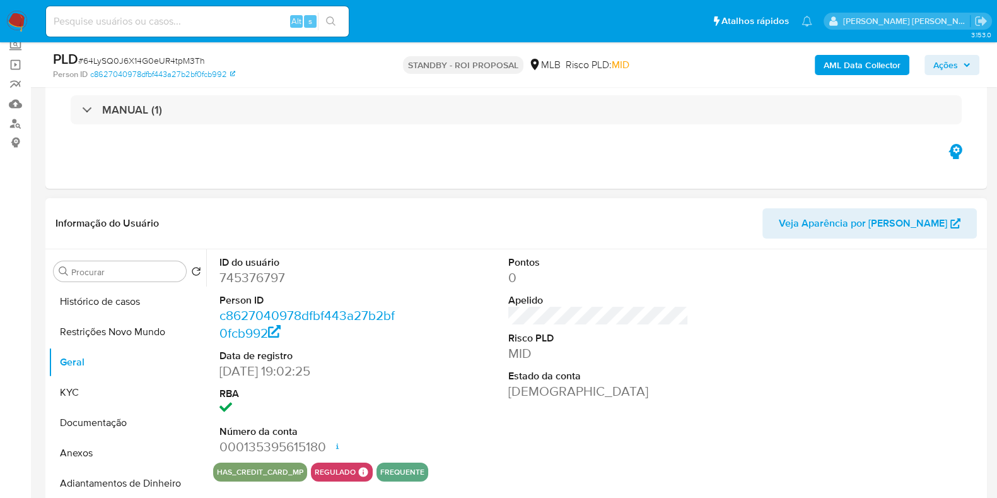
click at [255, 280] on dd "745376797" at bounding box center [309, 278] width 180 height 18
copy dd "745376797"
click at [257, 21] on input at bounding box center [197, 21] width 303 height 16
paste input "367243699"
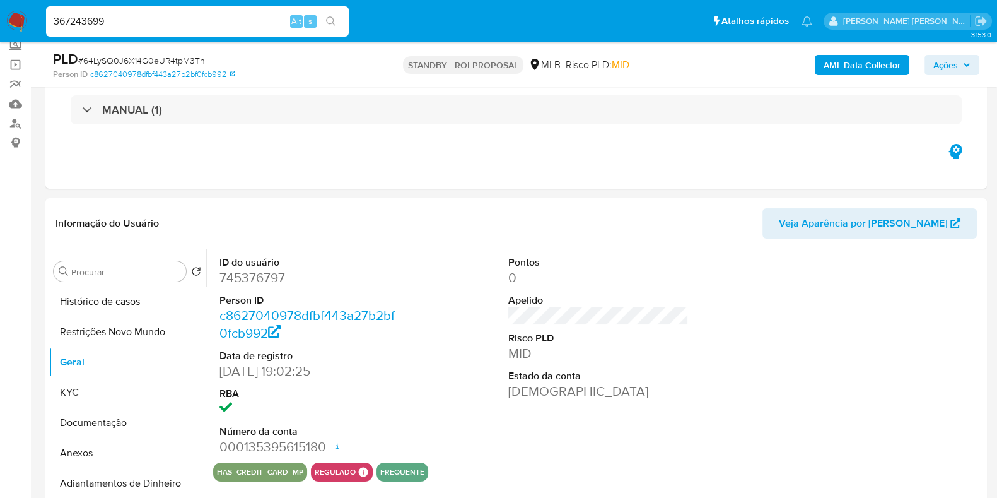
type input "367243699"
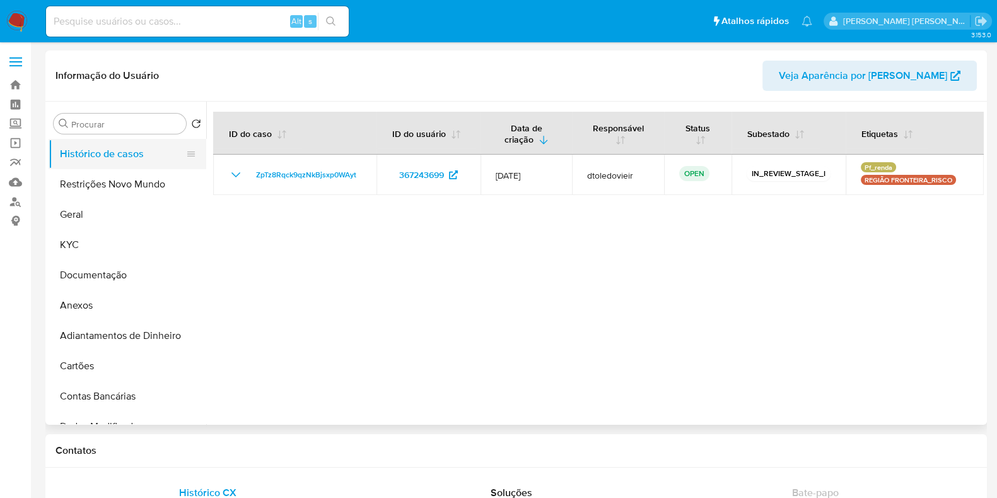
select select "10"
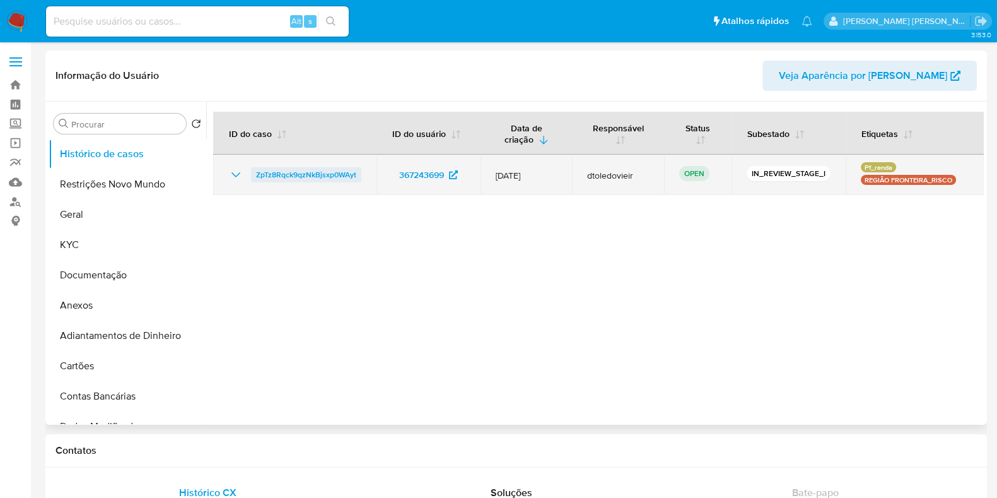
click at [288, 171] on span "ZpTz8Rqck9qzNkBjsxp0WAyt" at bounding box center [306, 174] width 100 height 15
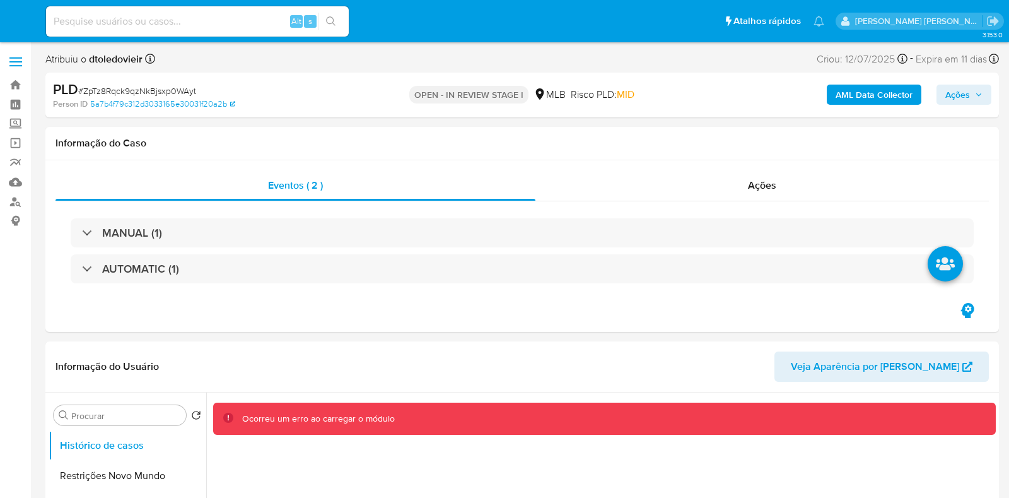
select select "10"
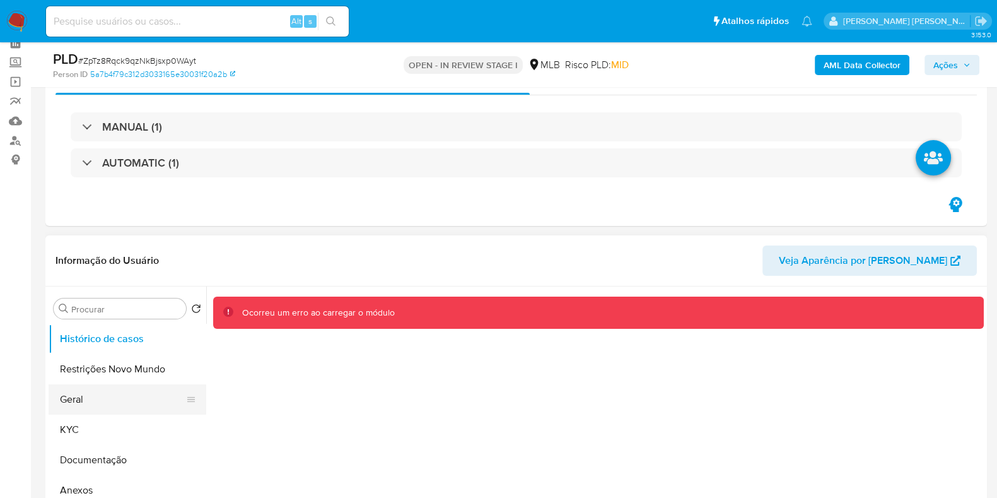
scroll to position [157, 0]
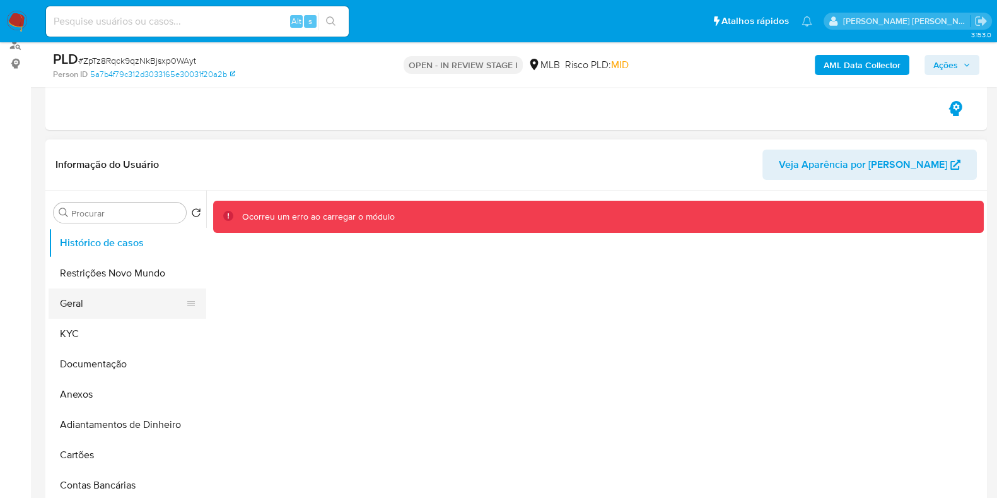
click at [132, 304] on button "Geral" at bounding box center [123, 303] width 148 height 30
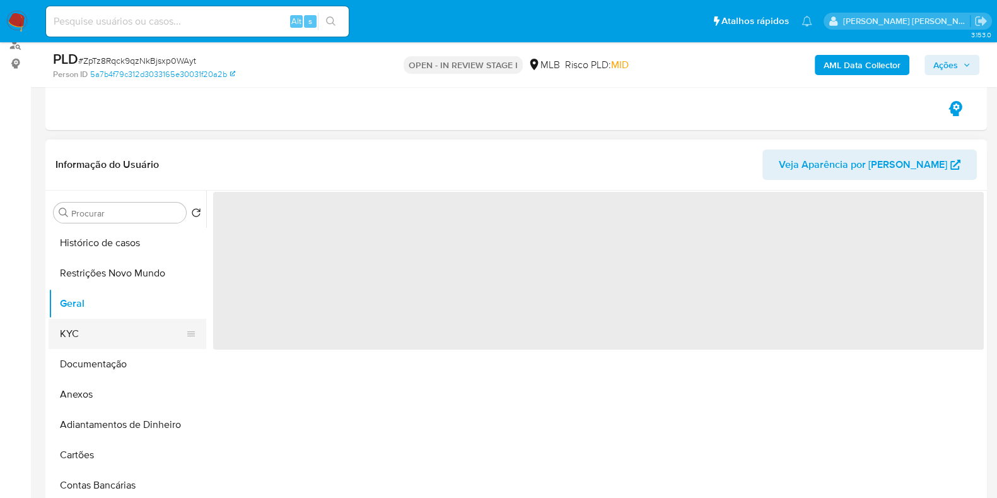
click at [84, 337] on button "KYC" at bounding box center [123, 333] width 148 height 30
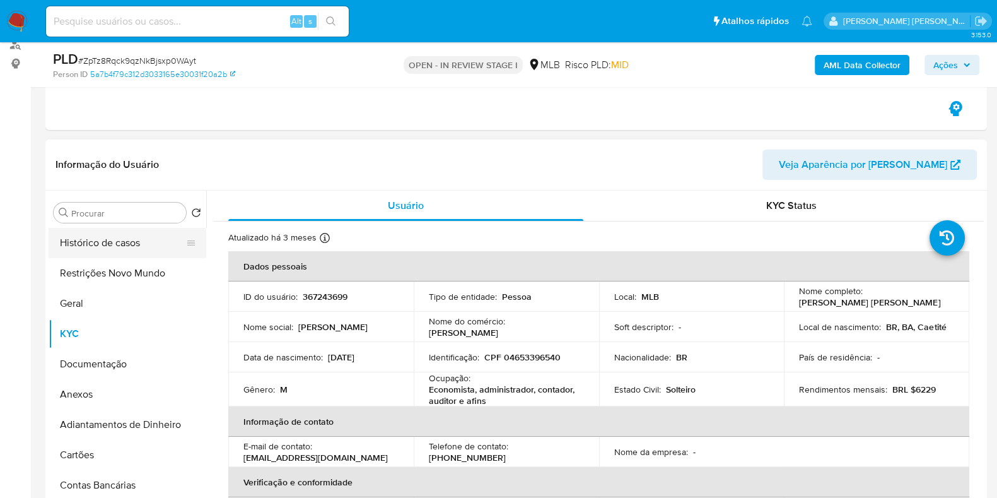
click at [125, 244] on button "Histórico de casos" at bounding box center [123, 243] width 148 height 30
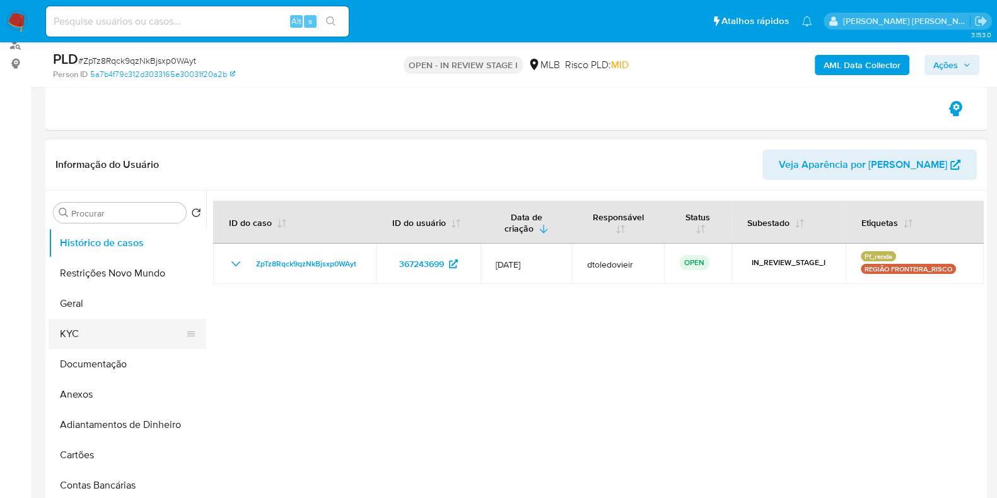
click at [95, 332] on button "KYC" at bounding box center [123, 333] width 148 height 30
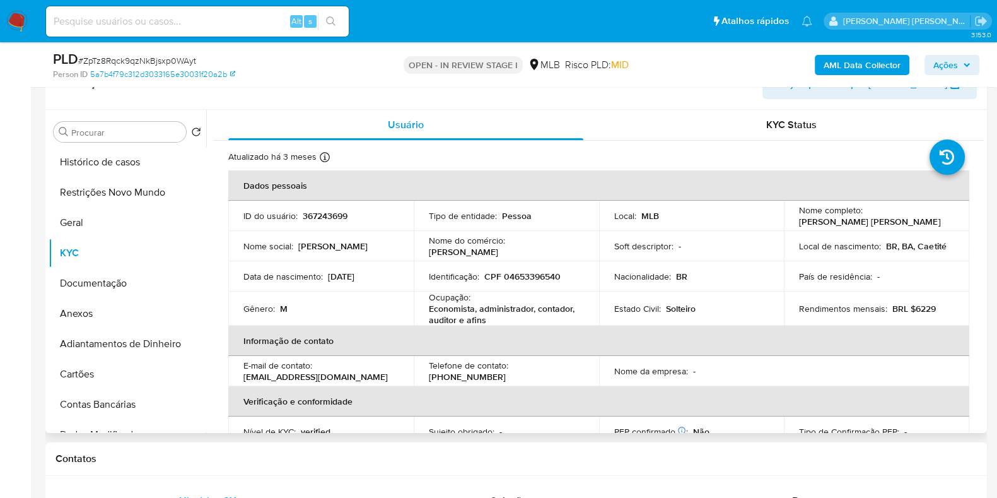
scroll to position [236, 0]
drag, startPoint x: 495, startPoint y: 317, endPoint x: 424, endPoint y: 306, distance: 71.4
click at [424, 306] on td "Ocupação : Economista, administrador, contador, auditor e afins" at bounding box center [506, 310] width 185 height 34
copy p "Economista, administrador, contador, auditor e afins"
drag, startPoint x: 492, startPoint y: 287, endPoint x: 491, endPoint y: 308, distance: 20.8
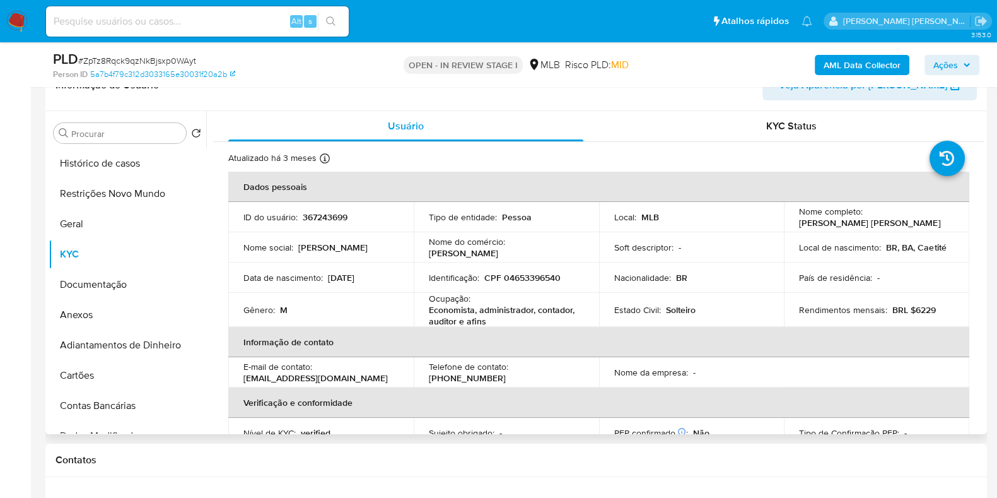
click at [492, 287] on td "Identificação : CPF 04653396540" at bounding box center [506, 277] width 185 height 30
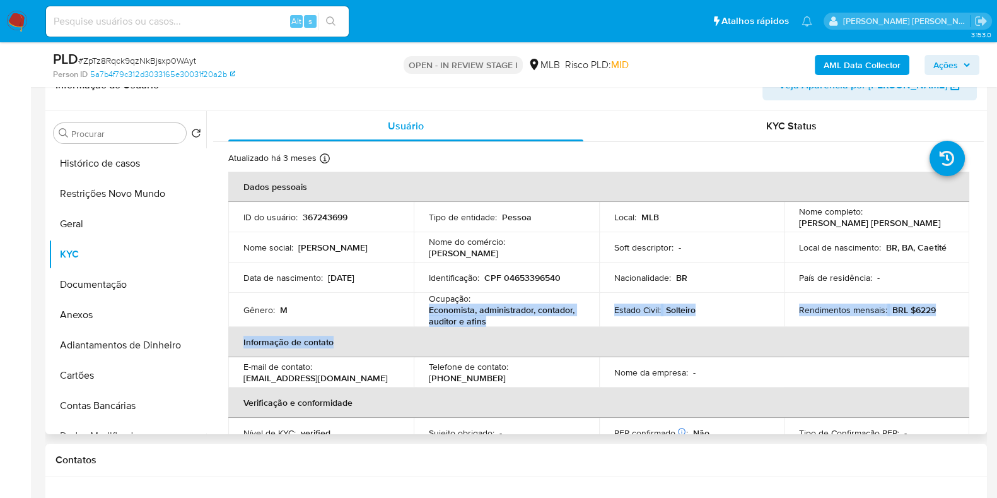
drag, startPoint x: 486, startPoint y: 326, endPoint x: 422, endPoint y: 313, distance: 64.3
click at [422, 313] on table "Dados pessoais ID do usuário : 367243699 Tipo de entidade : Pessoa Local : MLB …" at bounding box center [598, 355] width 741 height 367
click at [439, 313] on p "Economista, administrador, contador, auditor e afins" at bounding box center [504, 315] width 150 height 23
drag, startPoint x: 426, startPoint y: 313, endPoint x: 490, endPoint y: 326, distance: 64.9
click at [490, 326] on table "Dados pessoais ID do usuário : 367243699 Tipo de entidade : Pessoa Local : MLB …" at bounding box center [598, 355] width 741 height 367
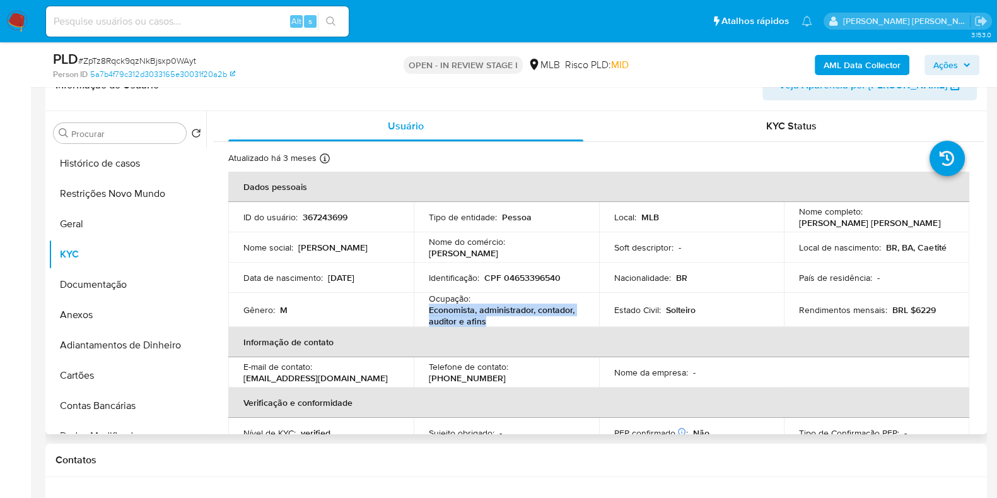
copy p "Economista, administrador, contador, auditor e afins"
click at [150, 286] on button "Documentação" at bounding box center [123, 284] width 148 height 30
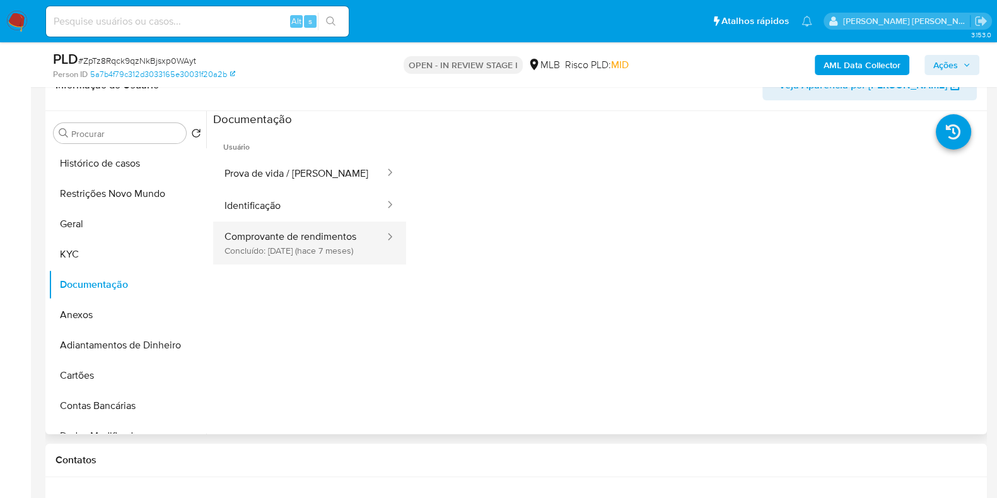
click at [301, 239] on button "Comprovante de rendimentos Concluído: [DATE] (hace 7 meses)" at bounding box center [299, 242] width 173 height 43
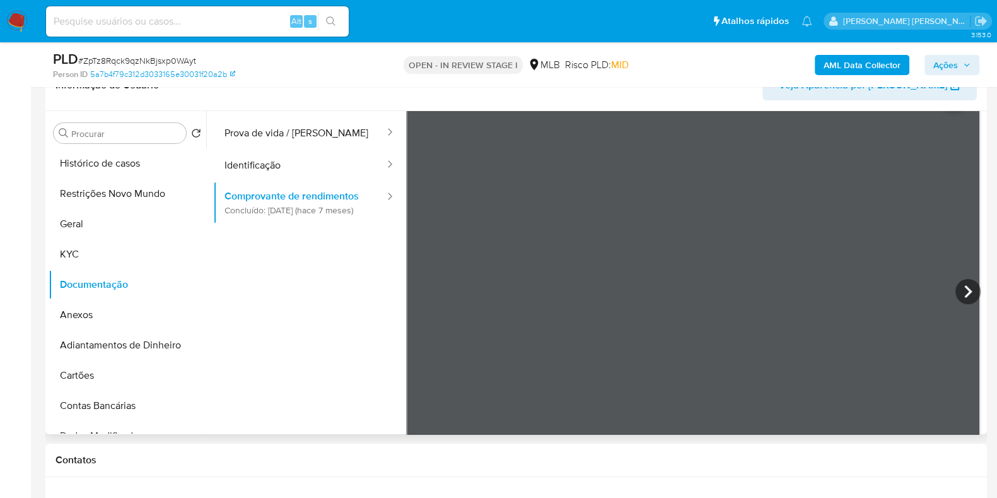
scroll to position [0, 0]
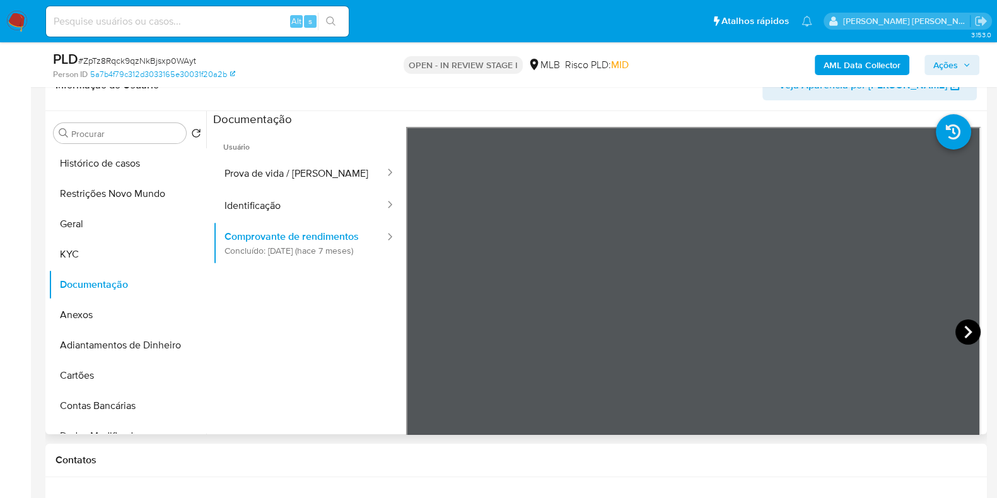
click at [971, 333] on icon at bounding box center [967, 331] width 25 height 25
click at [416, 330] on icon at bounding box center [421, 331] width 25 height 25
click at [964, 329] on icon at bounding box center [968, 331] width 8 height 13
click at [974, 335] on icon at bounding box center [967, 331] width 25 height 25
click at [421, 327] on icon at bounding box center [421, 331] width 8 height 13
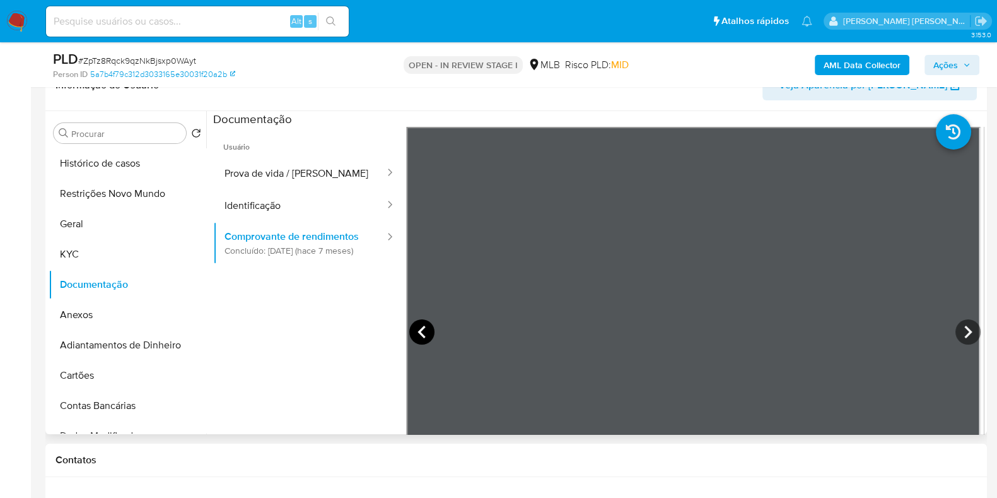
click at [420, 327] on icon at bounding box center [421, 331] width 25 height 25
click at [968, 332] on icon at bounding box center [967, 331] width 25 height 25
click at [958, 331] on icon at bounding box center [967, 331] width 25 height 25
click at [95, 254] on button "KYC" at bounding box center [123, 254] width 148 height 30
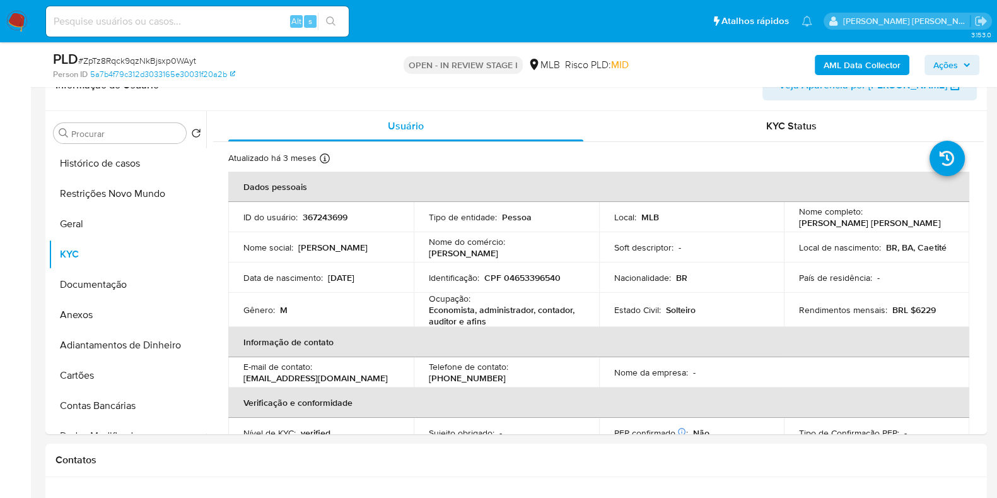
click at [842, 58] on b "AML Data Collector" at bounding box center [862, 65] width 77 height 20
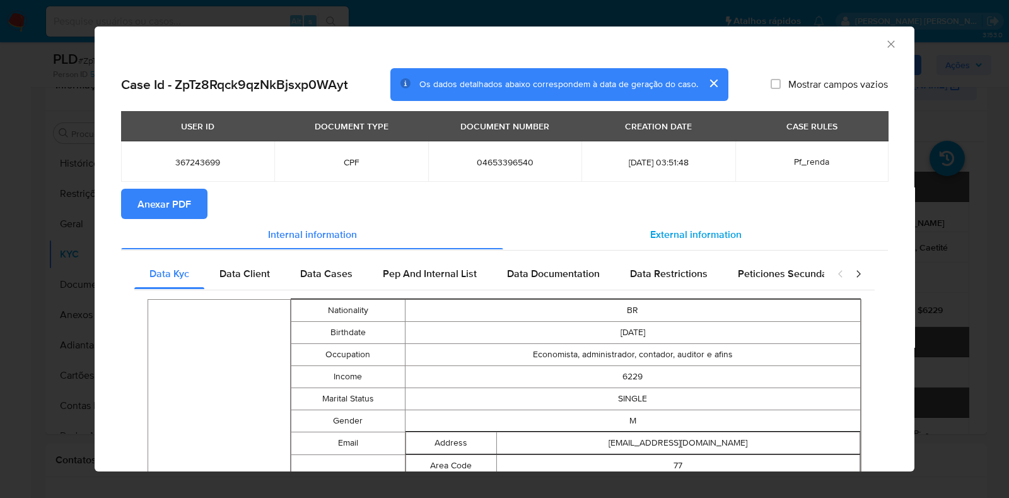
click at [686, 228] on span "External information" at bounding box center [695, 233] width 91 height 15
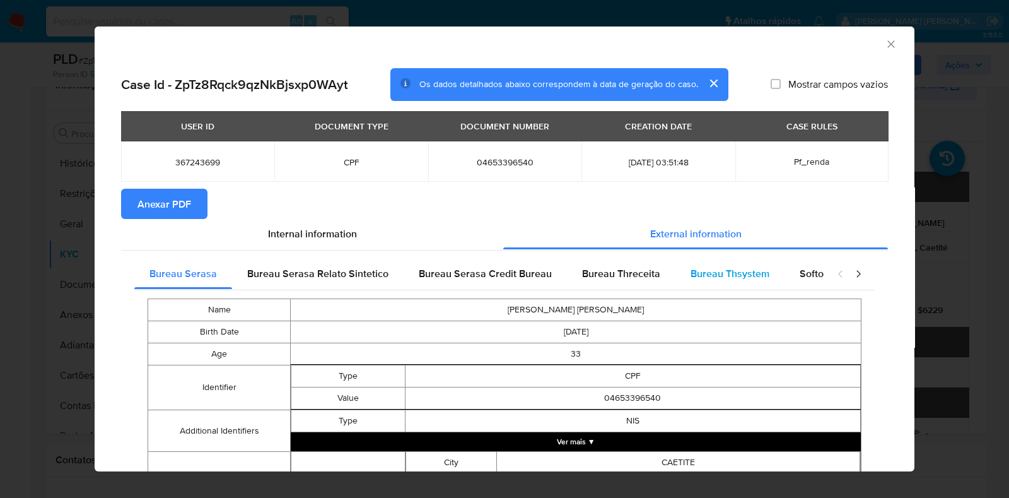
click at [677, 279] on div "Bureau Thsystem" at bounding box center [729, 274] width 109 height 30
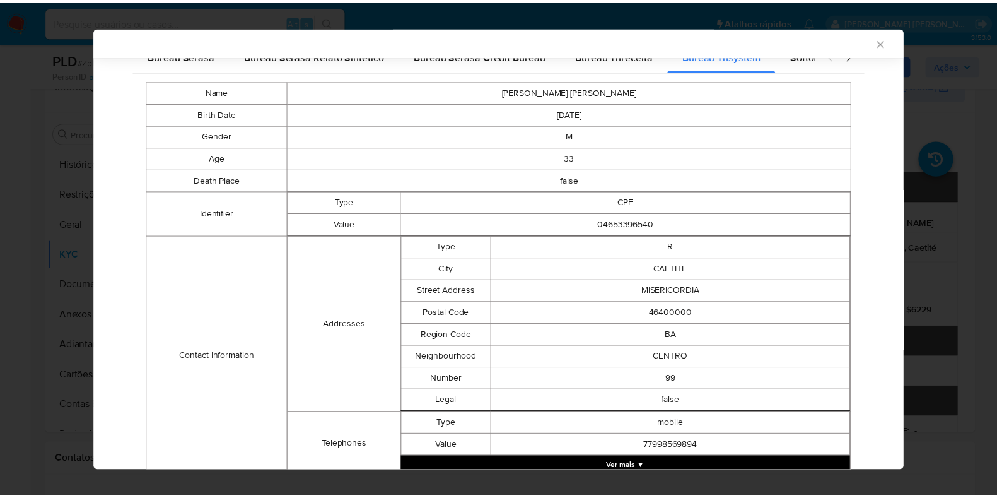
scroll to position [469, 0]
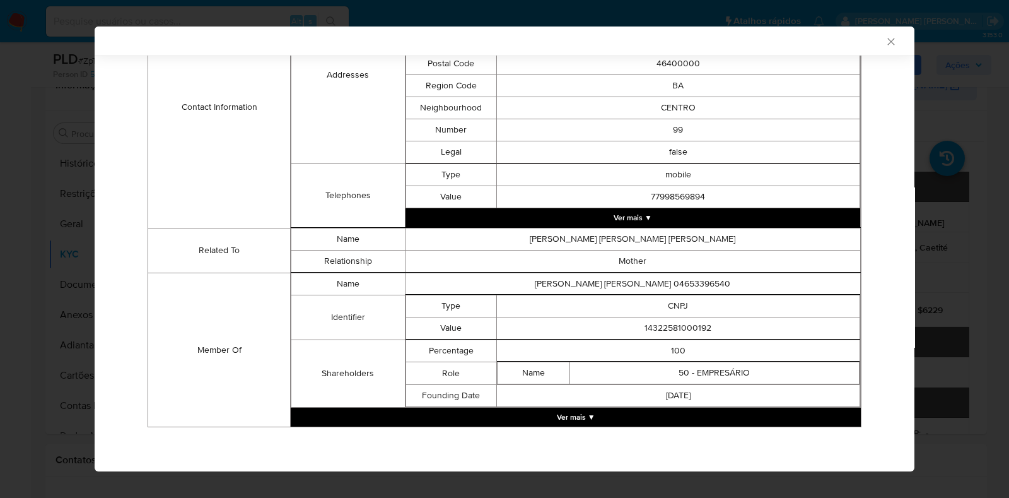
click at [660, 323] on td "14322581000192" at bounding box center [677, 328] width 363 height 22
click at [660, 324] on td "14322581000192" at bounding box center [677, 328] width 363 height 22
copy td "14322581000192"
click at [993, 151] on div "AML Data Collector Case Id - ZpTz8Rqck9qzNkBjsxp0WAyt Os dados detalhados abaix…" at bounding box center [504, 249] width 1009 height 498
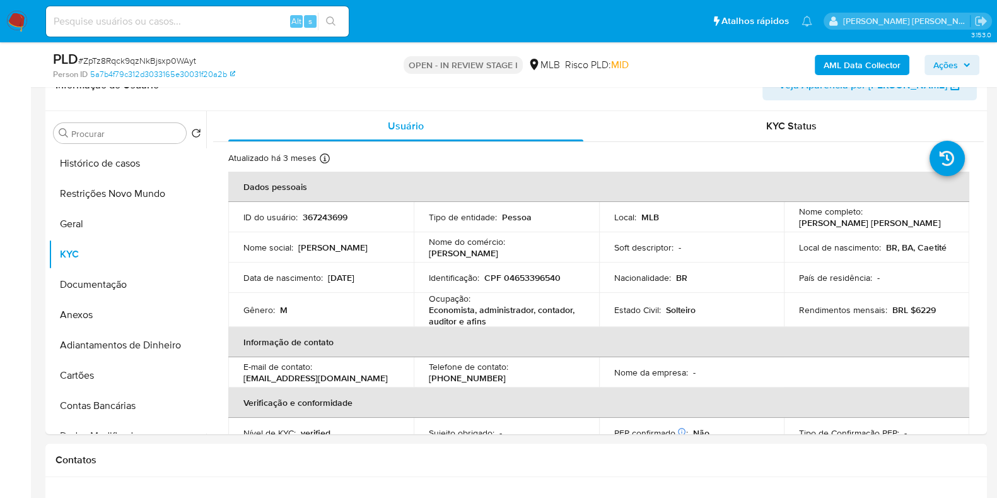
click at [974, 79] on div "AML Data Collector Ações" at bounding box center [826, 65] width 305 height 30
click at [971, 64] on button "Ações" at bounding box center [951, 65] width 55 height 20
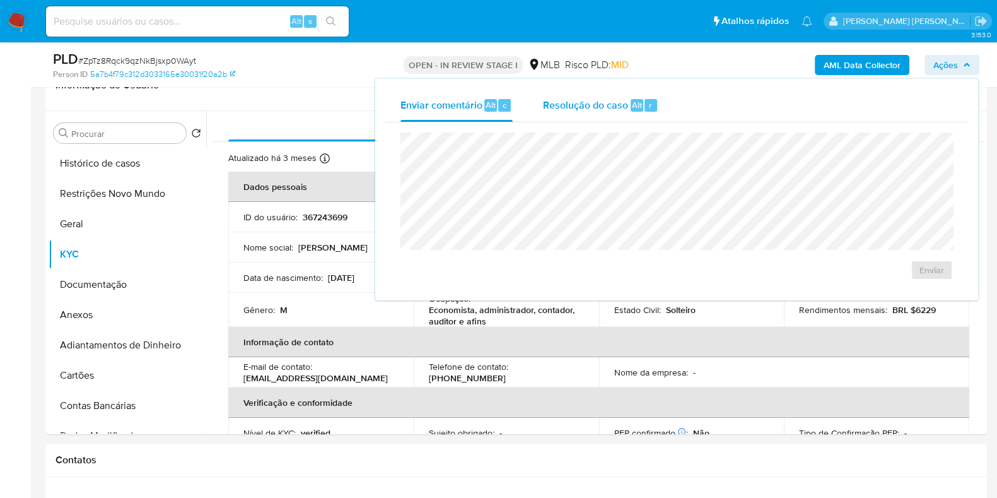
click at [603, 91] on div "Resolução do caso Alt r" at bounding box center [600, 105] width 115 height 33
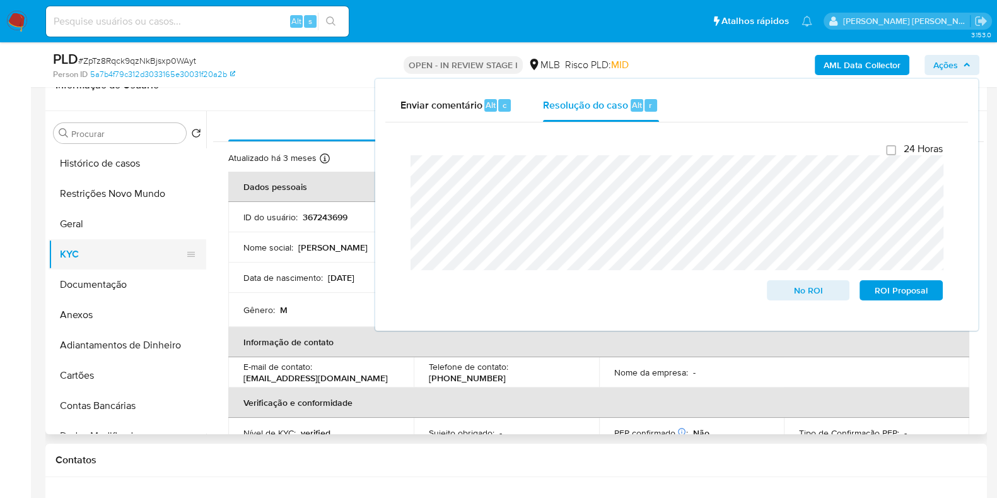
click at [78, 263] on button "KYC" at bounding box center [123, 254] width 148 height 30
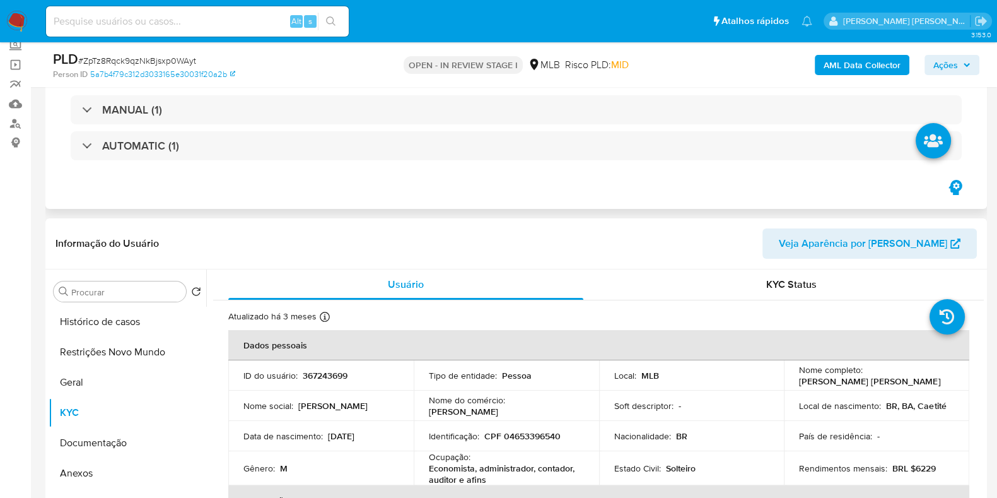
scroll to position [315, 0]
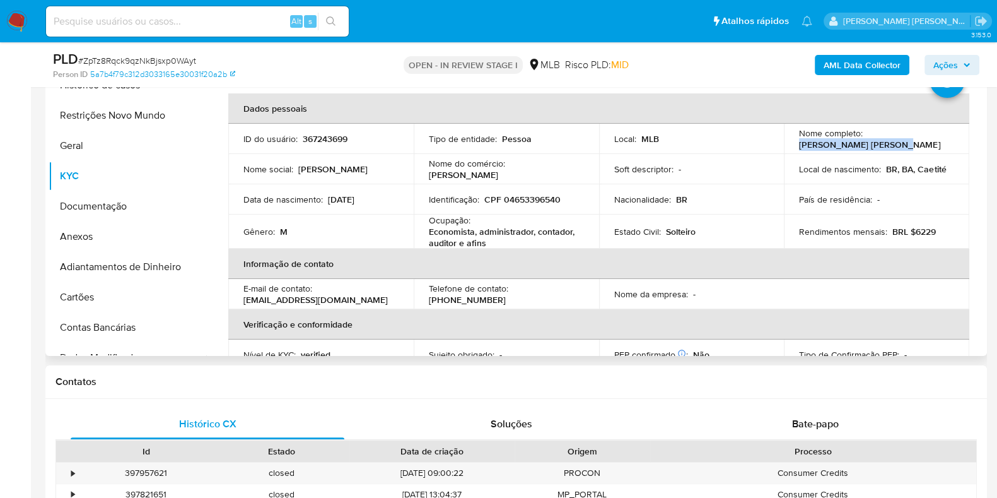
drag, startPoint x: 894, startPoint y: 146, endPoint x: 772, endPoint y: 132, distance: 122.5
click at [788, 149] on td "Nome completo : [PERSON_NAME]" at bounding box center [876, 139] width 185 height 30
copy p "[PERSON_NAME]"
click at [530, 203] on p "CPF 04653396540" at bounding box center [522, 199] width 76 height 11
click at [530, 202] on p "CPF 04653396540" at bounding box center [522, 199] width 76 height 11
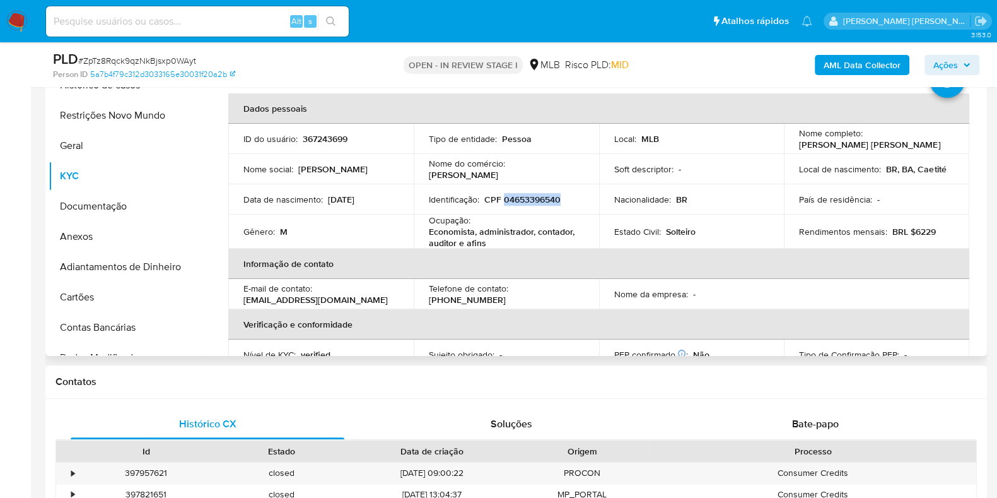
copy p "04653396540"
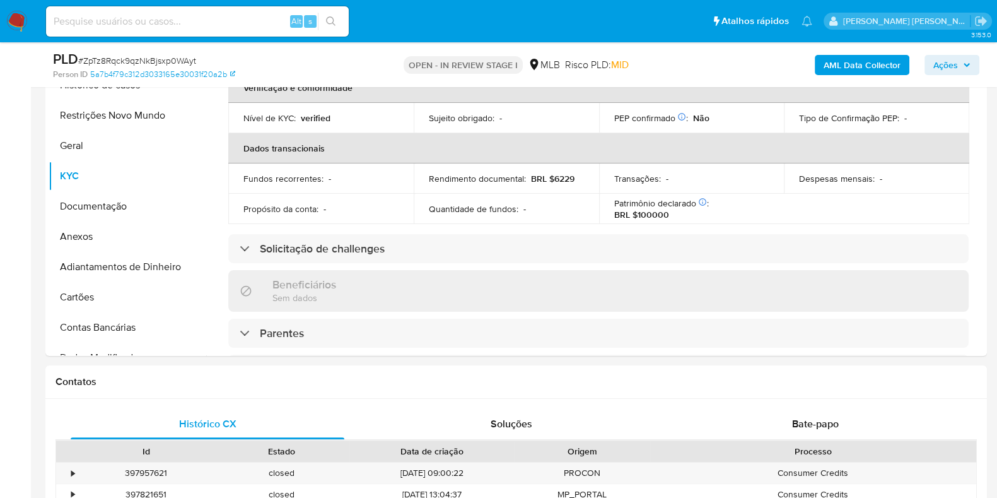
scroll to position [0, 0]
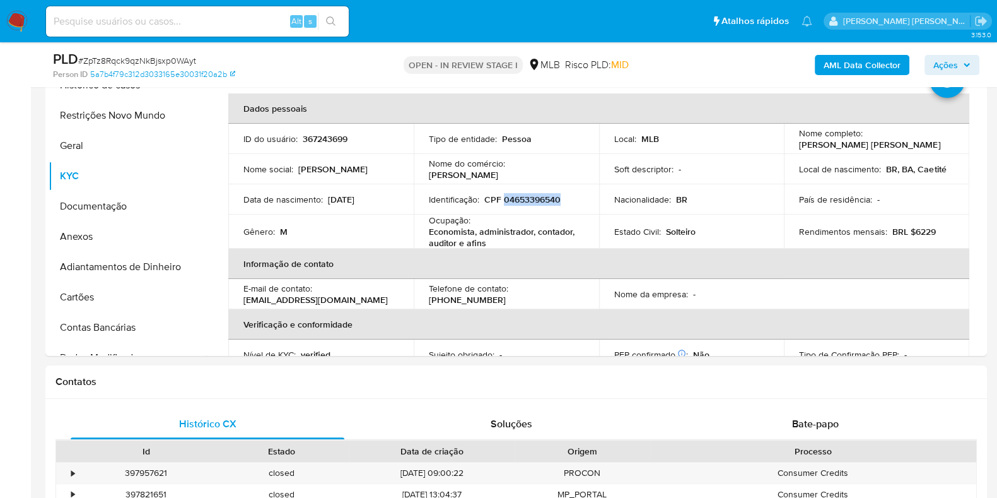
copy p "04653396540"
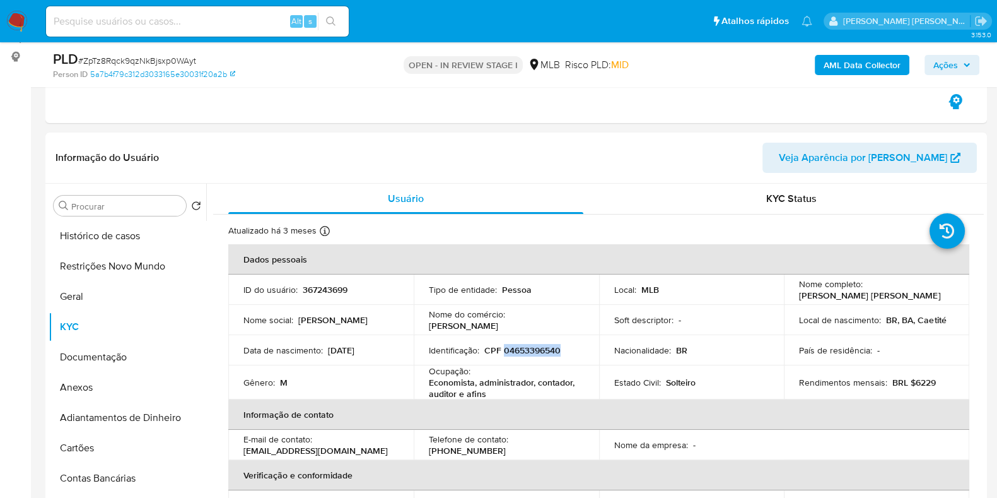
scroll to position [157, 0]
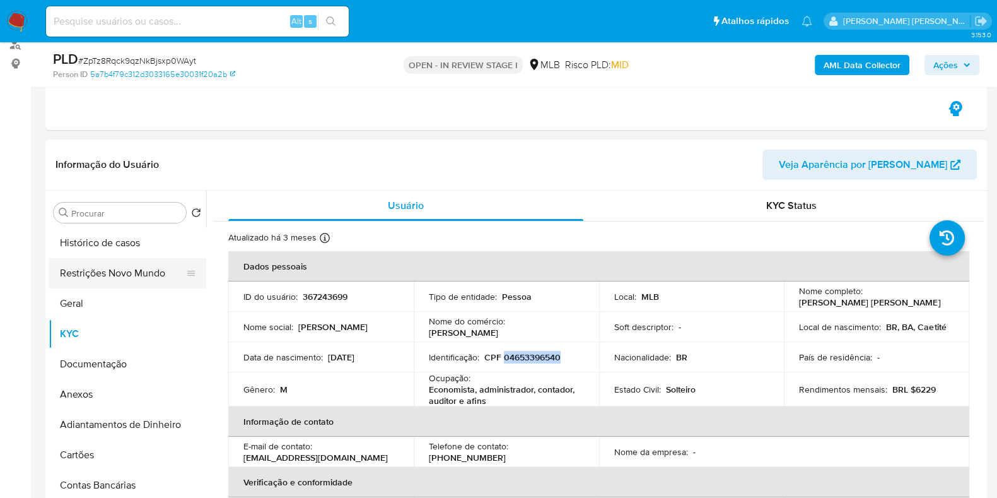
click at [99, 260] on button "Restrições Novo Mundo" at bounding box center [123, 273] width 148 height 30
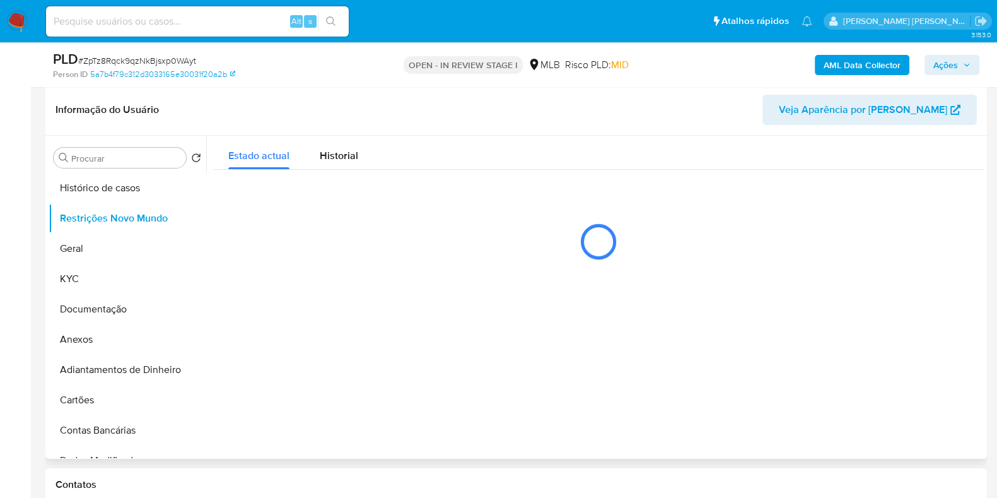
scroll to position [236, 0]
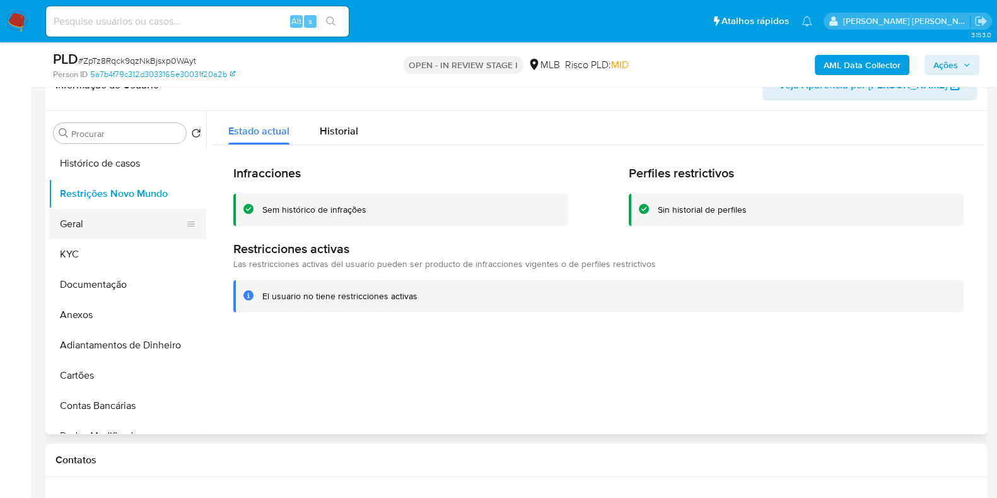
click at [92, 228] on button "Geral" at bounding box center [123, 224] width 148 height 30
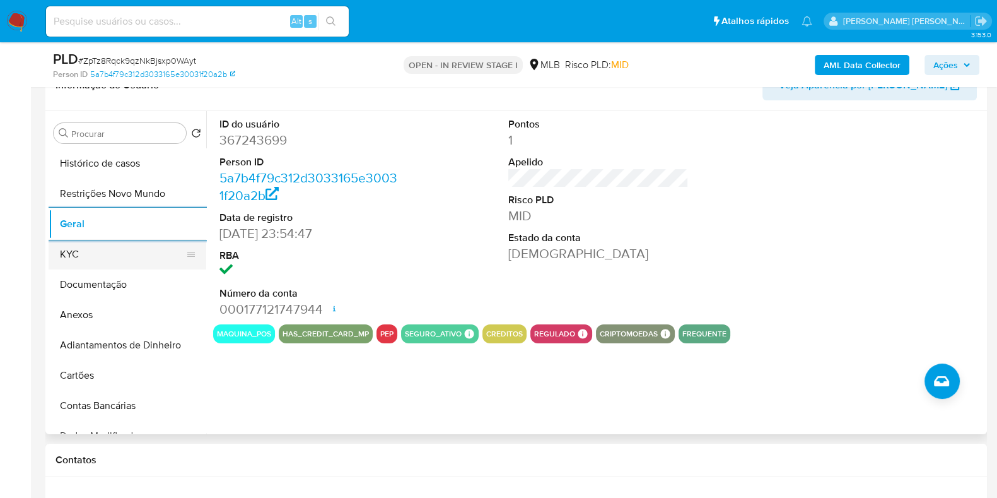
click at [90, 250] on button "KYC" at bounding box center [123, 254] width 148 height 30
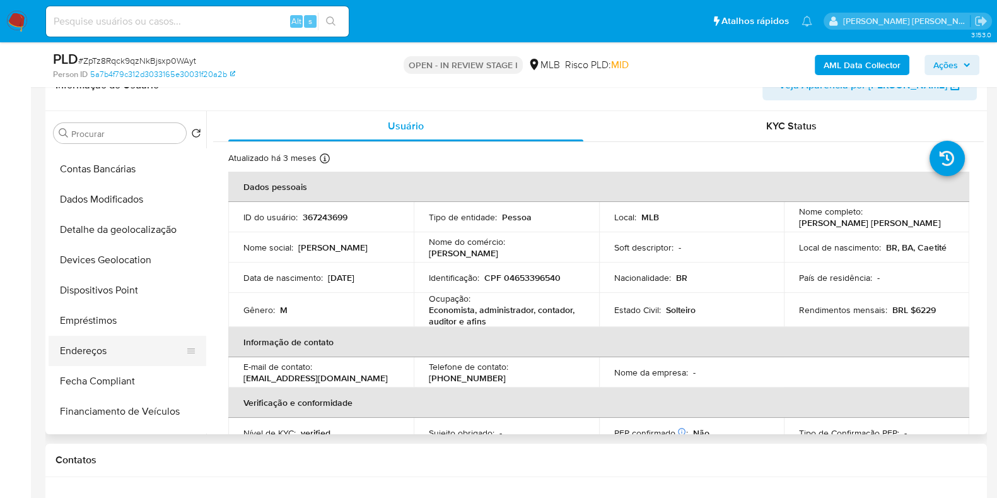
click at [101, 348] on button "Endereços" at bounding box center [123, 350] width 148 height 30
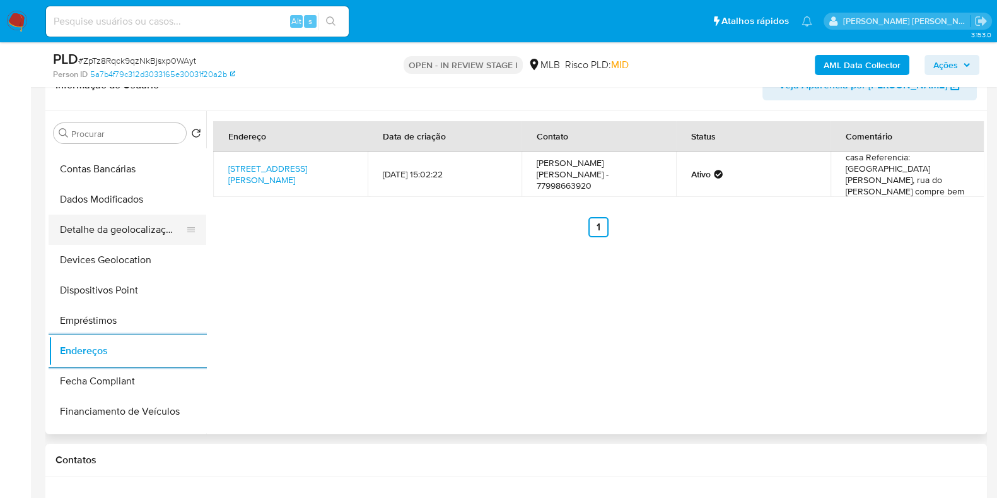
click at [147, 235] on button "Detalhe da geolocalização" at bounding box center [123, 229] width 148 height 30
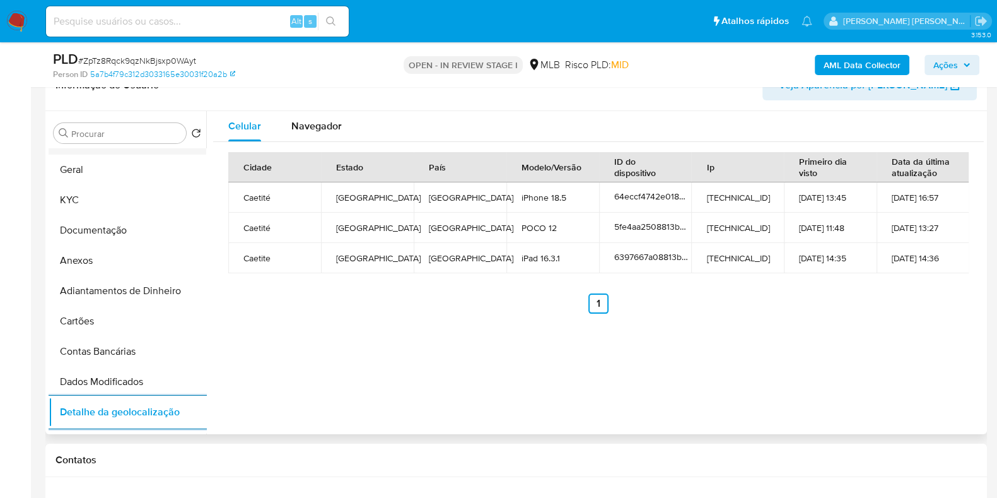
scroll to position [0, 0]
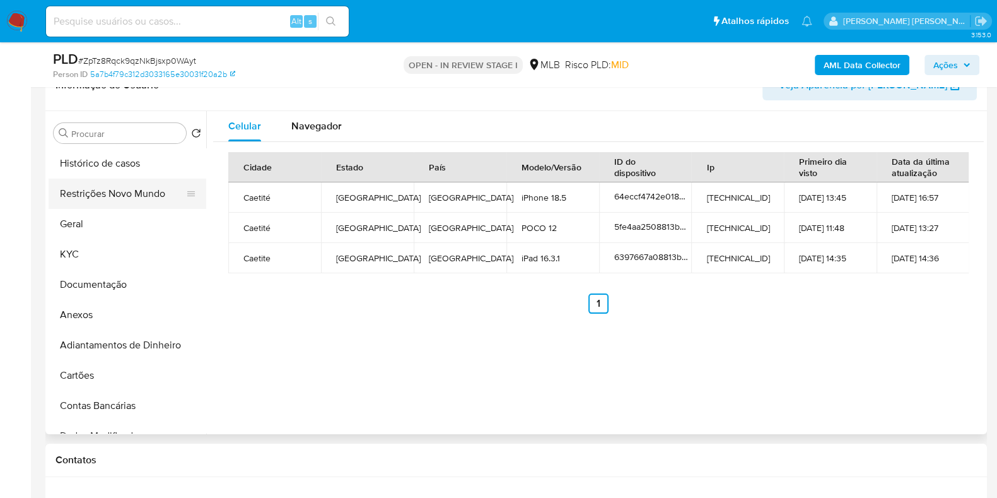
click at [129, 198] on button "Restrições Novo Mundo" at bounding box center [123, 193] width 148 height 30
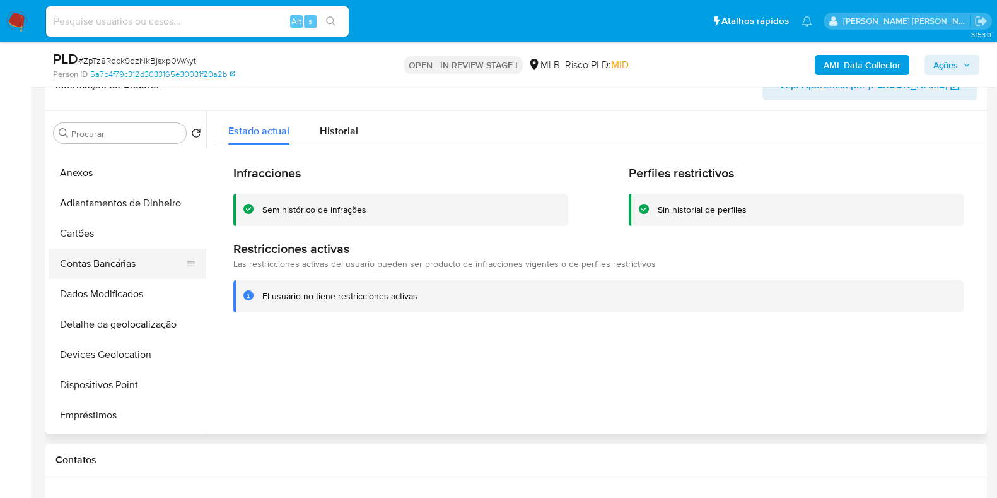
scroll to position [157, 0]
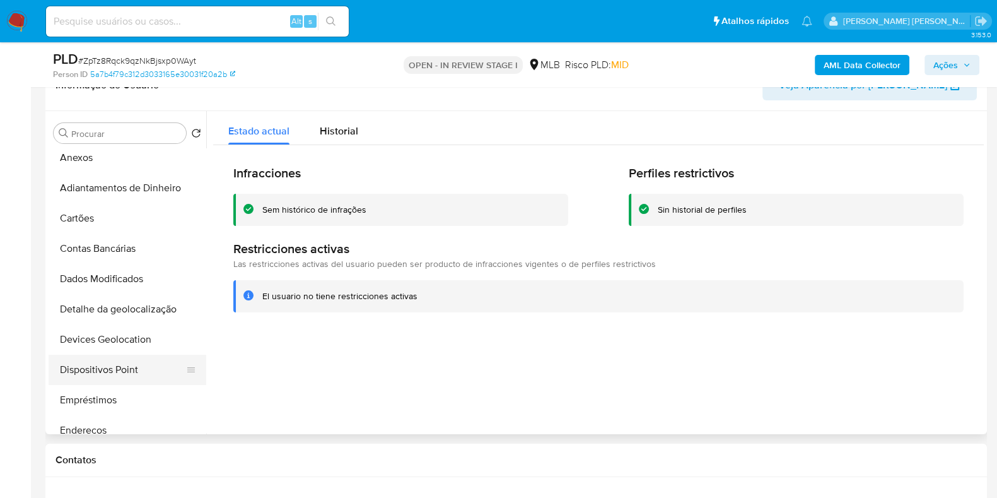
click at [103, 373] on button "Dispositivos Point" at bounding box center [123, 369] width 148 height 30
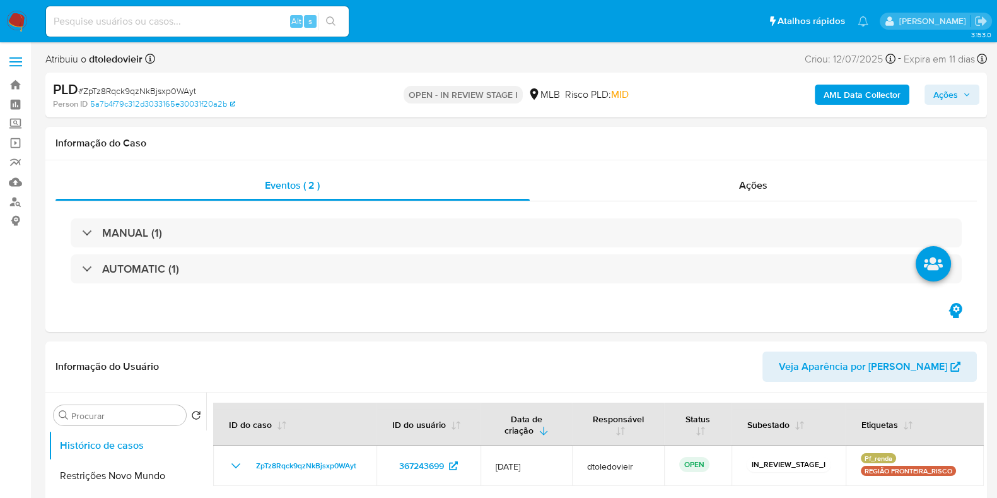
select select "10"
click at [858, 102] on b "AML Data Collector" at bounding box center [862, 94] width 77 height 20
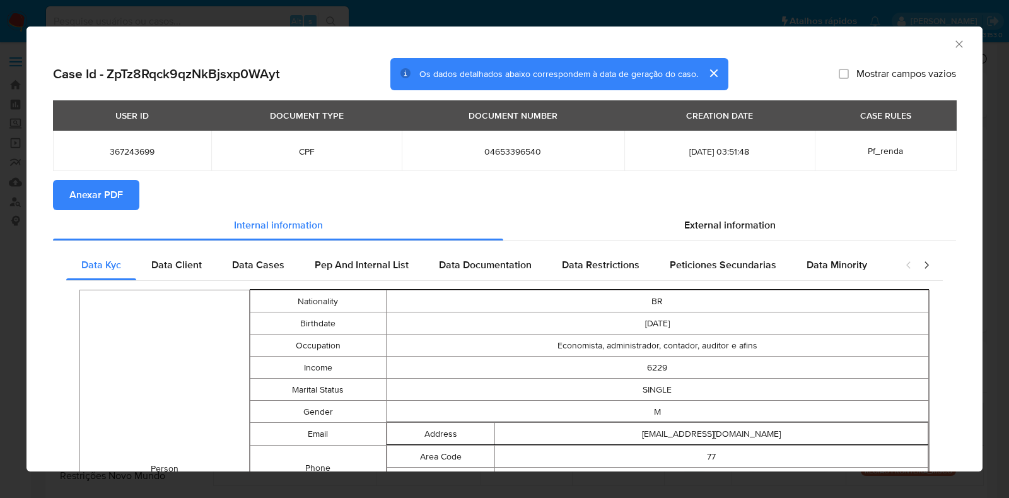
click at [108, 182] on span "Anexar PDF" at bounding box center [96, 195] width 54 height 28
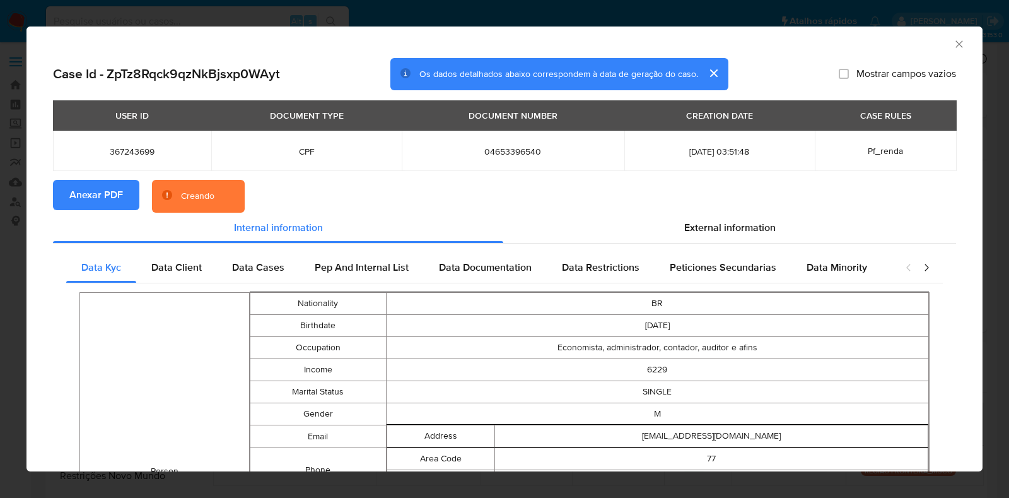
click at [15, 233] on div "AML Data Collector Case Id - ZpTz8Rqck9qzNkBjsxp0WAyt Os dados detalhados abaix…" at bounding box center [504, 249] width 1009 height 498
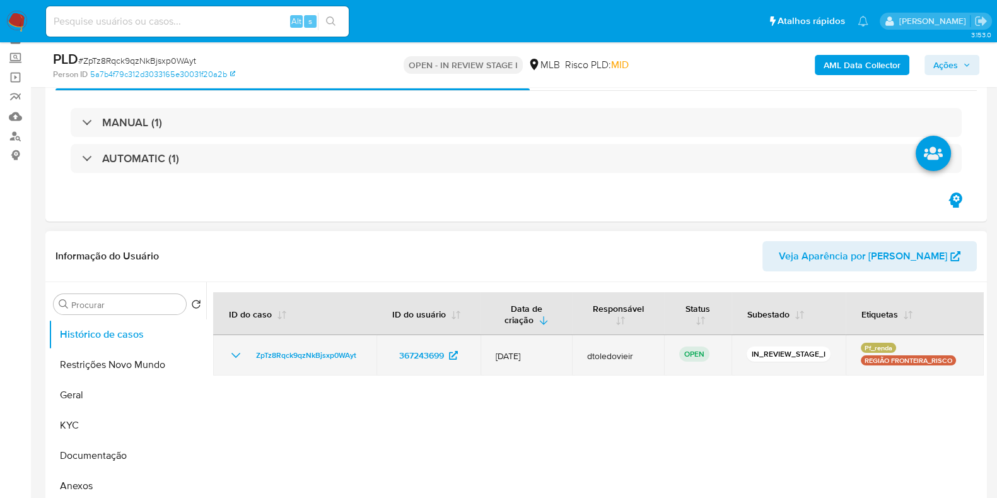
scroll to position [157, 0]
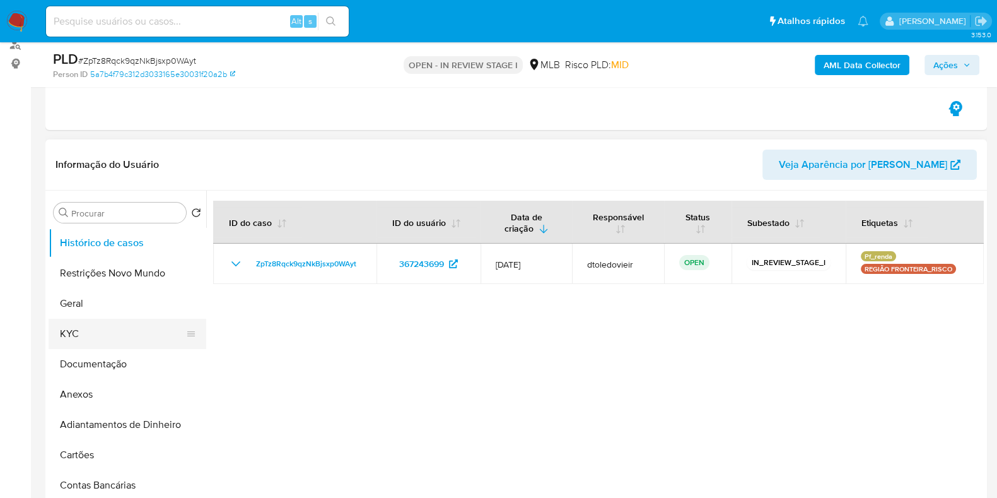
click at [102, 344] on button "KYC" at bounding box center [123, 333] width 148 height 30
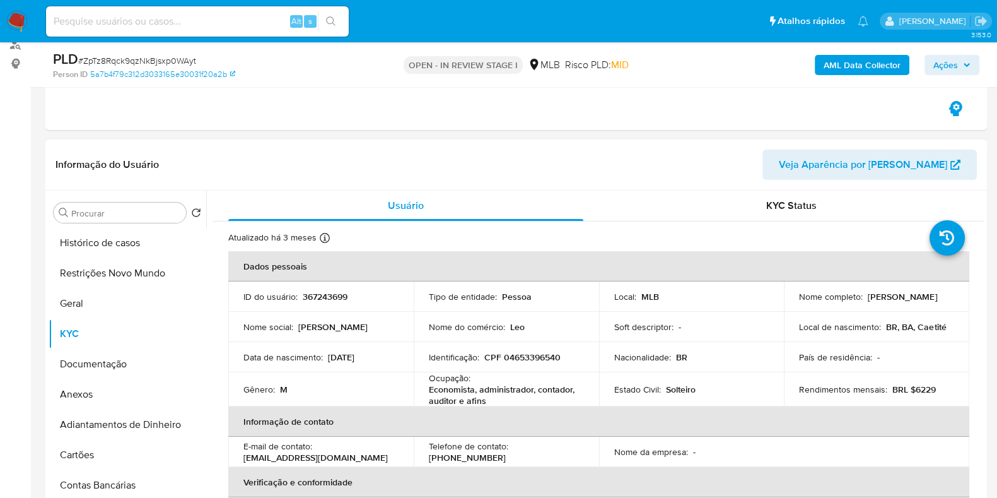
drag, startPoint x: 899, startPoint y: 298, endPoint x: 795, endPoint y: 302, distance: 104.1
click at [799, 302] on div "Nome completo : [PERSON_NAME]" at bounding box center [876, 296] width 155 height 11
copy p "[PERSON_NAME]"
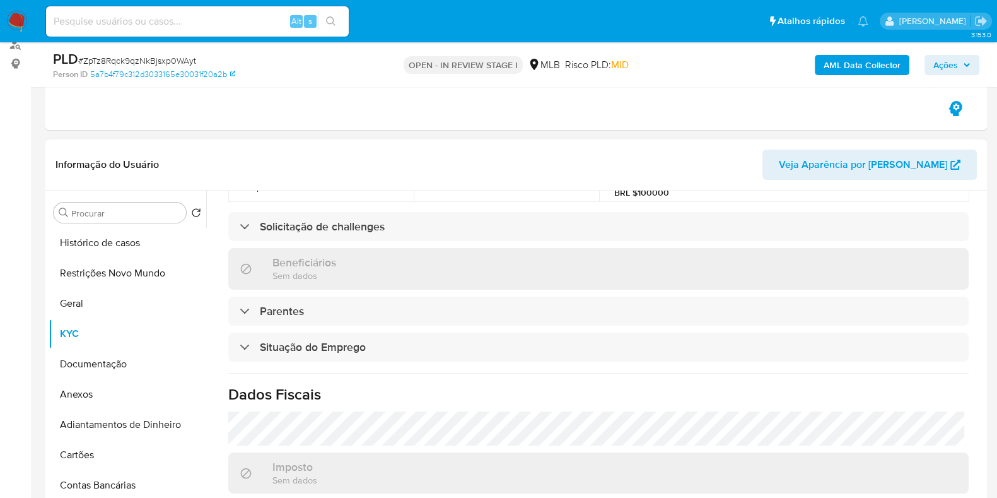
scroll to position [551, 0]
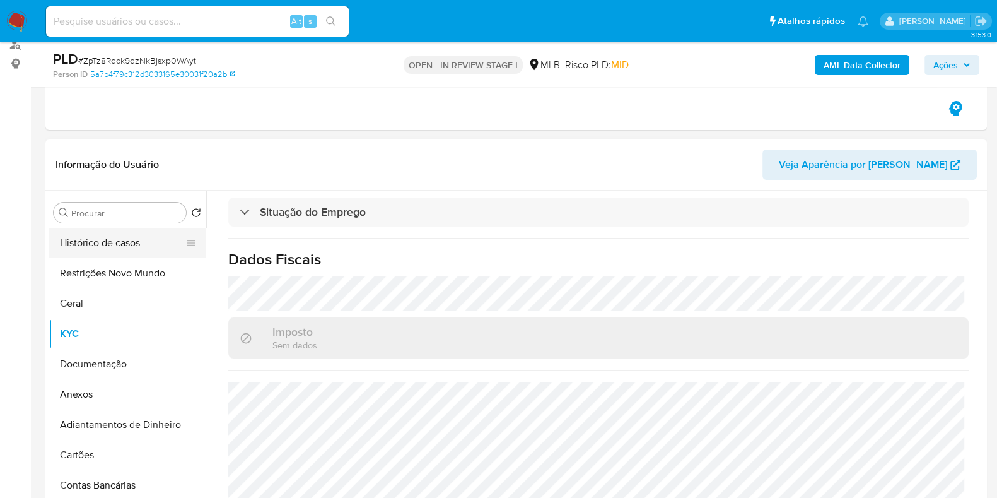
click at [94, 245] on button "Histórico de casos" at bounding box center [123, 243] width 148 height 30
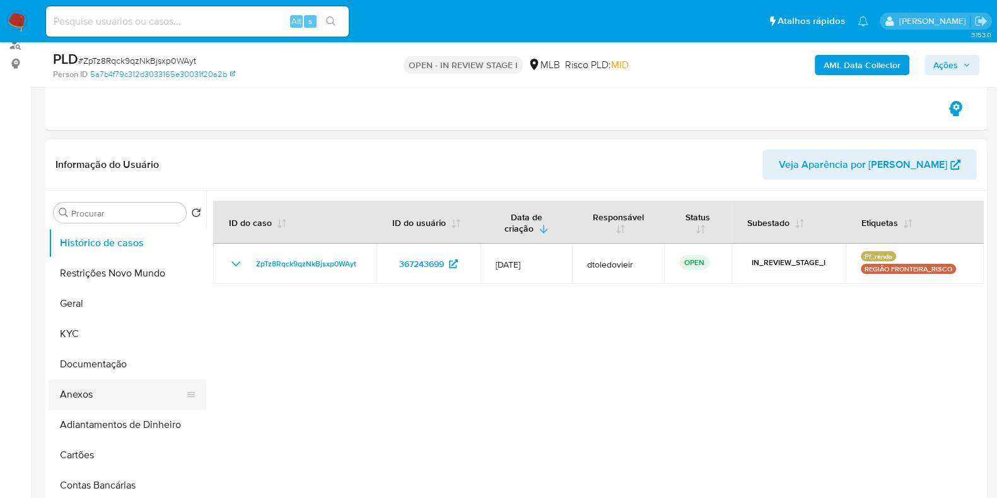
click at [83, 388] on button "Anexos" at bounding box center [123, 394] width 148 height 30
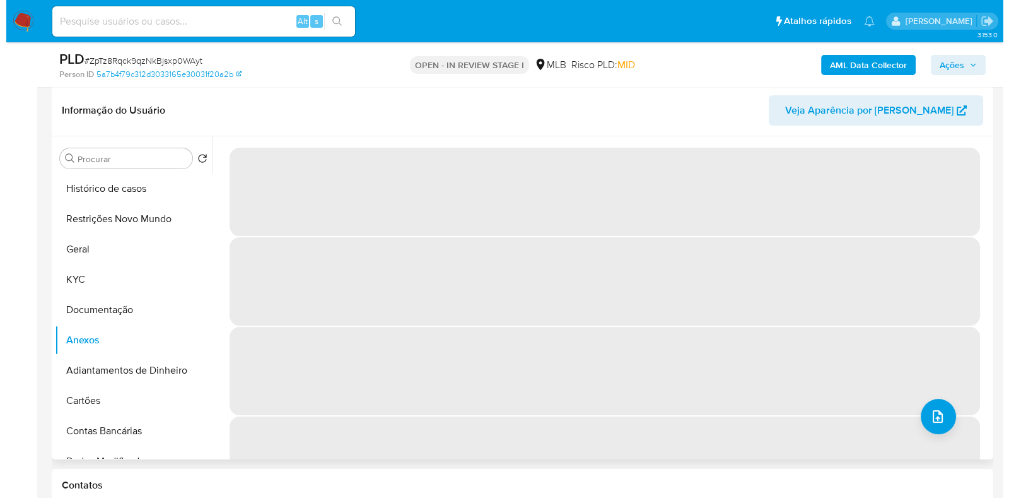
scroll to position [236, 0]
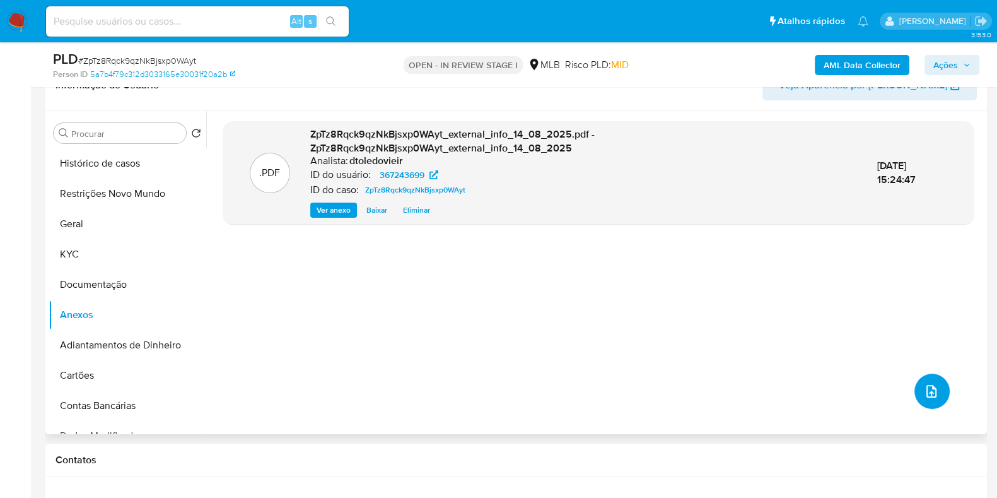
click at [926, 386] on icon "upload-file" at bounding box center [931, 390] width 15 height 15
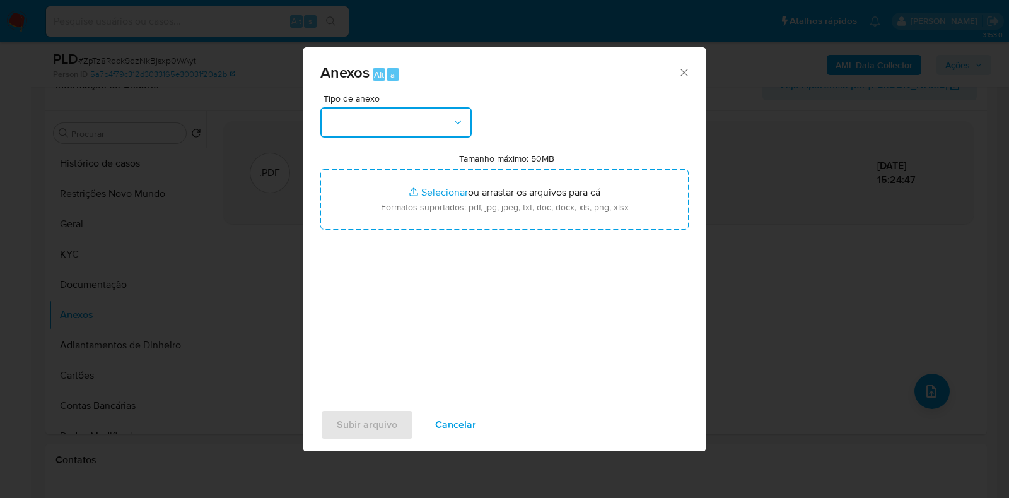
click at [405, 115] on button "button" at bounding box center [395, 122] width 151 height 30
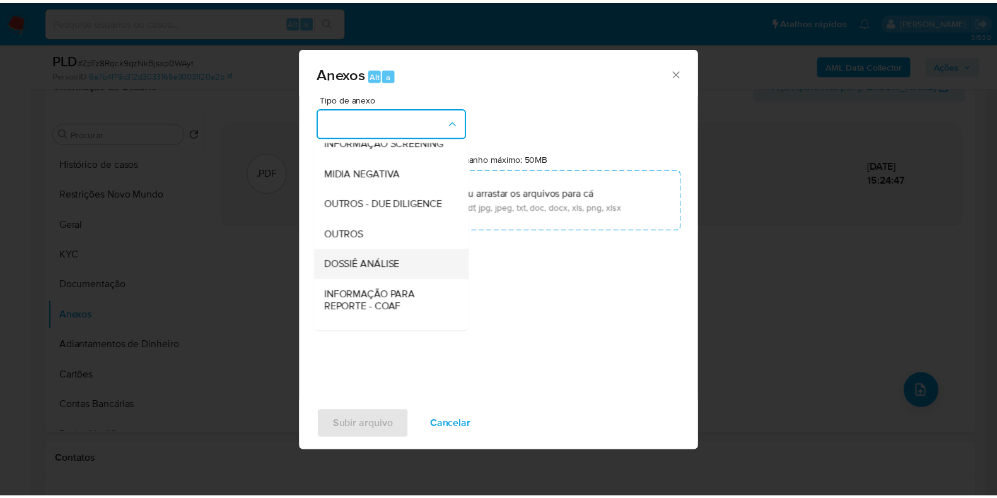
scroll to position [194, 0]
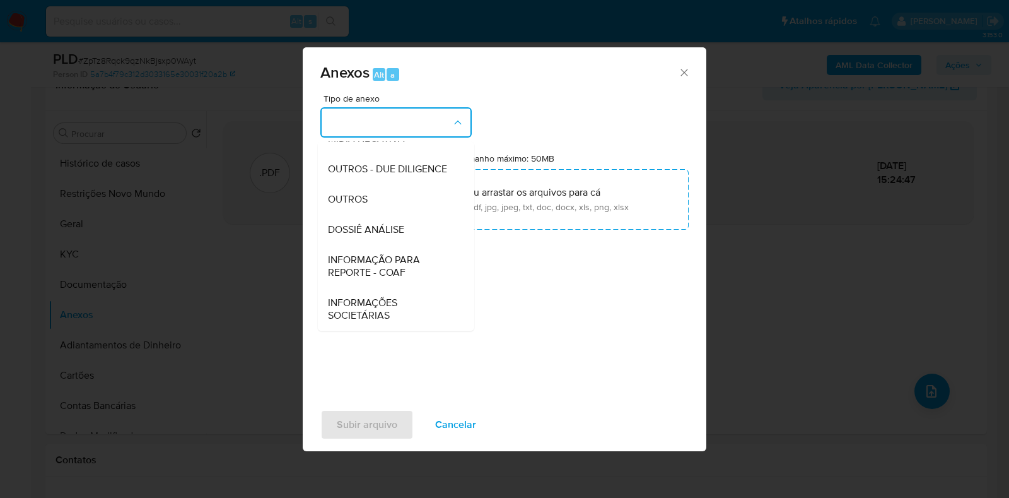
click at [368, 239] on div "DOSSIÊ ANÁLISE" at bounding box center [392, 229] width 129 height 30
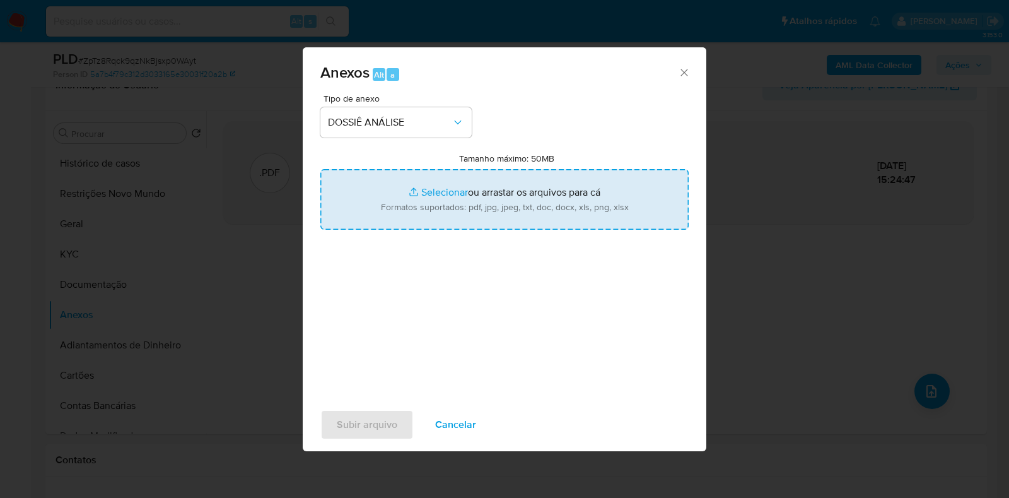
type input "C:\fakepath\SAR - CPF 04653396540 - [PERSON_NAME].pdf"
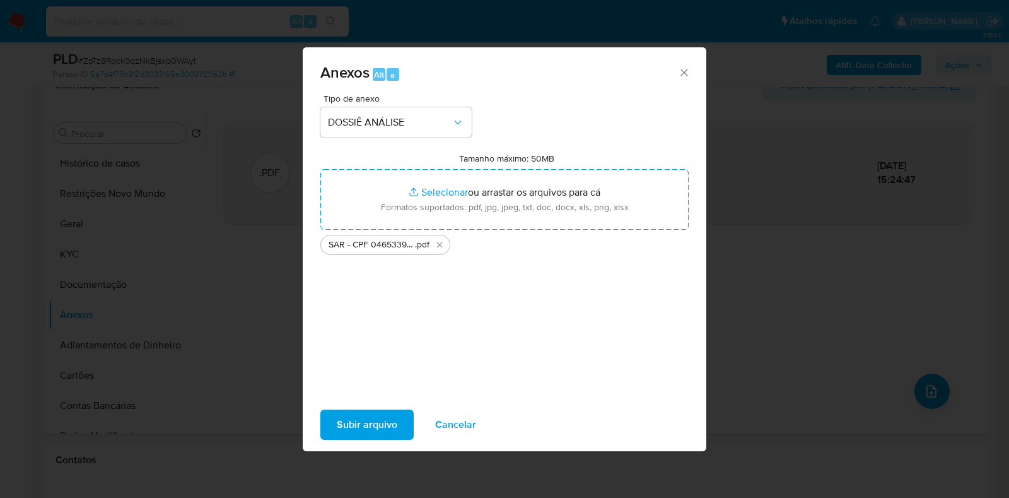
click at [347, 430] on span "Subir arquivo" at bounding box center [367, 424] width 61 height 28
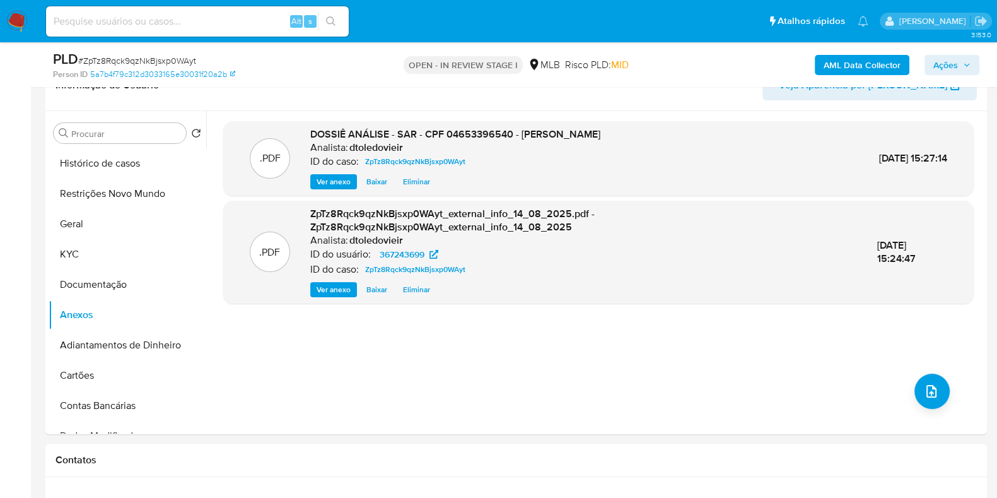
click at [950, 67] on span "Ações" at bounding box center [945, 65] width 25 height 20
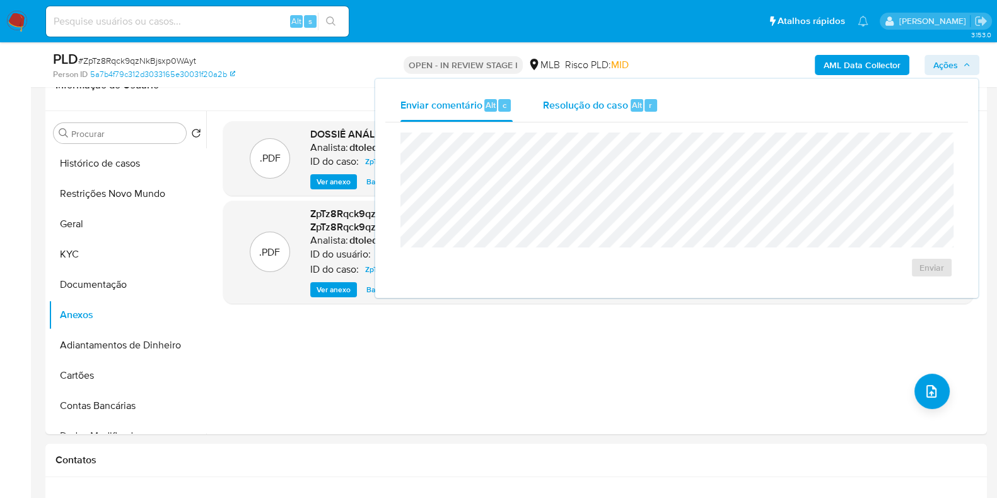
click at [632, 106] on span "Alt" at bounding box center [637, 105] width 10 height 12
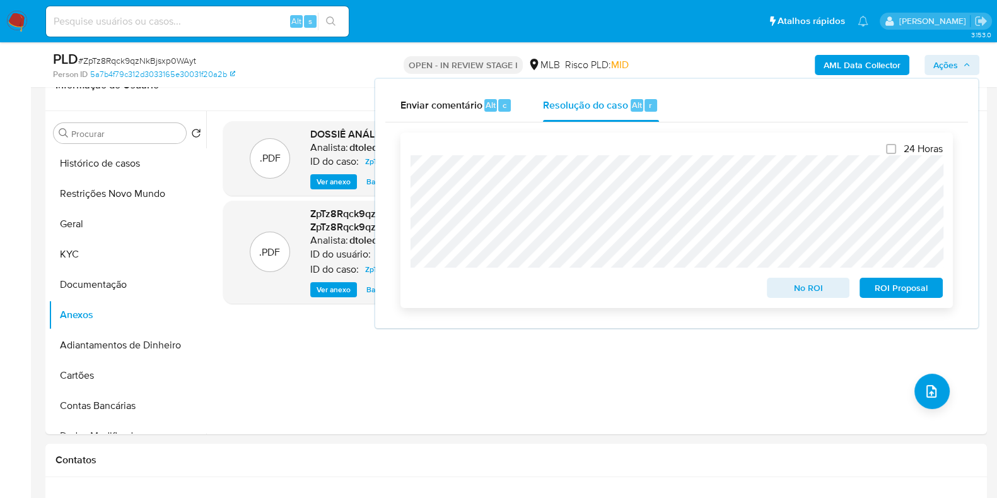
click at [900, 281] on span "ROI Proposal" at bounding box center [901, 288] width 66 height 18
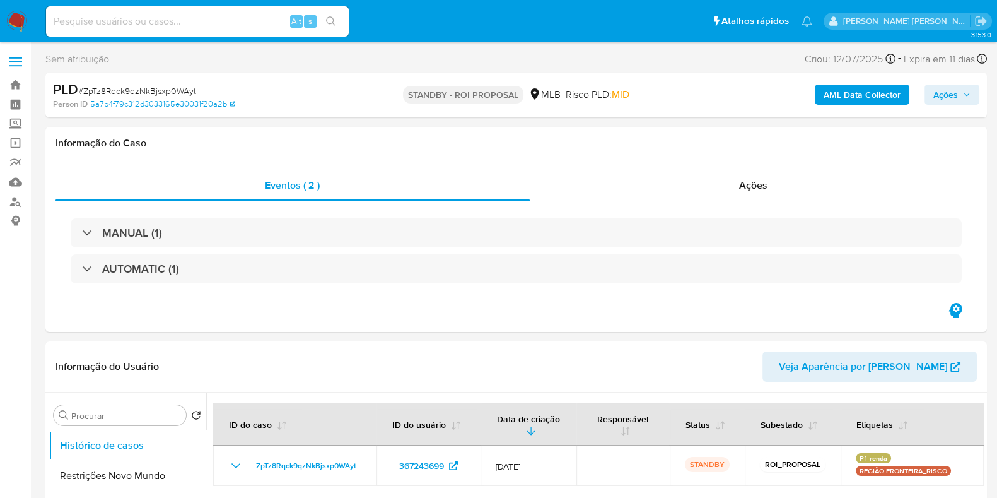
select select "10"
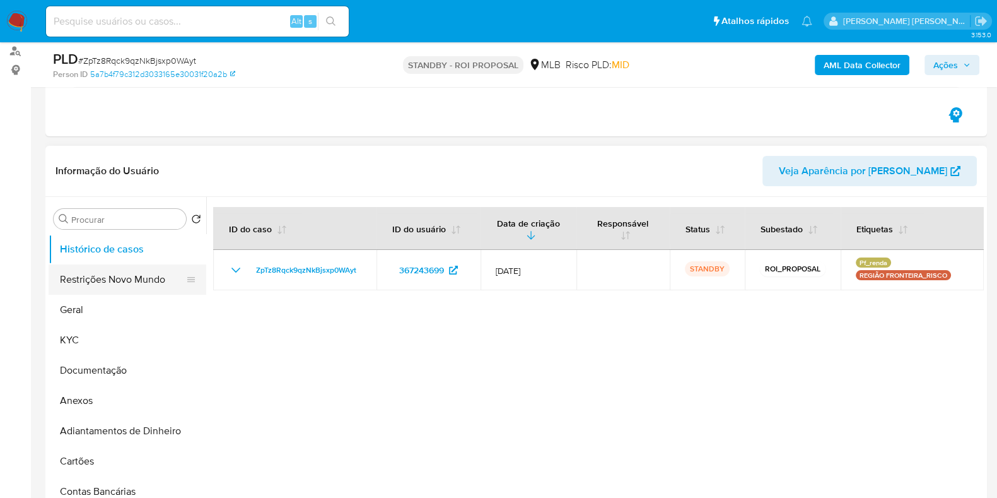
scroll to position [157, 0]
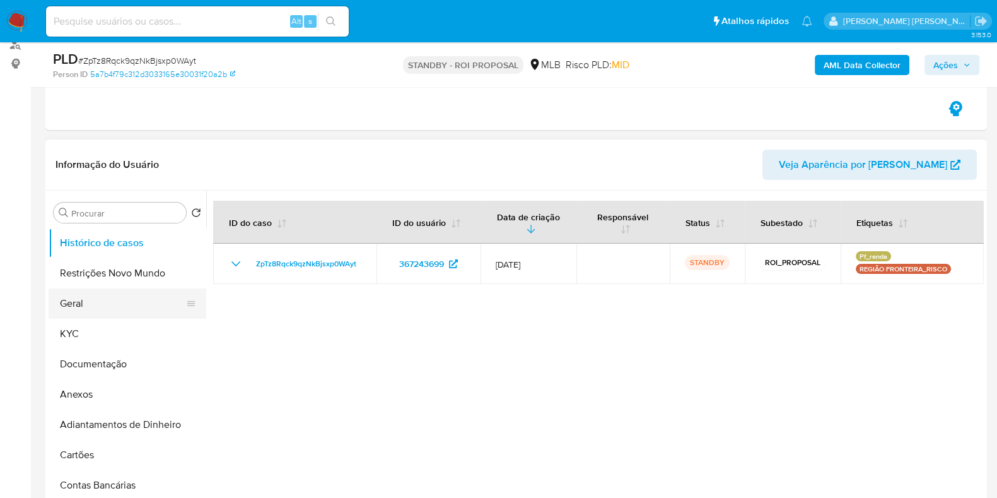
click at [106, 307] on button "Geral" at bounding box center [123, 303] width 148 height 30
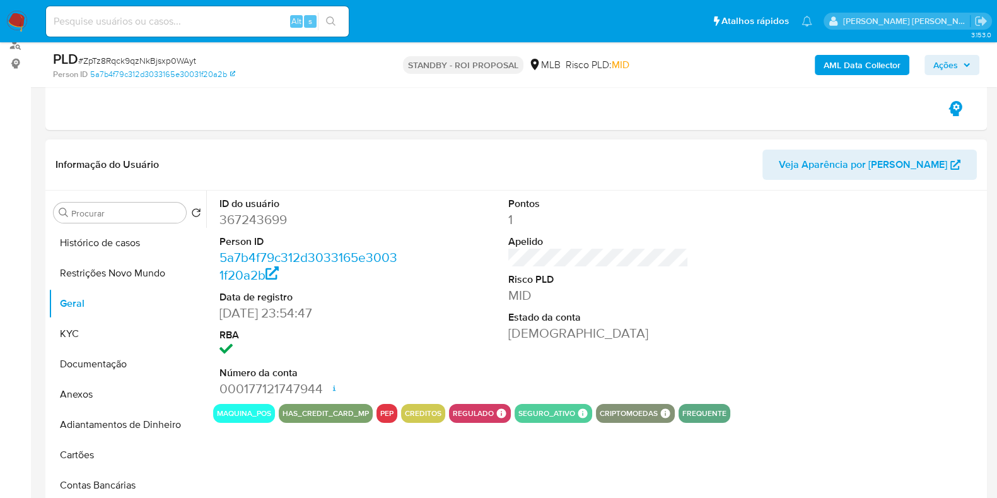
click at [262, 214] on dd "367243699" at bounding box center [309, 220] width 180 height 18
copy dd "367243699"
click at [195, 26] on input at bounding box center [197, 21] width 303 height 16
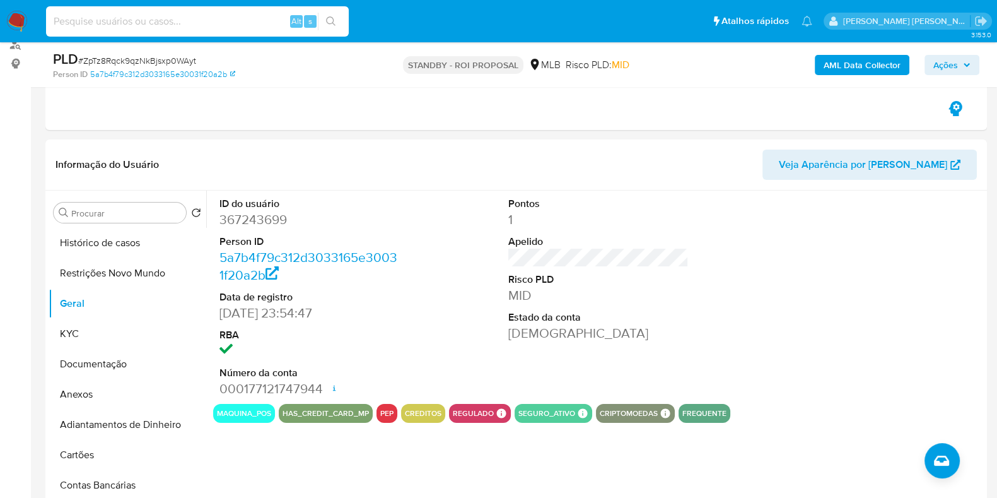
paste input "1625945451"
type input "1625945451"
